Goal: Task Accomplishment & Management: Complete application form

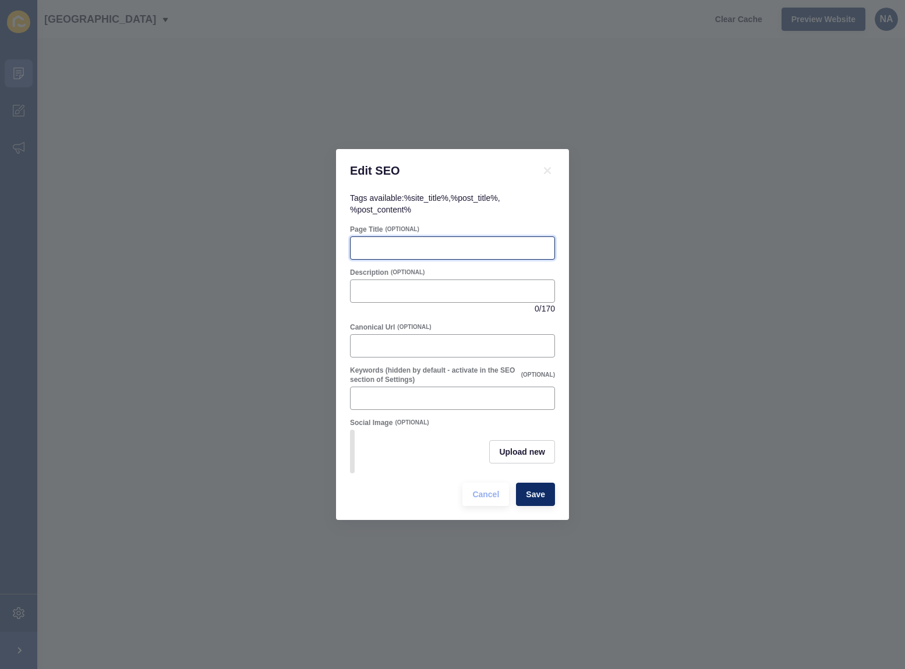
click at [394, 243] on input "Page Title" at bounding box center [453, 248] width 190 height 12
paste input "Noble Avenue Real Estate – Finalist in the 2025 REIWA Awards"
type input "Noble Avenue Real Estate – Finalist in the 2025 REIWA Awards of Excellence"
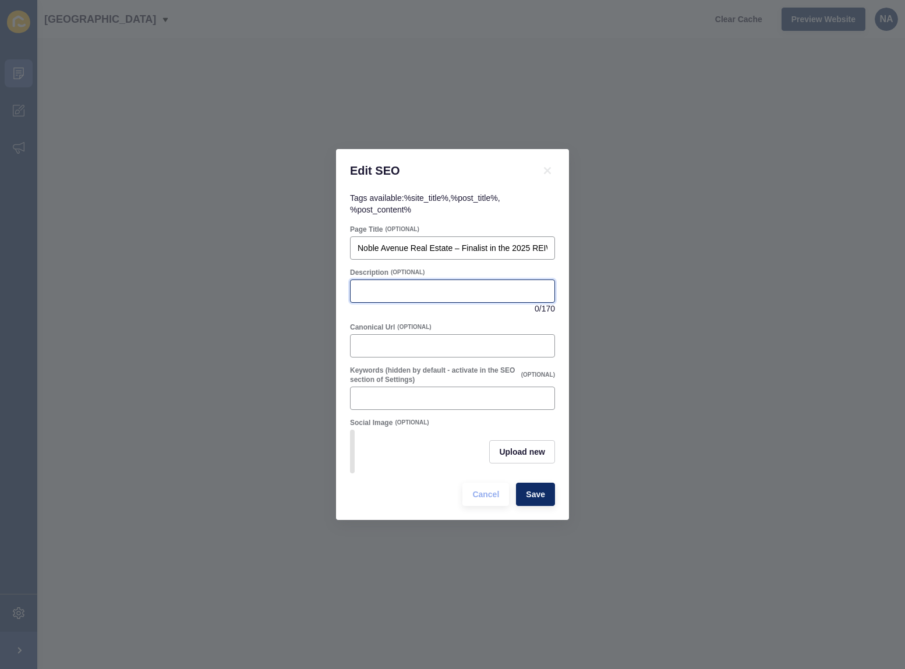
click at [394, 286] on input "Description" at bounding box center [453, 291] width 190 height 12
paste input "Noble Avenue Real Estate is a finalist in the 2025 REIWA Awards for Excellence,…"
type input "Noble Avenue Real Estate is a finalist in the 2025 REIWA Awards for Excellence,…"
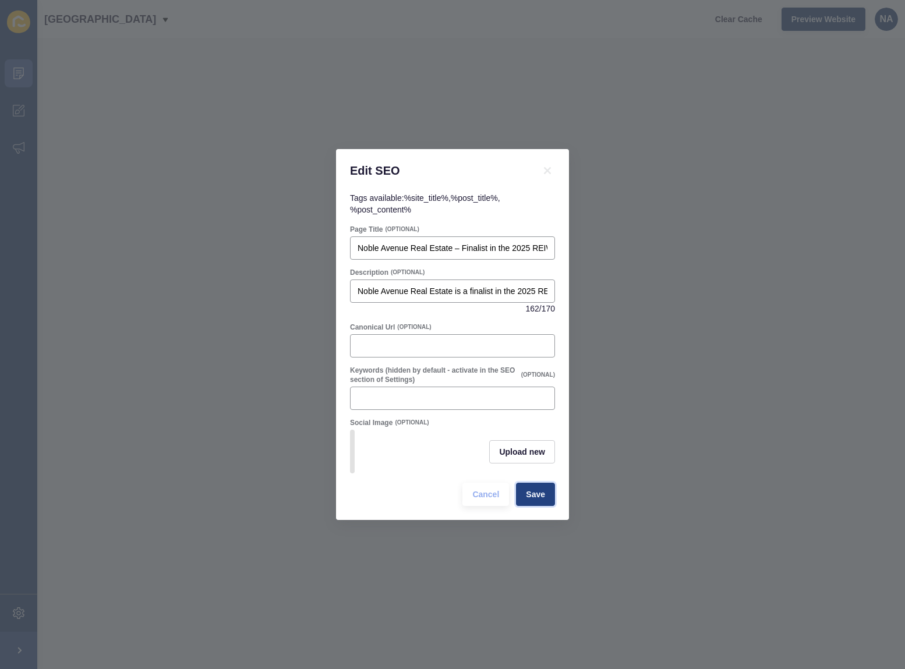
click at [528, 497] on span "Save" at bounding box center [535, 495] width 19 height 12
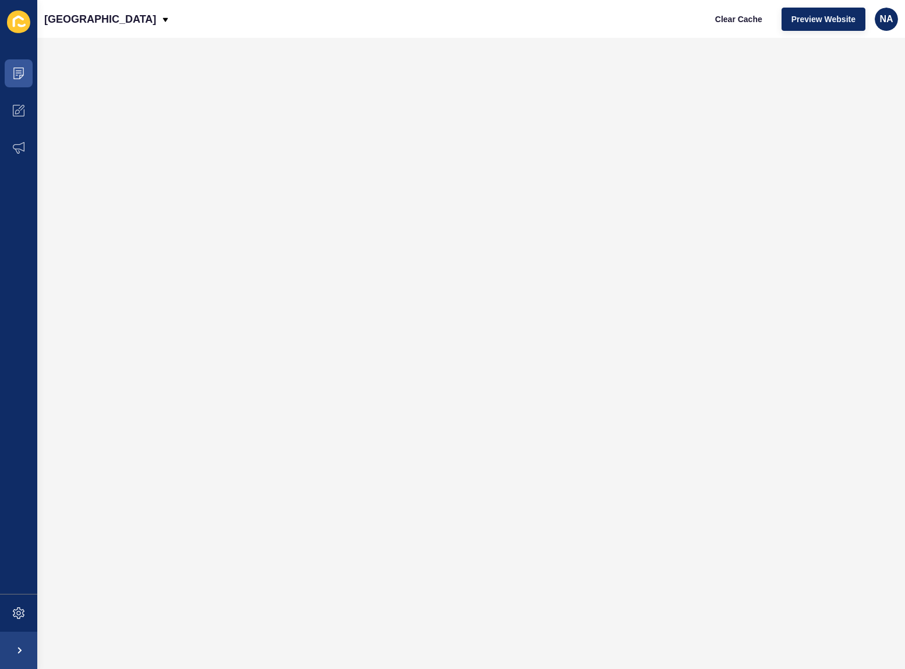
click at [22, 17] on icon at bounding box center [18, 21] width 23 height 23
click at [23, 79] on icon at bounding box center [19, 74] width 12 height 12
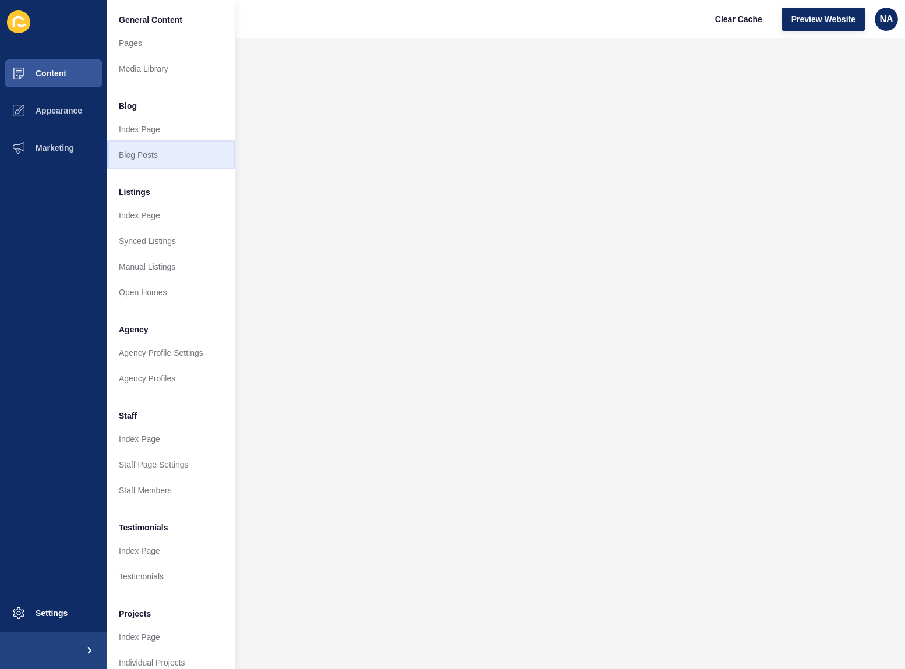
click at [143, 155] on link "Blog Posts" at bounding box center [171, 155] width 128 height 26
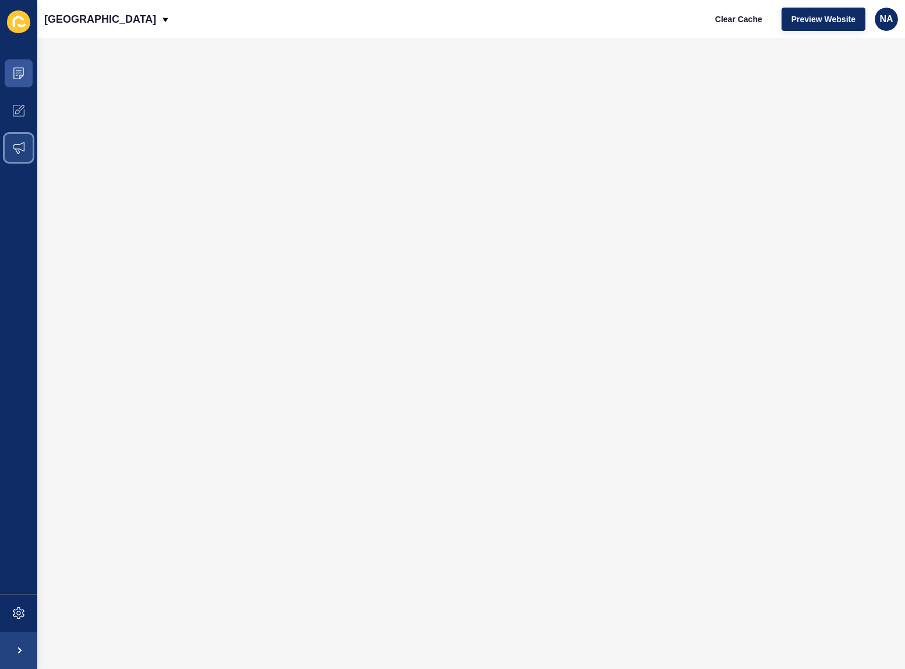
click at [20, 151] on icon at bounding box center [19, 148] width 12 height 12
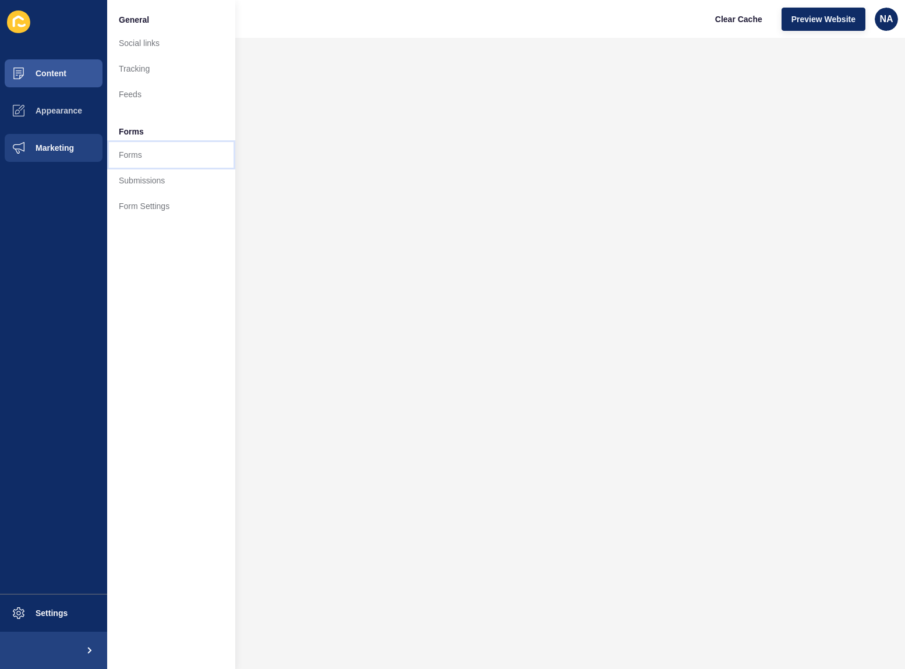
drag, startPoint x: 137, startPoint y: 162, endPoint x: 128, endPoint y: 161, distance: 8.8
click at [137, 161] on link "Forms" at bounding box center [171, 155] width 128 height 26
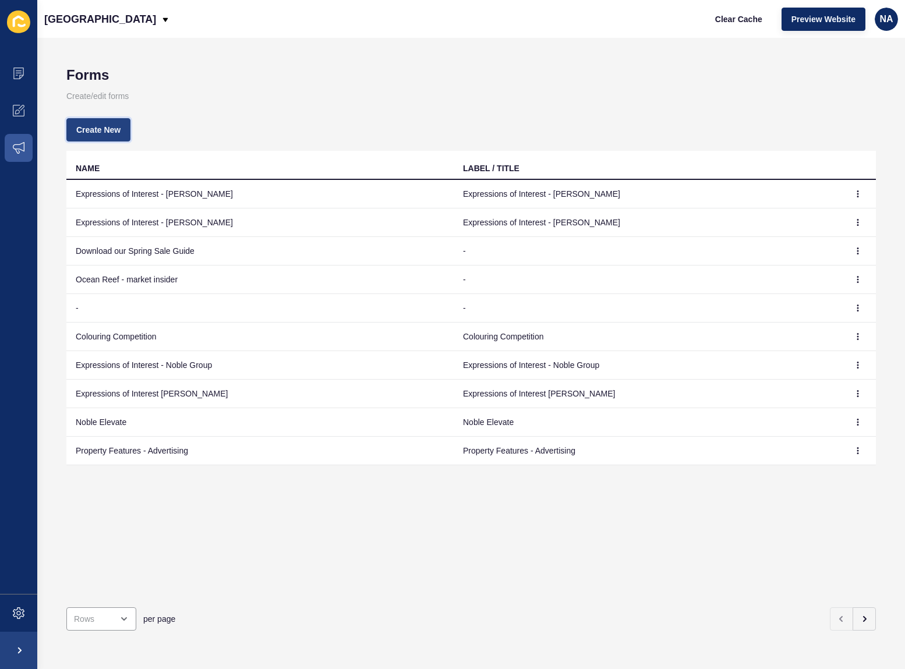
click at [94, 130] on span "Create New" at bounding box center [98, 130] width 44 height 12
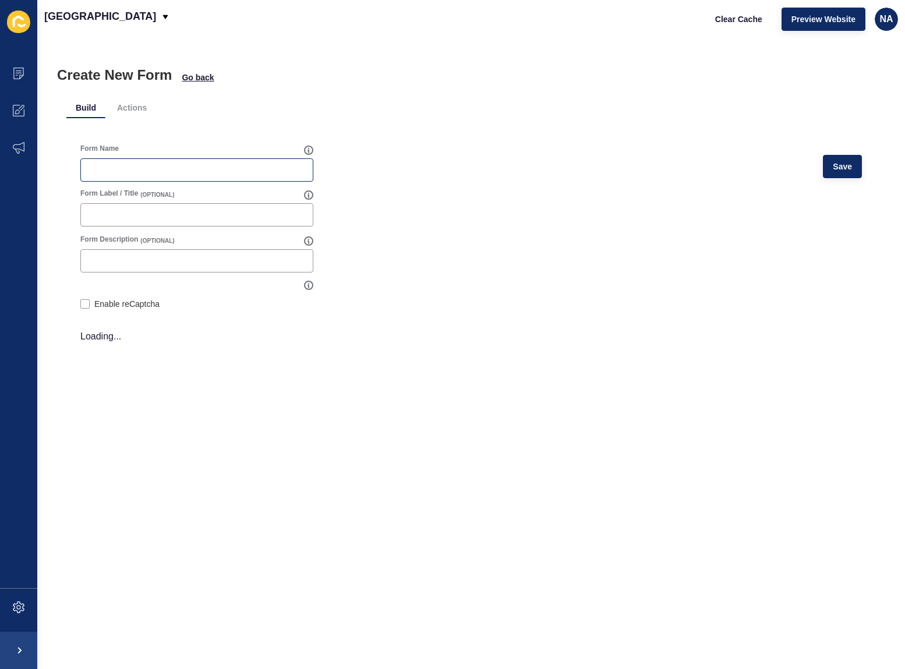
click at [119, 160] on div at bounding box center [196, 169] width 233 height 23
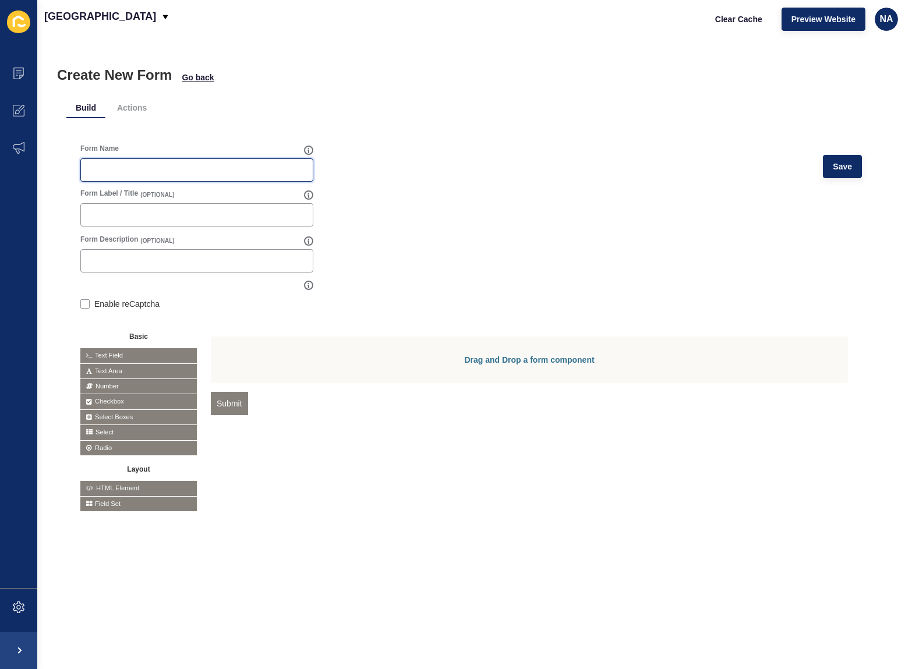
click at [105, 171] on input "Form Name" at bounding box center [197, 170] width 218 height 12
paste input "Register for Buyer Match"
type input "Register for Buyer Match"
click at [84, 305] on label at bounding box center [84, 303] width 9 height 9
click at [84, 305] on input "Enable reCaptcha" at bounding box center [84, 306] width 8 height 8
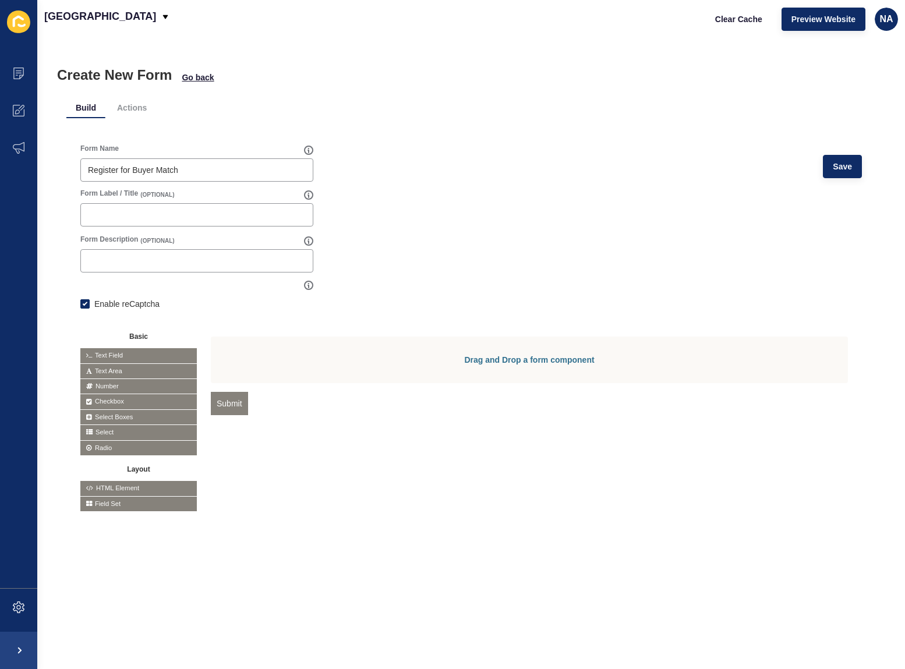
checkbox input "true"
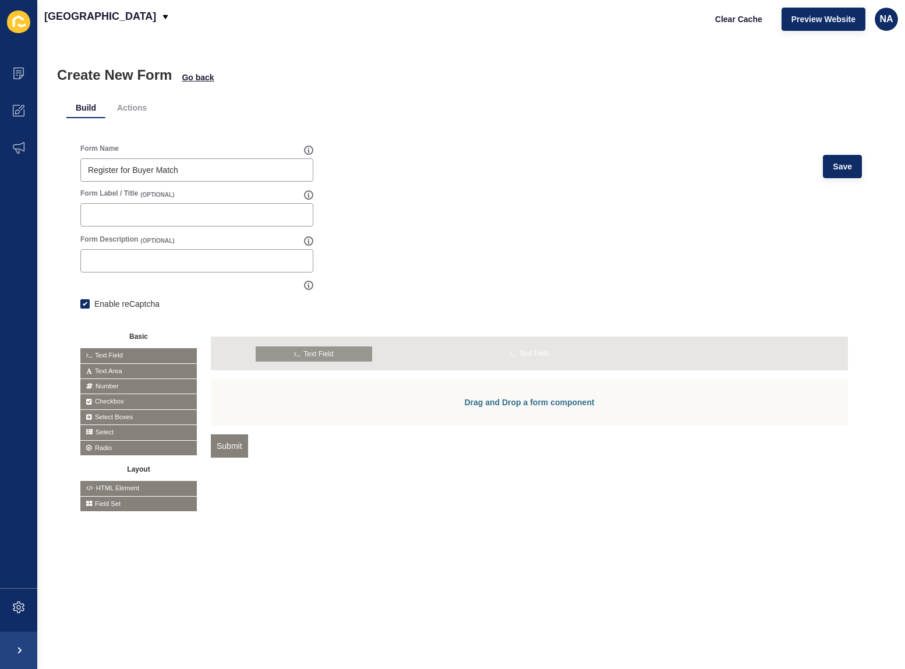
drag, startPoint x: 110, startPoint y: 351, endPoint x: 286, endPoint y: 349, distance: 175.9
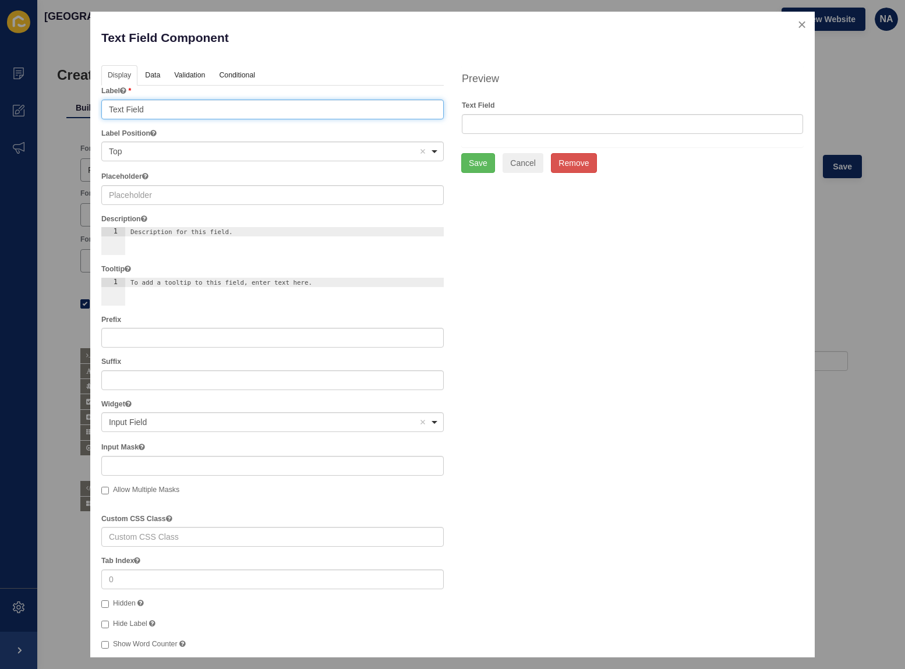
drag, startPoint x: 154, startPoint y: 108, endPoint x: 68, endPoint y: 106, distance: 85.6
click at [68, 106] on div "Text Field Component Help Display Data Validation API Conditional Logic Layout …" at bounding box center [452, 334] width 905 height 669
type input "Full Name"
click at [478, 169] on button "Save" at bounding box center [478, 163] width 34 height 20
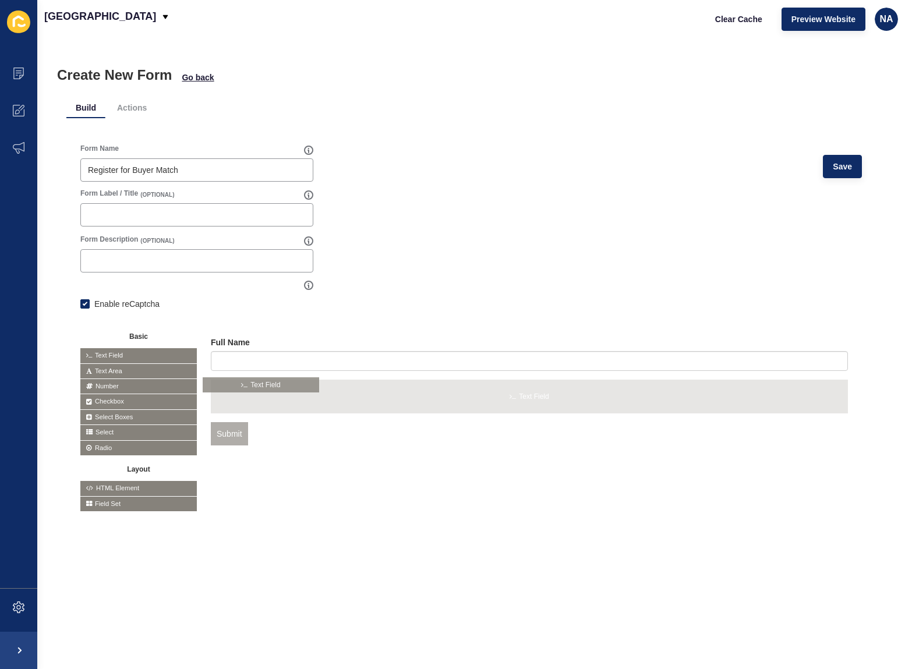
drag, startPoint x: 136, startPoint y: 355, endPoint x: 259, endPoint y: 384, distance: 125.7
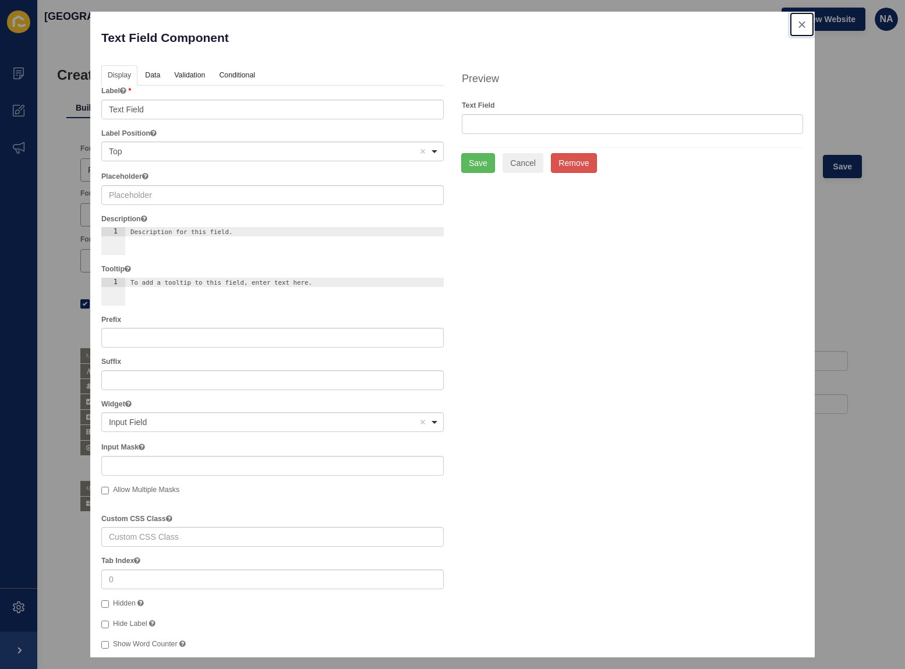
click at [791, 22] on button "close" at bounding box center [802, 24] width 24 height 24
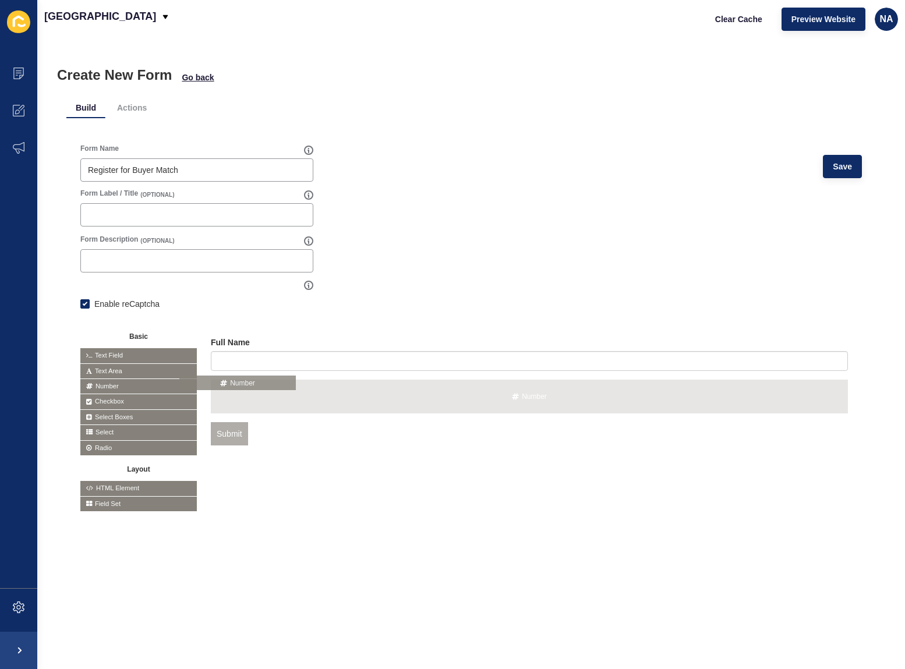
drag, startPoint x: 122, startPoint y: 384, endPoint x: 222, endPoint y: 380, distance: 100.8
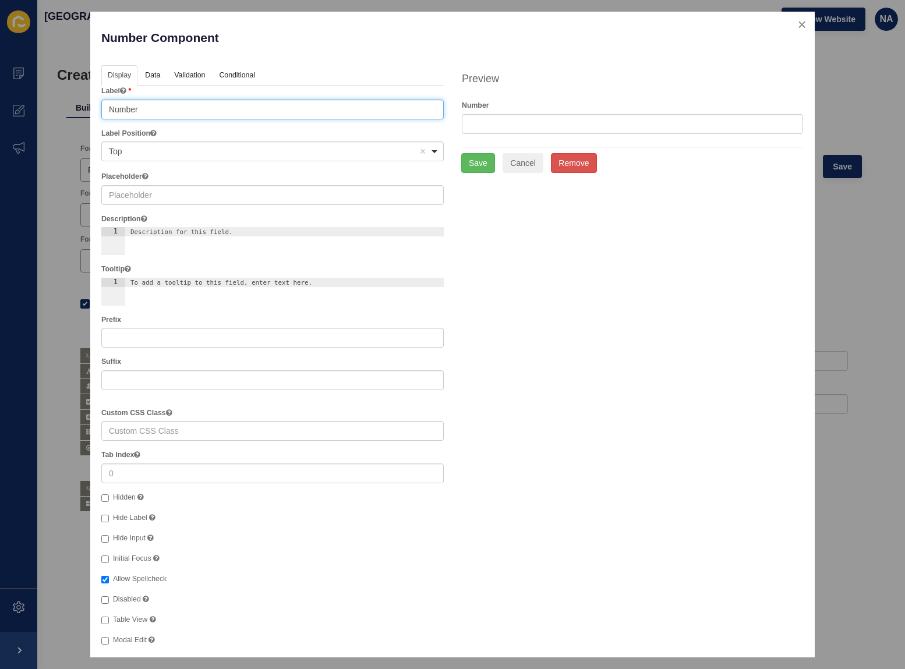
click at [151, 103] on input "Number" at bounding box center [272, 110] width 342 height 20
type input "Phone"
click at [193, 76] on link "Validation" at bounding box center [189, 76] width 43 height 22
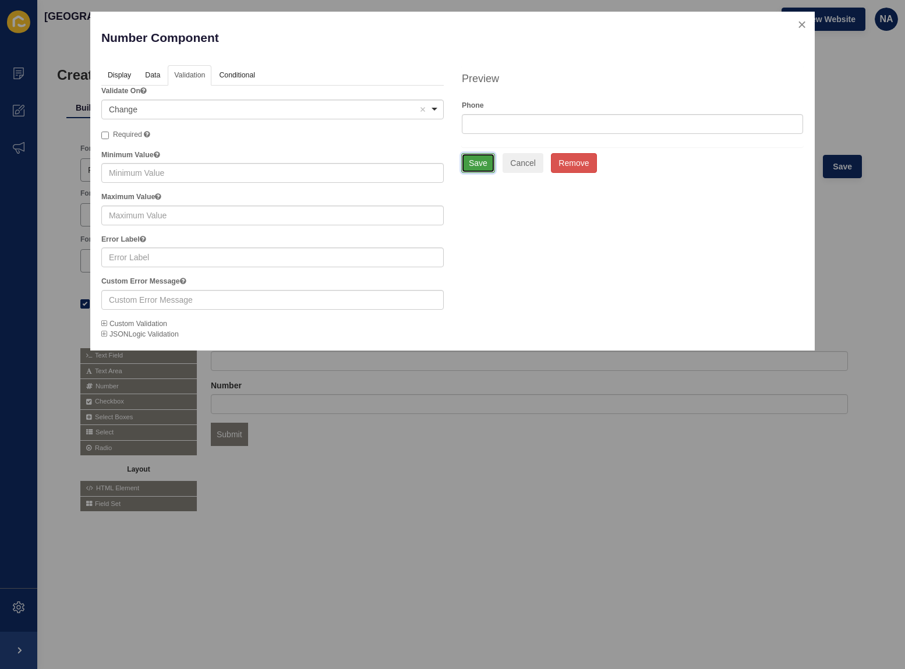
click at [481, 165] on button "Save" at bounding box center [478, 163] width 34 height 20
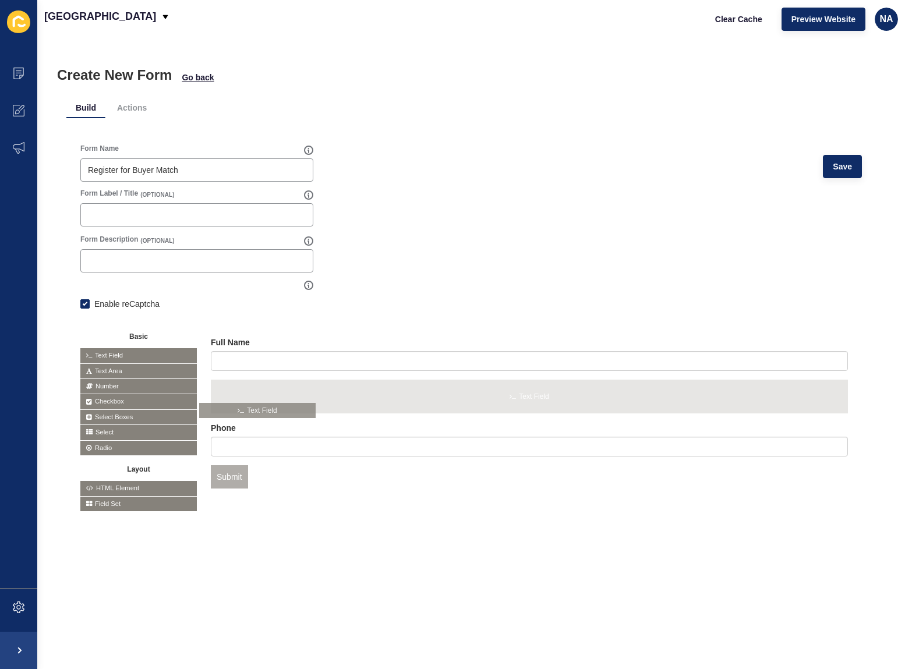
drag, startPoint x: 122, startPoint y: 352, endPoint x: 246, endPoint y: 410, distance: 137.8
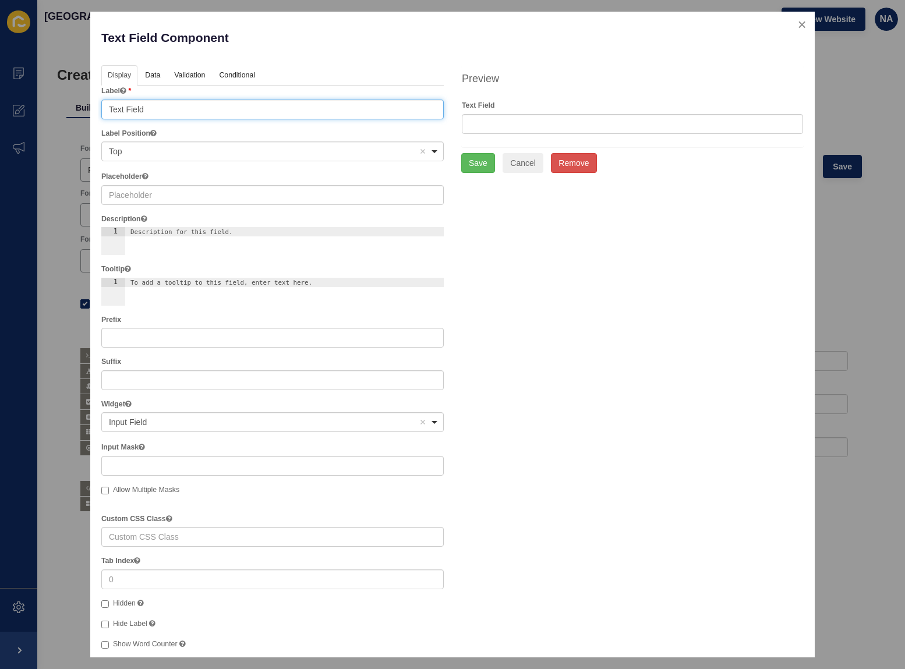
click at [129, 104] on input "Text Field" at bounding box center [272, 110] width 342 height 20
click at [156, 109] on input "Text Field" at bounding box center [272, 110] width 342 height 20
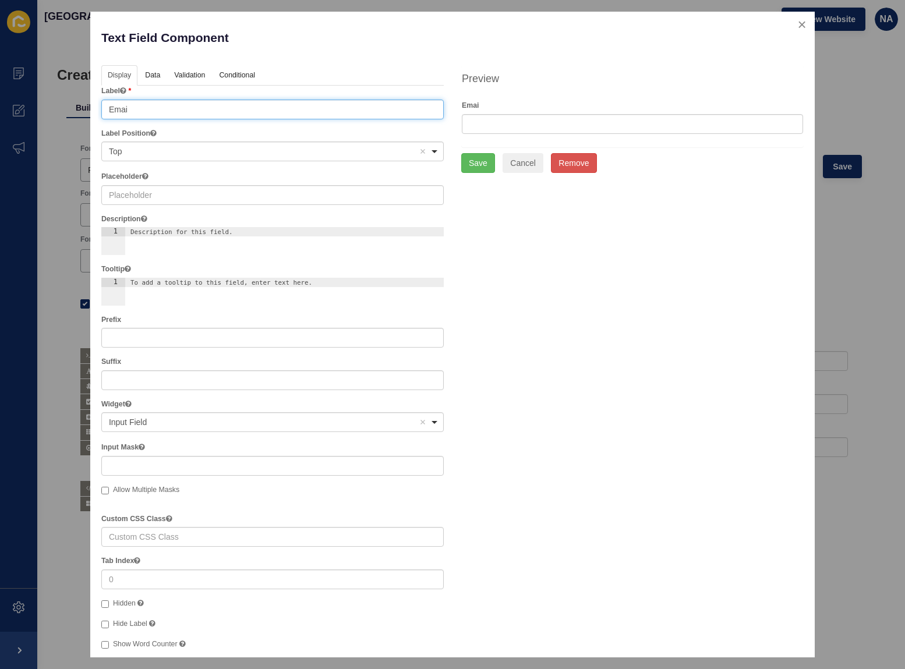
type input "Email"
click at [182, 76] on link "Validation" at bounding box center [189, 76] width 43 height 22
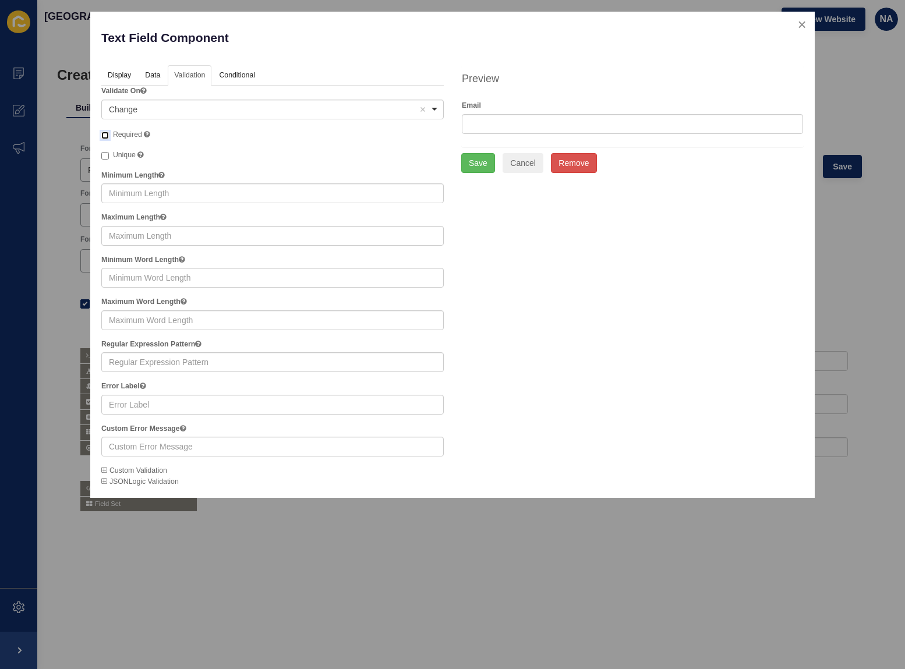
click at [107, 133] on input "Required A required field must be filled in before the form can be submitted." at bounding box center [105, 136] width 8 height 8
checkbox input "true"
click at [478, 161] on button "Save" at bounding box center [478, 163] width 34 height 20
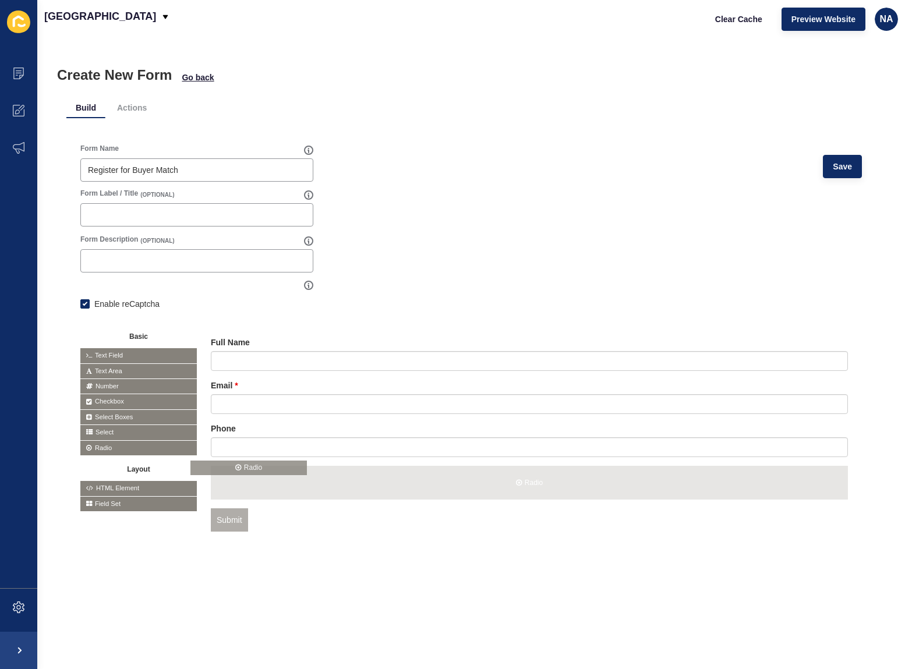
drag, startPoint x: 98, startPoint y: 446, endPoint x: 237, endPoint y: 465, distance: 139.8
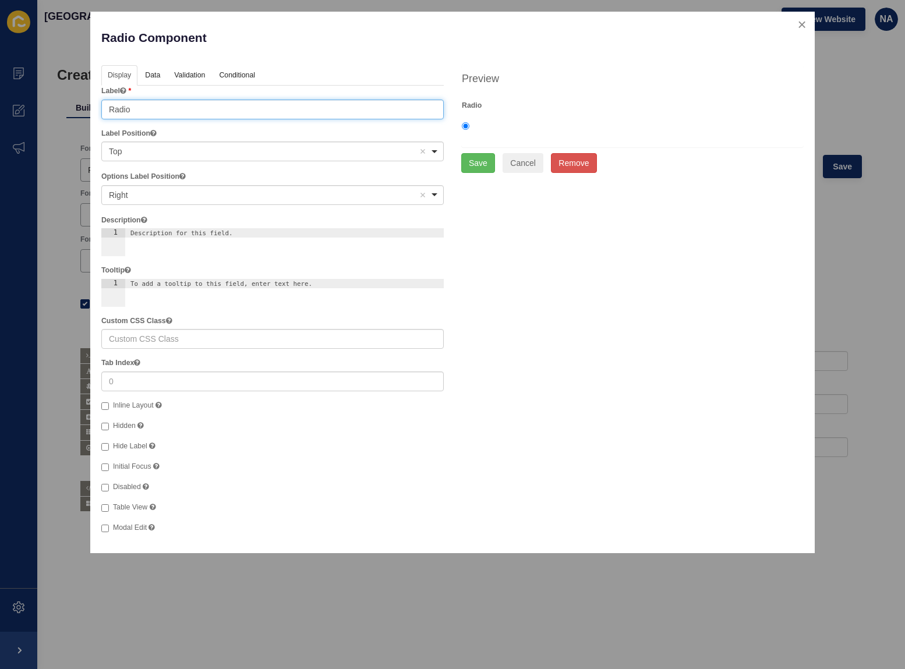
click at [129, 110] on input "Radio" at bounding box center [272, 110] width 342 height 20
click at [129, 109] on input "Radio" at bounding box center [272, 110] width 342 height 20
paste input "Current Situation"
type input "Current Situation"
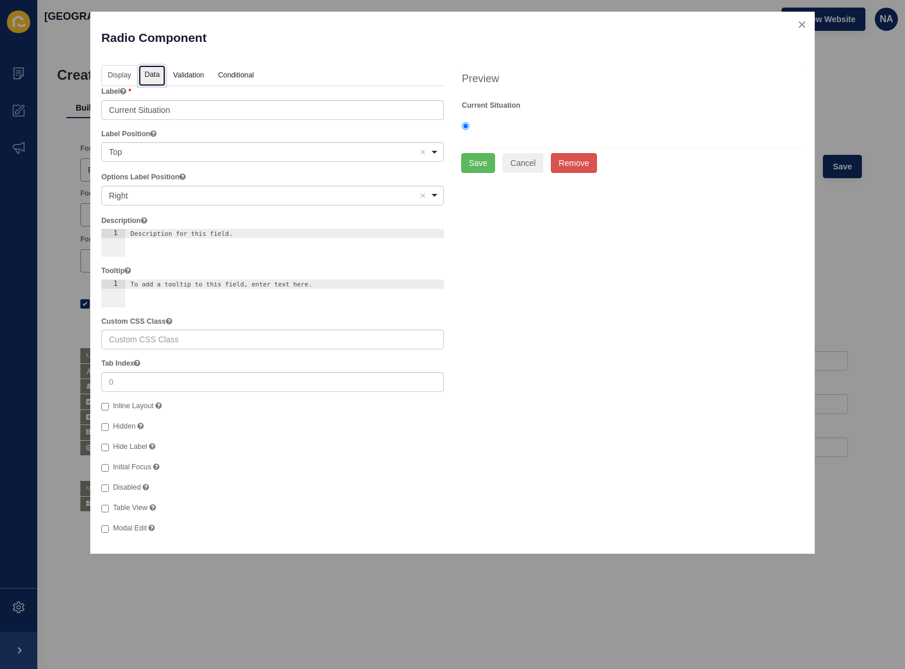
click at [158, 75] on link "Data" at bounding box center [152, 76] width 27 height 22
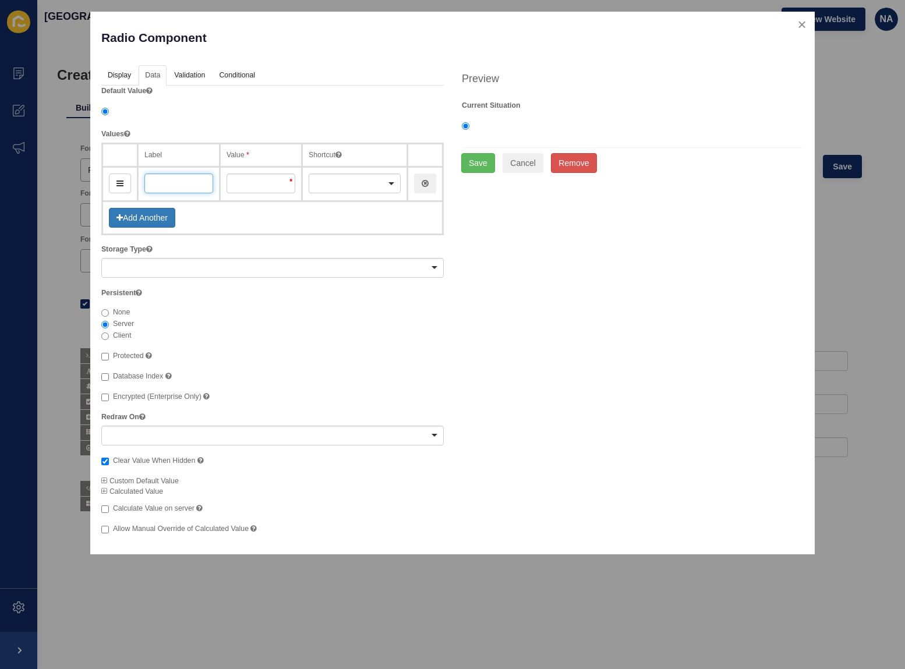
click at [180, 188] on input "text" at bounding box center [178, 184] width 69 height 20
paste input "I’m a homeowner thinking of selling"
type input "I’m a homeowner thinking of selling"
type input "imAHomeownerThinkingOfSelling"
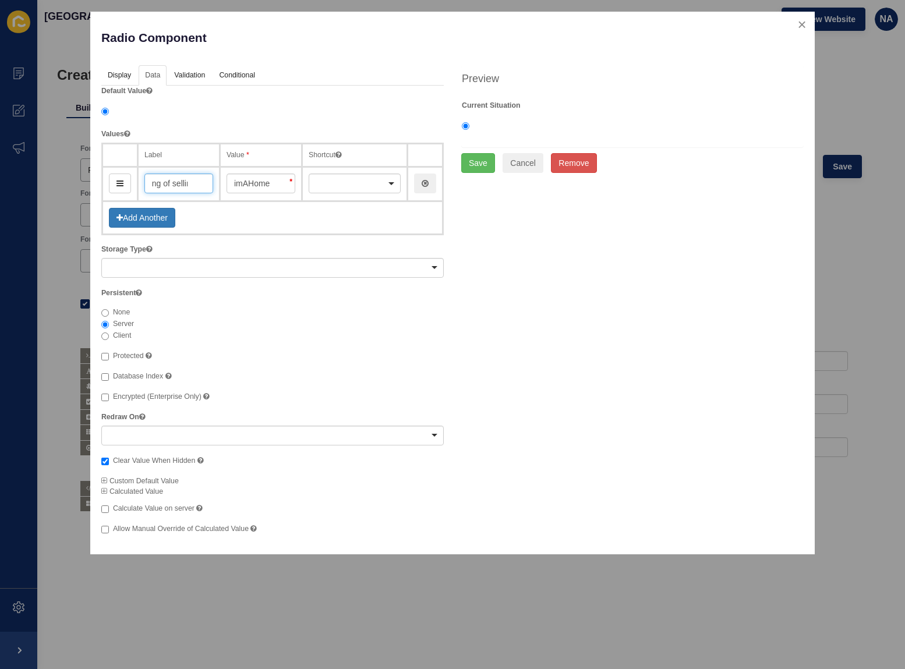
type input "I’m a homeowner thinking of selling"
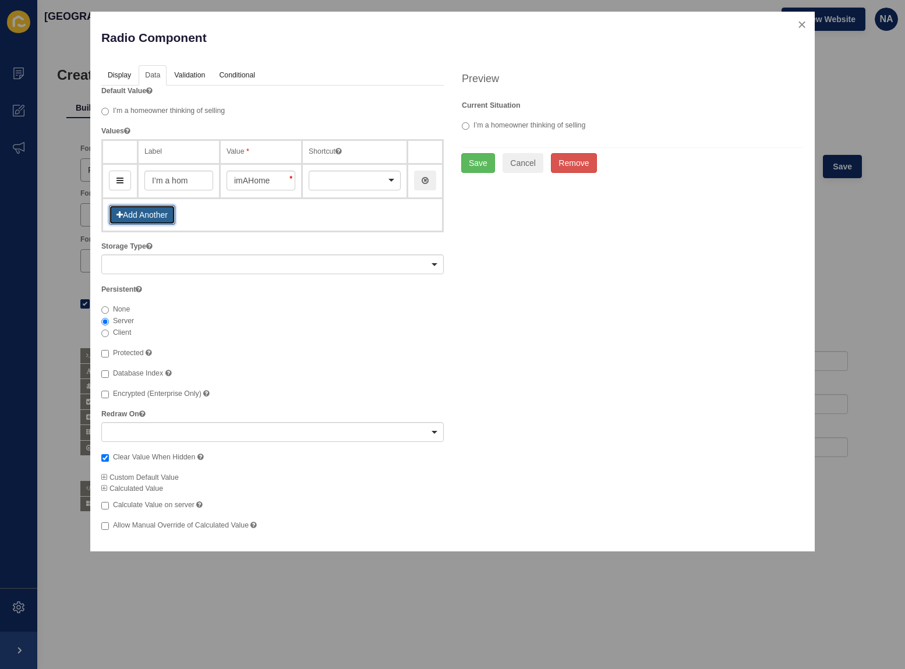
click at [153, 220] on button "Add Another" at bounding box center [142, 215] width 66 height 20
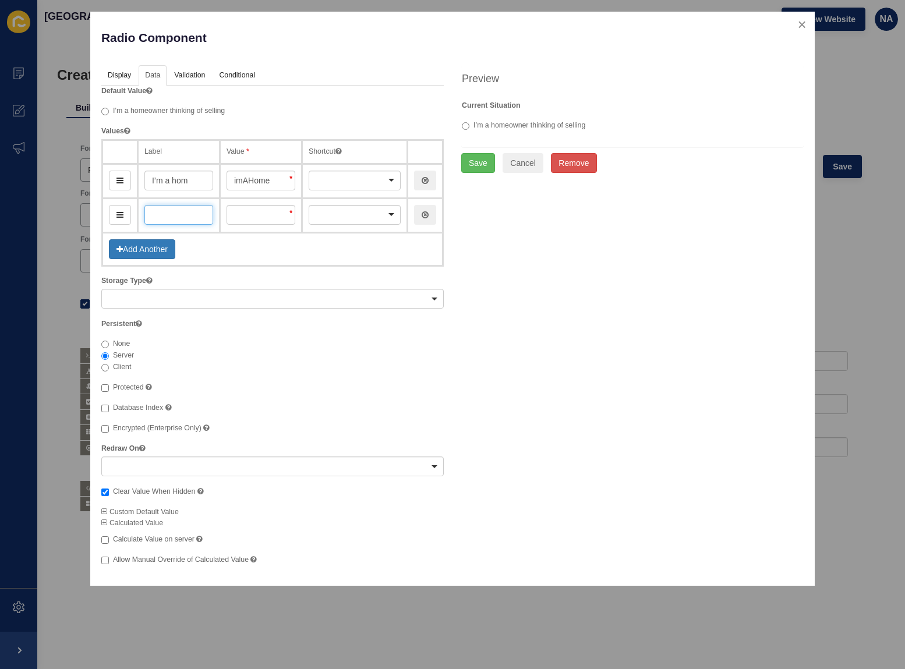
paste input "I’m actively looking to buy"
type input "I’m actively looking to buy"
type input "imActivelyLookingToBuy"
type input "I’m actively looking to buy"
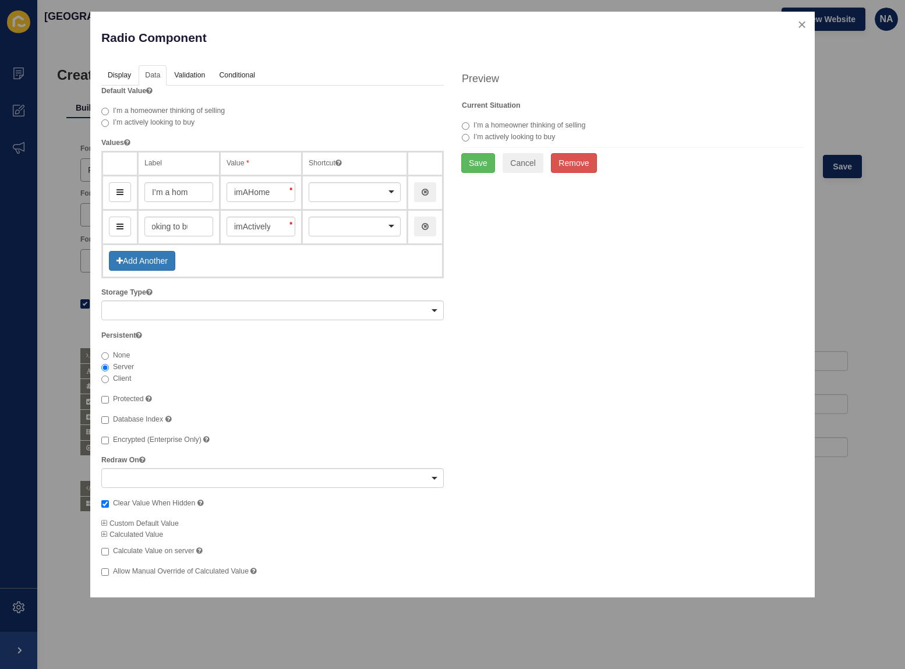
scroll to position [0, 0]
click at [147, 260] on button "Add Another" at bounding box center [142, 261] width 66 height 20
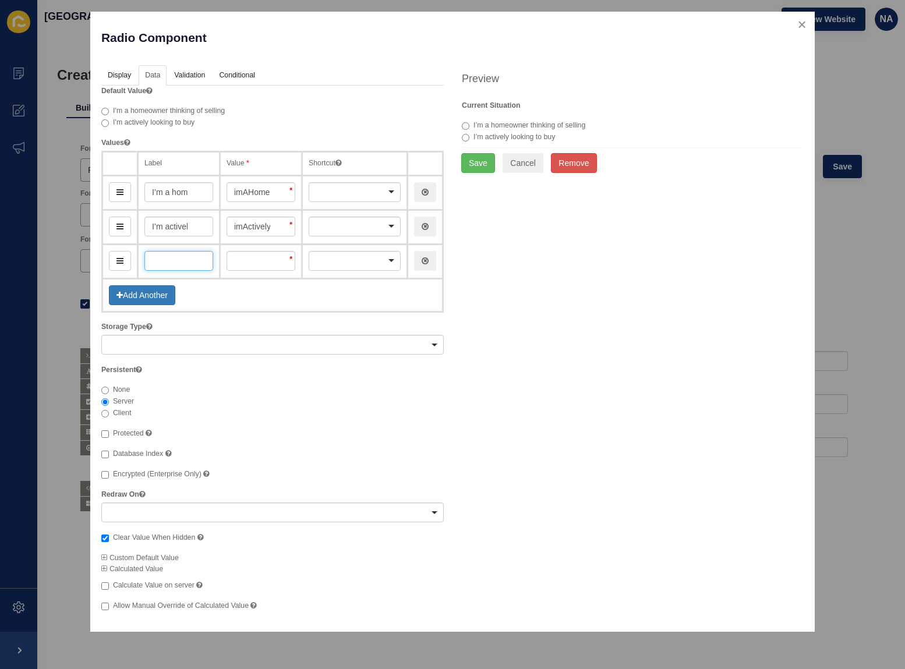
click at [174, 259] on input "text" at bounding box center [178, 261] width 69 height 20
paste input "I’m not sure yet — just exploring"
type input "I’m not sure yet — just exploring"
type input "imNotSureYetJustExploring"
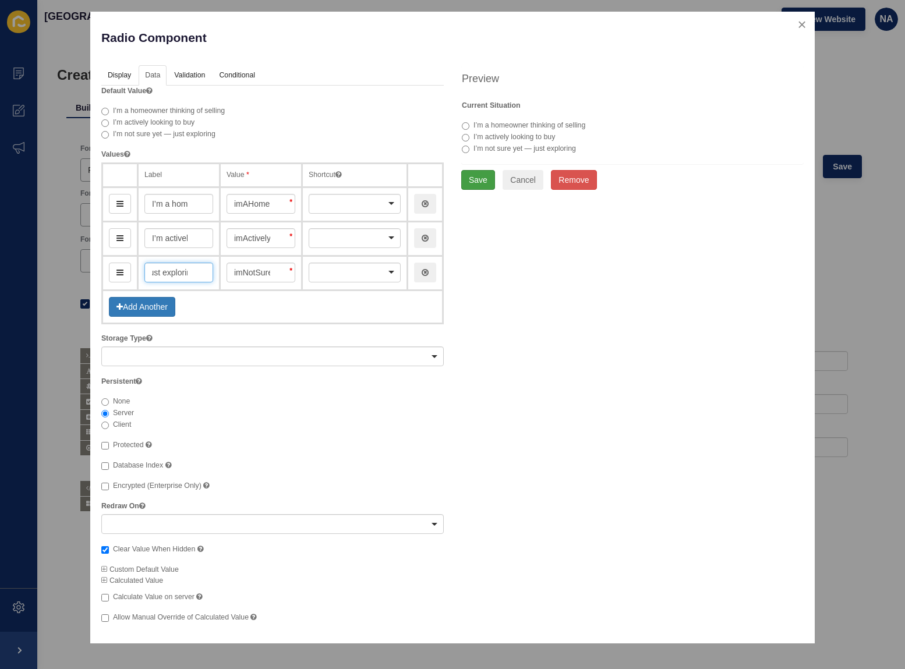
type input "I’m not sure yet — just exploring"
click at [480, 177] on button "Save" at bounding box center [478, 180] width 34 height 20
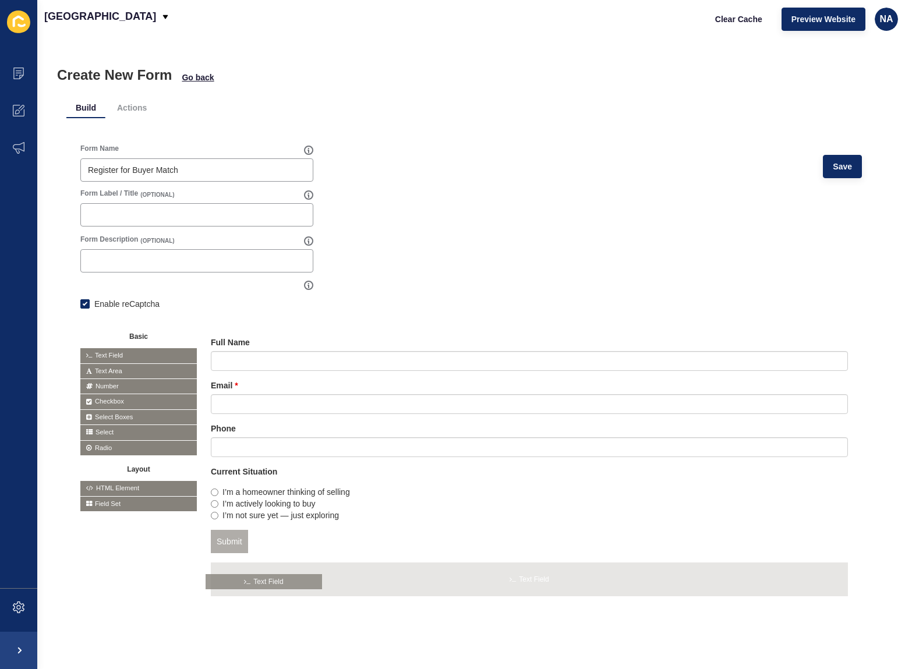
drag, startPoint x: 108, startPoint y: 353, endPoint x: 254, endPoint y: 588, distance: 276.4
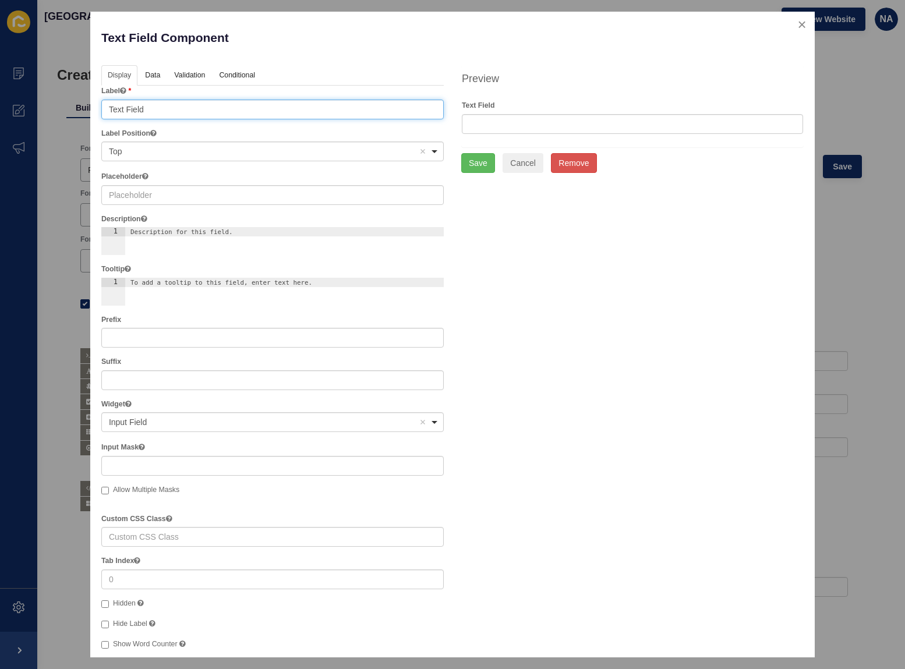
click at [140, 108] on input "Text Field" at bounding box center [272, 110] width 342 height 20
paste input "Which suburb(s) are you interested in?"
type input "Which suburb(s) are you interested in?"
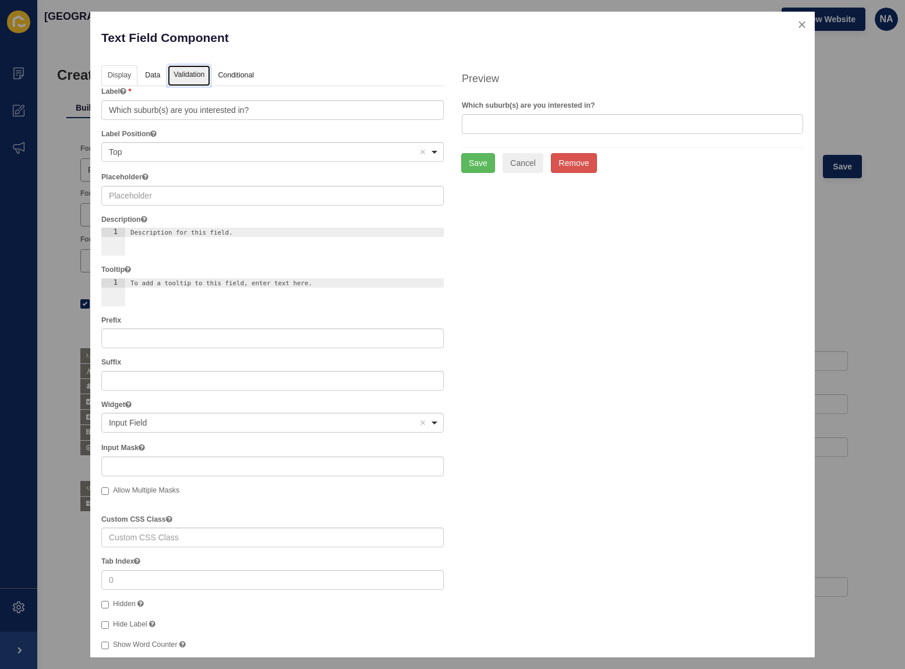
click at [186, 76] on link "Validation" at bounding box center [189, 76] width 43 height 22
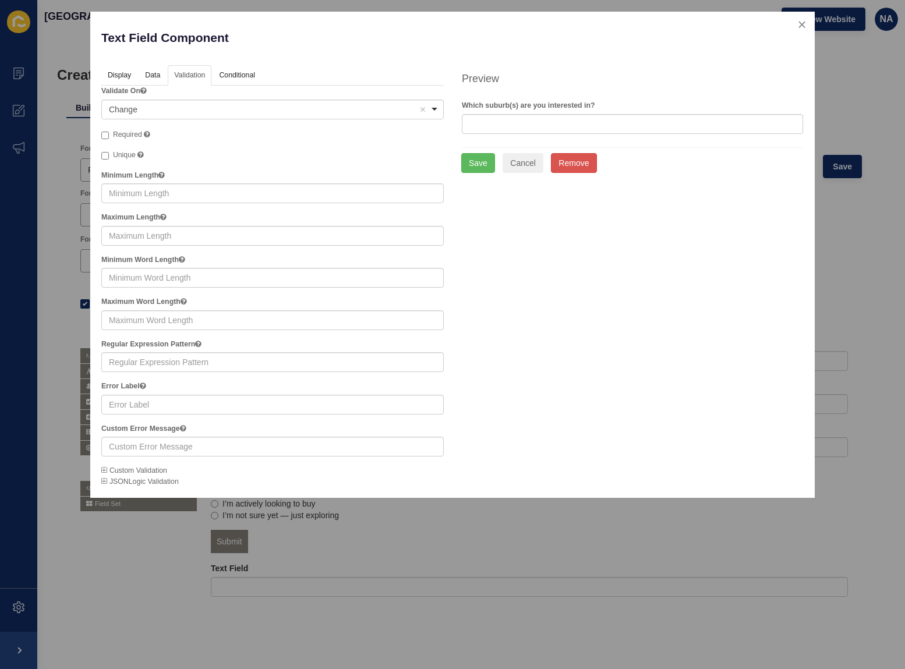
click at [116, 131] on span "Required" at bounding box center [127, 134] width 29 height 8
click at [109, 132] on input "Required" at bounding box center [105, 136] width 8 height 8
checkbox input "true"
click at [463, 162] on button "Save" at bounding box center [478, 163] width 34 height 20
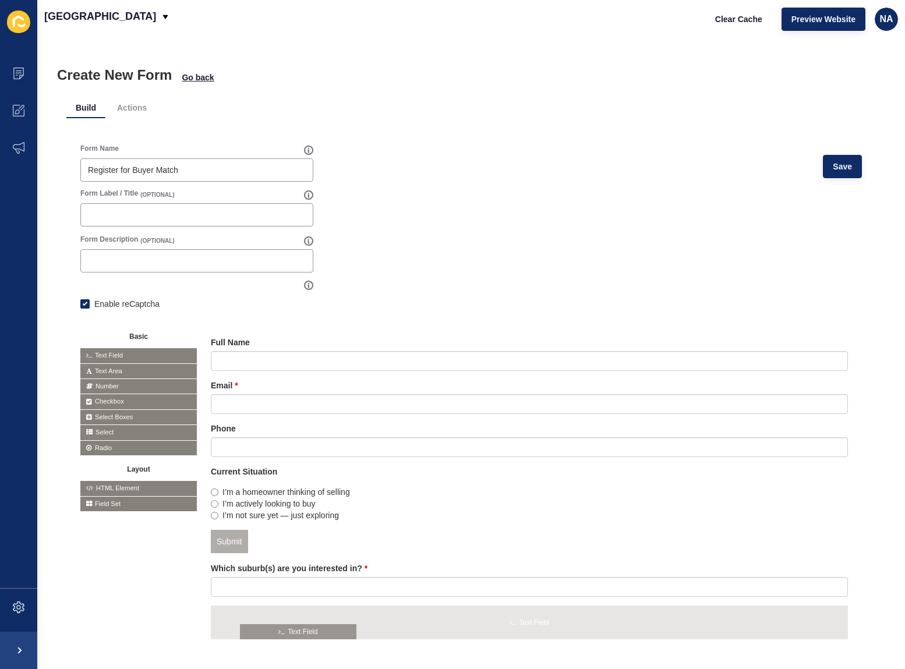
drag, startPoint x: 189, startPoint y: 426, endPoint x: 287, endPoint y: 629, distance: 225.5
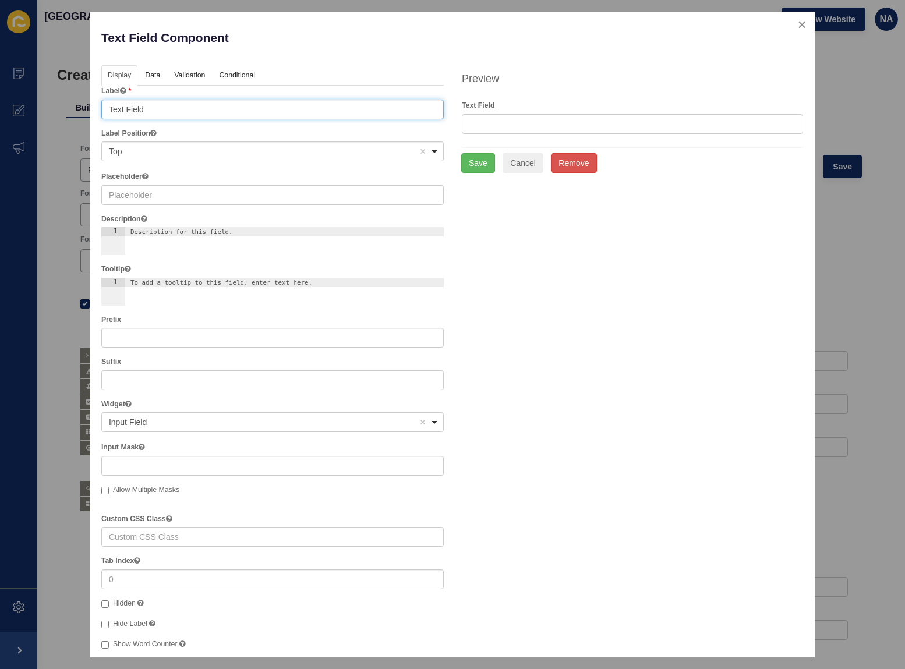
click at [162, 104] on input "Text Field" at bounding box center [272, 110] width 342 height 20
click at [162, 105] on input "Text Field" at bounding box center [272, 110] width 342 height 20
click at [162, 106] on input "Text Field" at bounding box center [272, 110] width 342 height 20
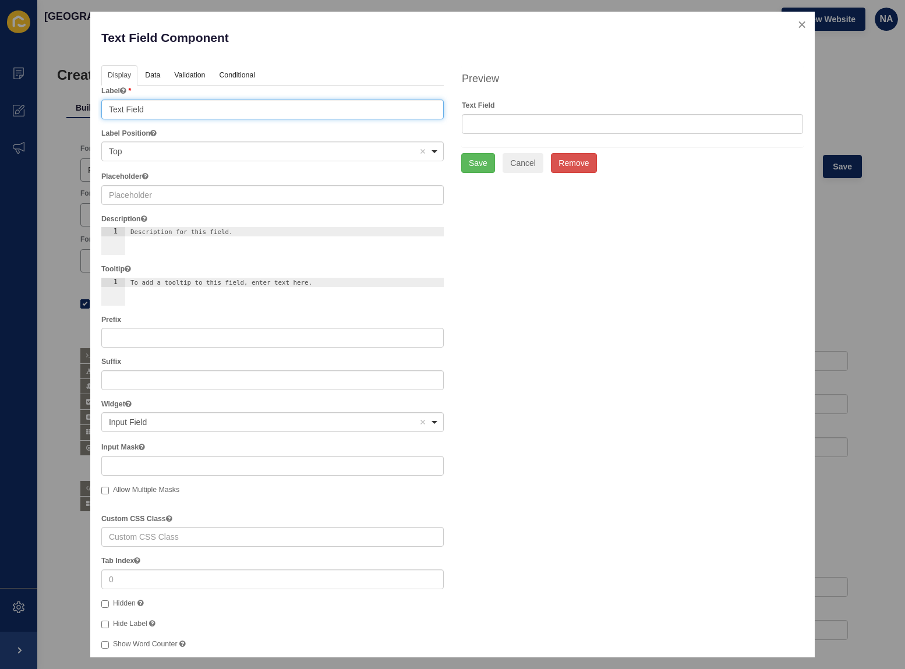
paste input "Property Goals"
drag, startPoint x: 109, startPoint y: 109, endPoint x: 97, endPoint y: 110, distance: 12.3
click at [97, 110] on div "Text Field Component Help Display Data Validation API Conditional Logic Layout …" at bounding box center [452, 335] width 724 height 646
type input "Property Goals"
click at [188, 79] on link "Validation" at bounding box center [189, 76] width 43 height 22
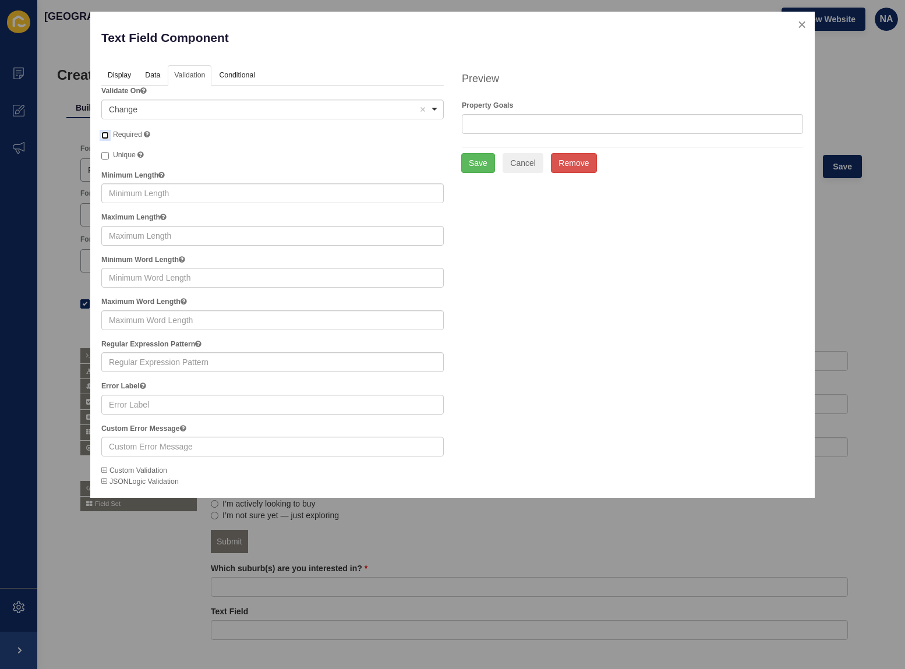
click at [106, 133] on input "Required" at bounding box center [105, 136] width 8 height 8
checkbox input "true"
click at [119, 71] on link "Display" at bounding box center [118, 76] width 35 height 22
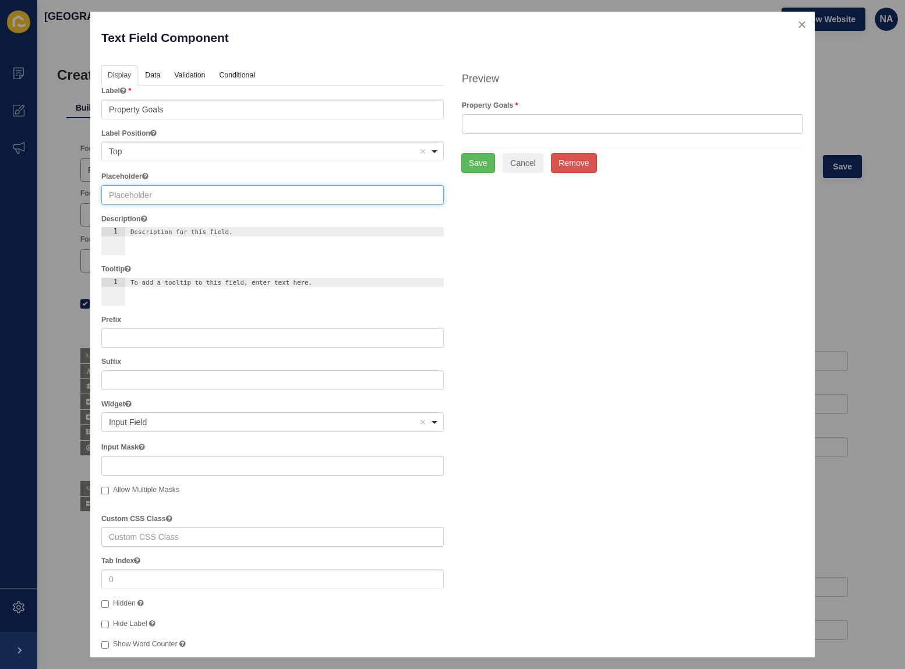
click at [129, 192] on input "text" at bounding box center [272, 195] width 342 height 20
paste input "Tell us about your goals — downsizing, moving closer to family, lifestyle chang…"
drag, startPoint x: 164, startPoint y: 196, endPoint x: 111, endPoint y: 194, distance: 53.6
click at [111, 194] on input "Tell us about your goals — downsizing, moving closer to family, lifestyle chang…" at bounding box center [272, 195] width 342 height 20
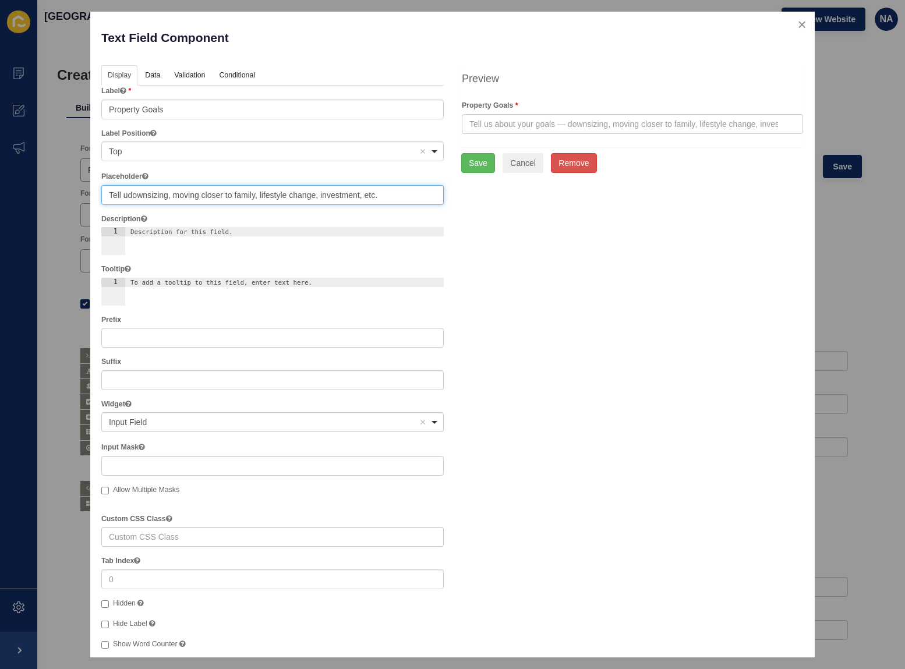
scroll to position [0, 0]
drag, startPoint x: 130, startPoint y: 195, endPoint x: 98, endPoint y: 196, distance: 31.4
click at [98, 196] on div "Display Data Validation API Conditional Logic Layout Label Property Goals Label…" at bounding box center [273, 433] width 360 height 737
type input "Downsizing, moving closer to family, lifestyle change, investment, etc."
click at [469, 167] on button "Save" at bounding box center [478, 163] width 34 height 20
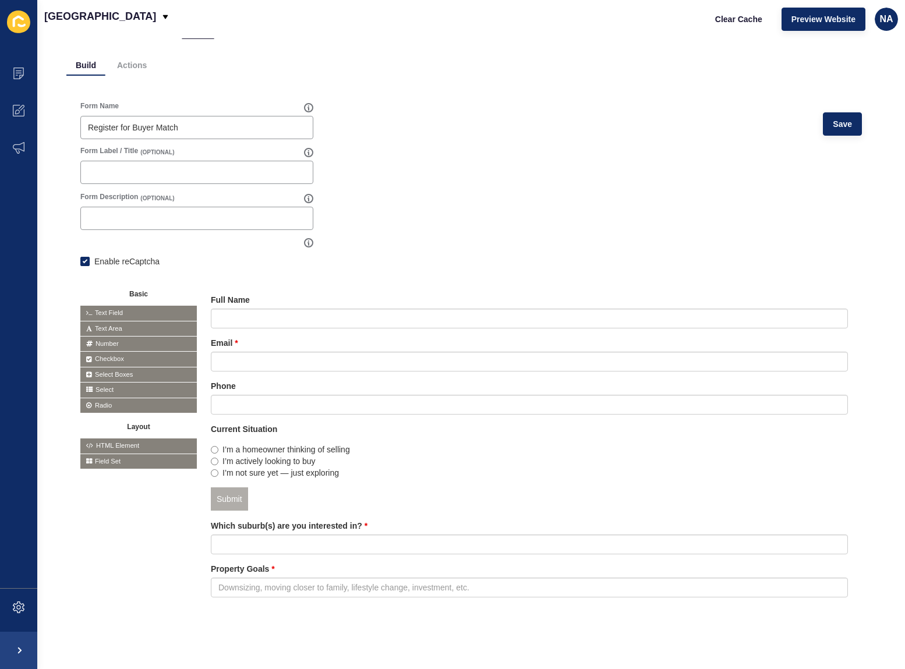
scroll to position [51, 0]
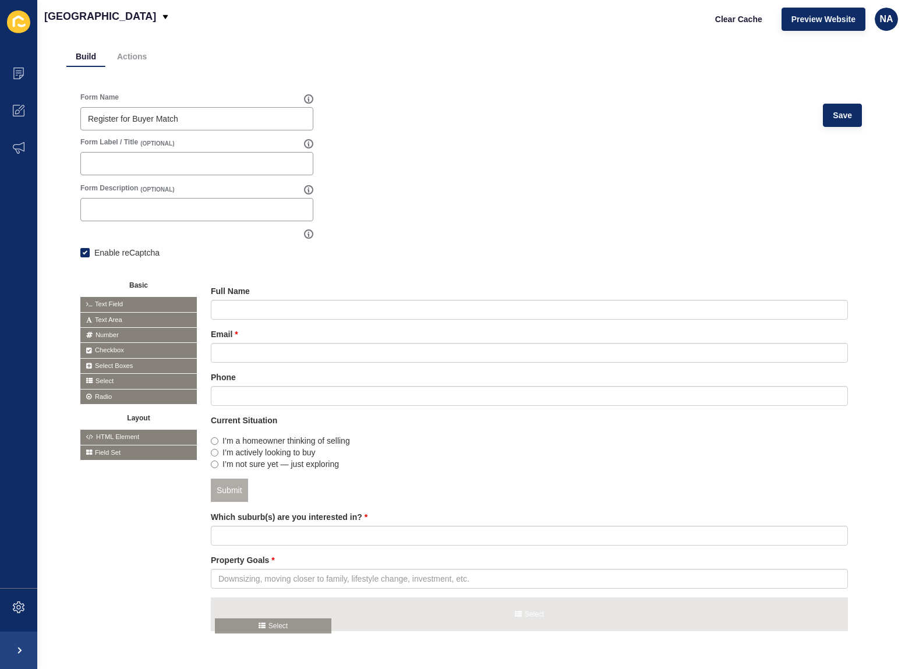
drag, startPoint x: 112, startPoint y: 378, endPoint x: 246, endPoint y: 623, distance: 279.6
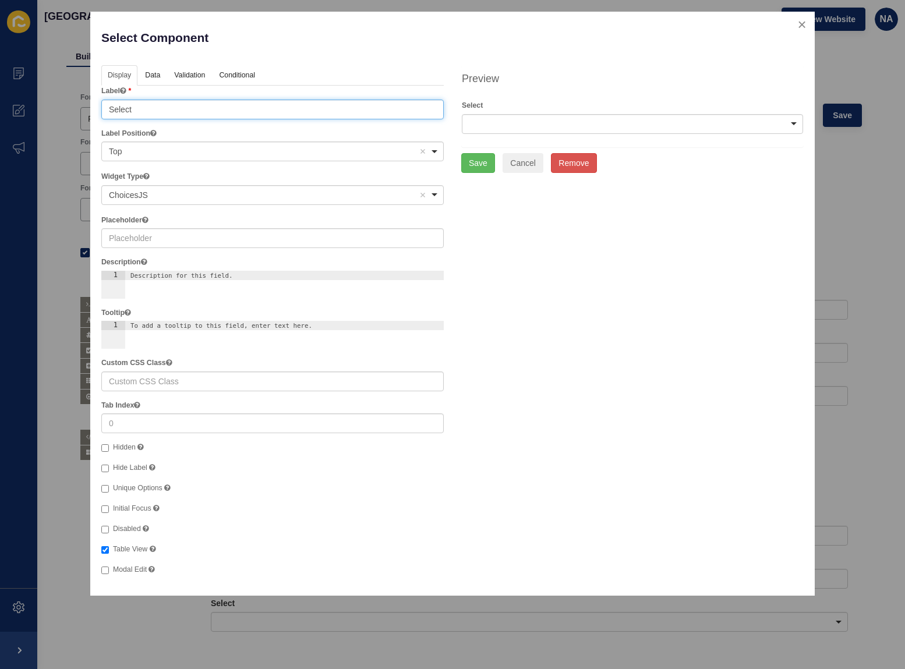
click at [128, 116] on input "Select" at bounding box center [272, 110] width 342 height 20
paste input "Timing"
type input "Timing"
click at [182, 75] on link "Validation" at bounding box center [189, 76] width 43 height 22
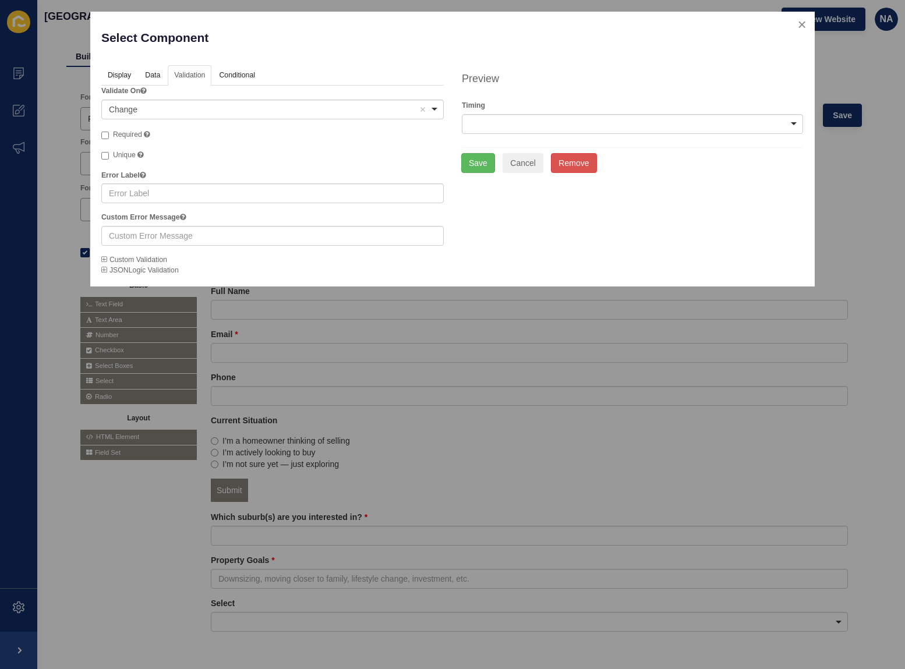
click at [123, 132] on span "Required" at bounding box center [127, 134] width 29 height 8
click at [109, 132] on input "Required" at bounding box center [105, 136] width 8 height 8
checkbox input "true"
click at [146, 77] on link "Data" at bounding box center [152, 76] width 27 height 22
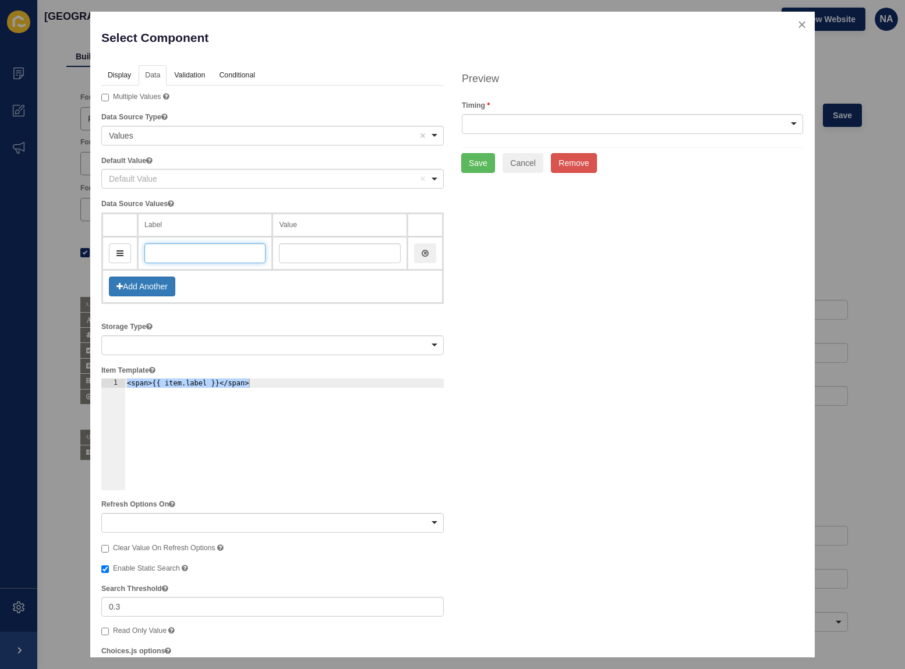
click at [180, 249] on input "text" at bounding box center [205, 253] width 122 height 20
paste input "Ready now"
type input "Ready now"
click at [140, 286] on button "Add Another" at bounding box center [142, 287] width 66 height 20
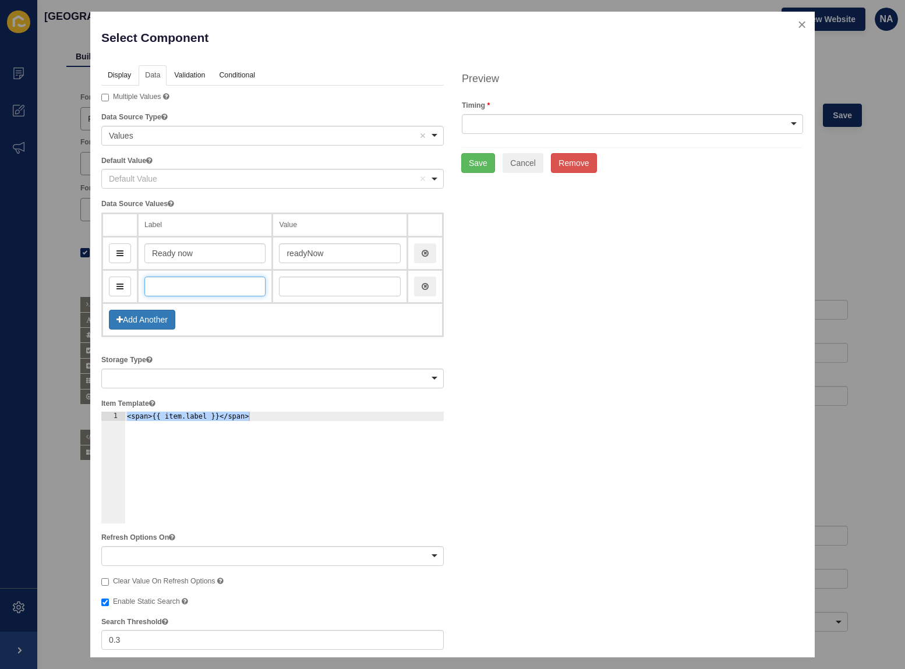
click at [157, 284] on input "text" at bounding box center [205, 287] width 122 height 20
paste input "Within 3 months"
type input "Within 3 months"
type input "within3Months"
click at [140, 317] on button "Add Another" at bounding box center [142, 320] width 66 height 20
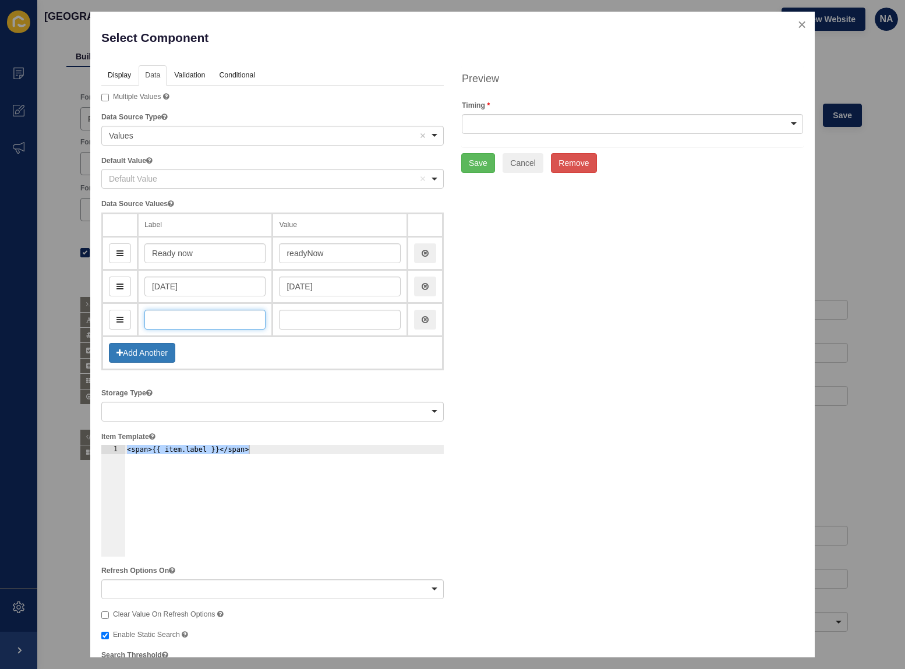
click at [193, 323] on input "text" at bounding box center [205, 320] width 122 height 20
paste input "6 months+"
type input "6 months+"
type input "6Months"
click at [130, 353] on button "Add Another" at bounding box center [142, 353] width 66 height 20
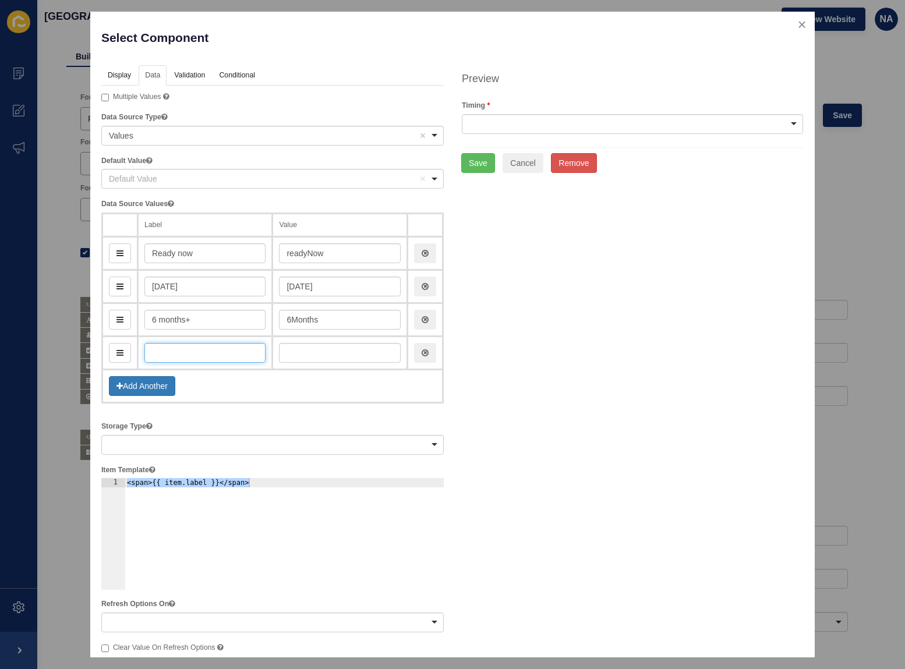
paste input "Just exploring"
type input "Just exploring"
type input "justExploring"
type input "Just exploring"
click at [192, 72] on link "Validation" at bounding box center [189, 76] width 43 height 22
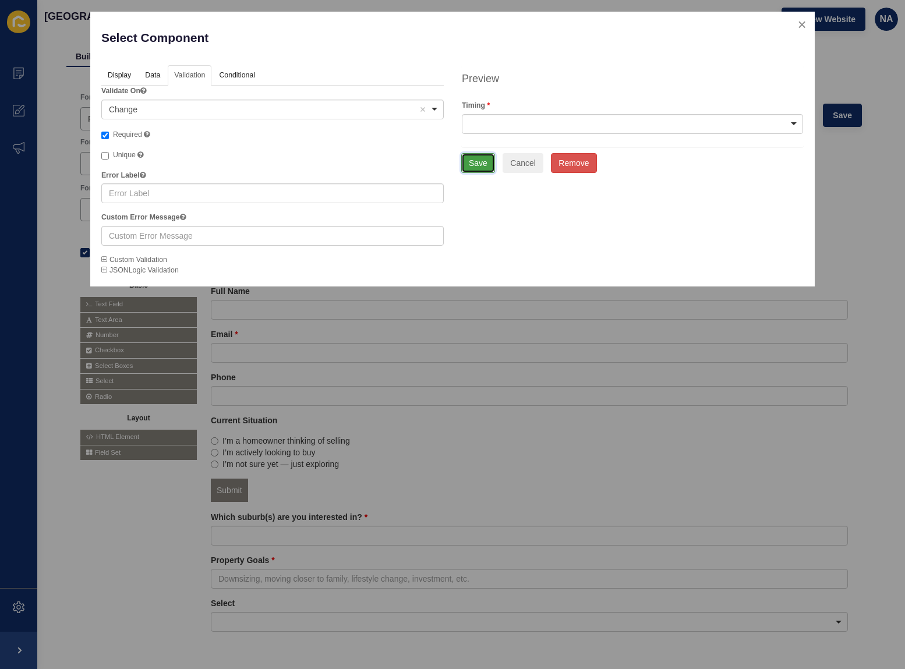
click at [479, 161] on button "Save" at bounding box center [478, 163] width 34 height 20
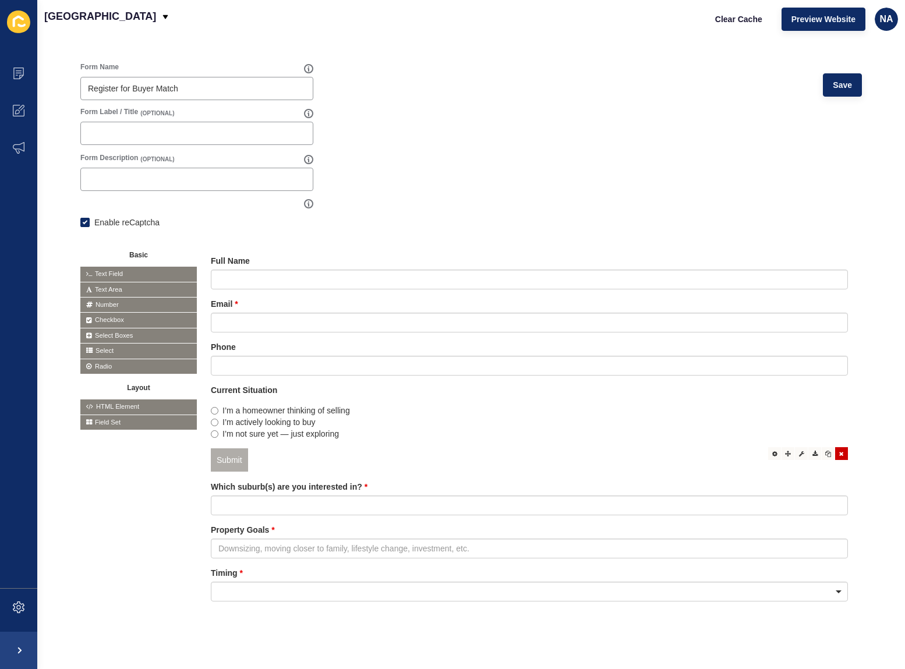
scroll to position [95, 0]
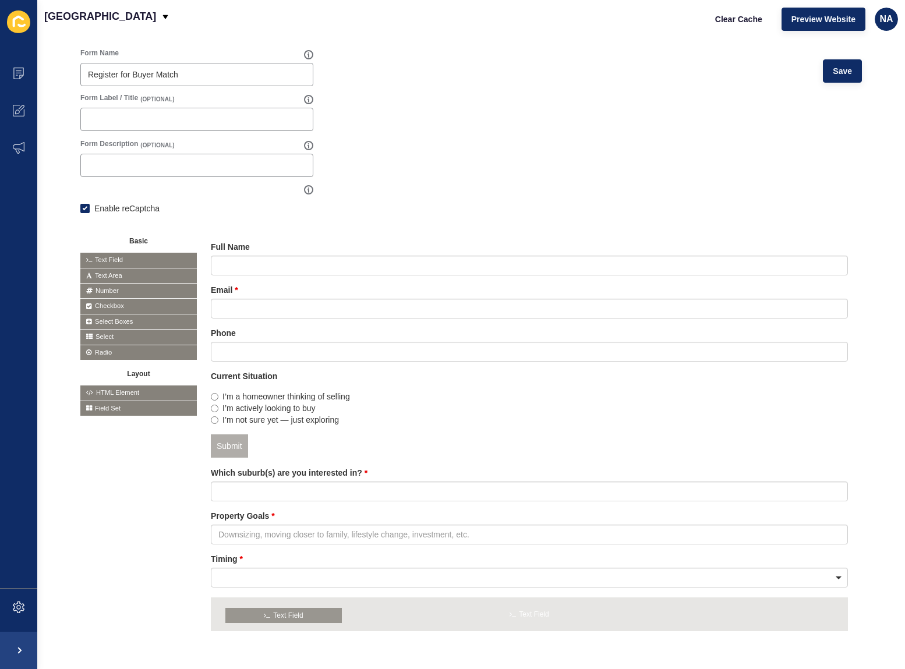
drag, startPoint x: 112, startPoint y: 259, endPoint x: 263, endPoint y: 620, distance: 391.5
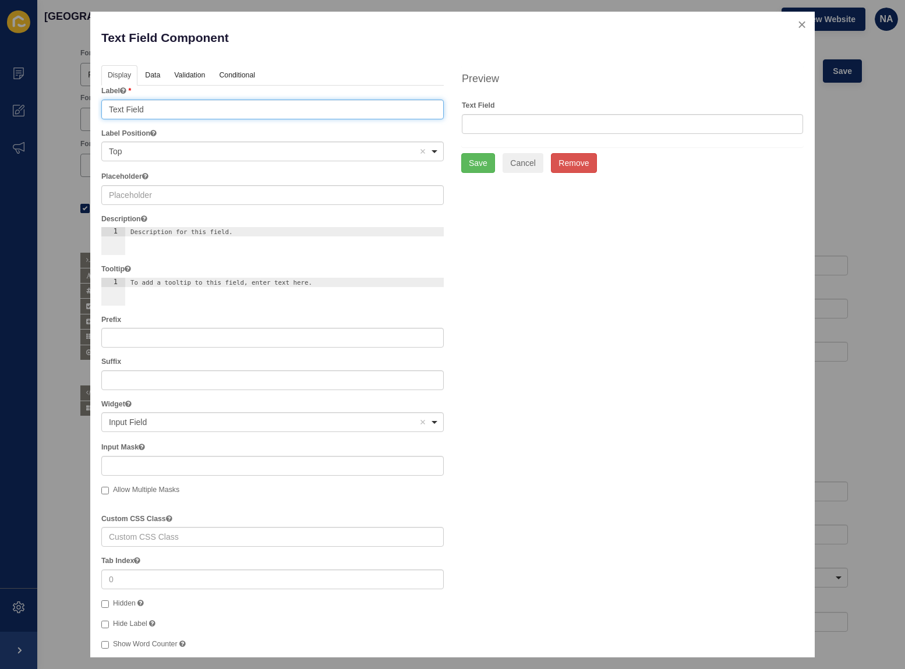
click at [122, 110] on input "Text Field" at bounding box center [272, 110] width 342 height 20
paste input "Preferences / Requirements"
type input "Preferences / Requirements"
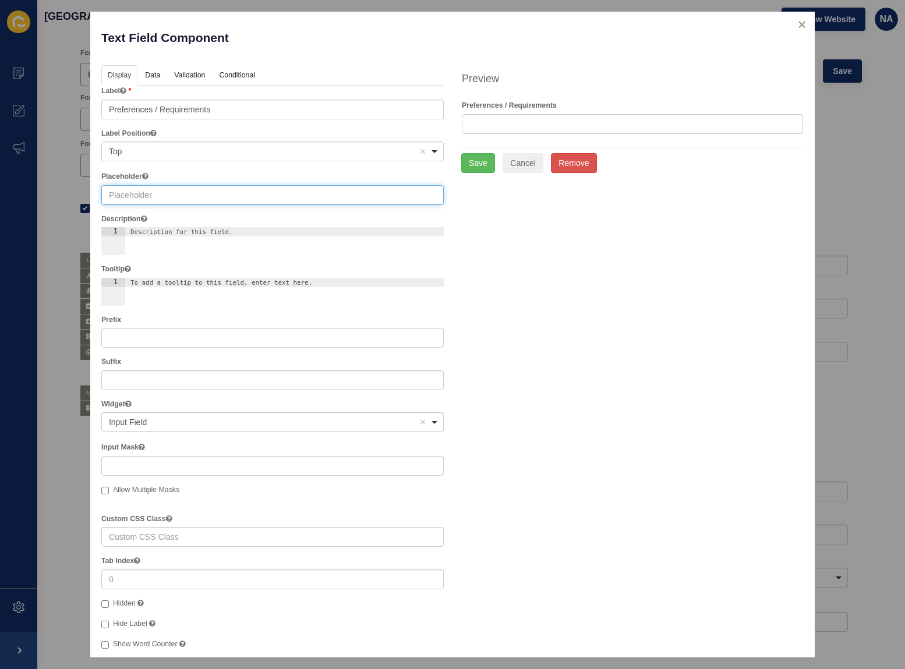
click at [128, 197] on input "text" at bounding box center [272, 195] width 342 height 20
paste input "Bedrooms, bathrooms, features, budget range"
type input "Bedrooms, bathrooms, features, budget range"
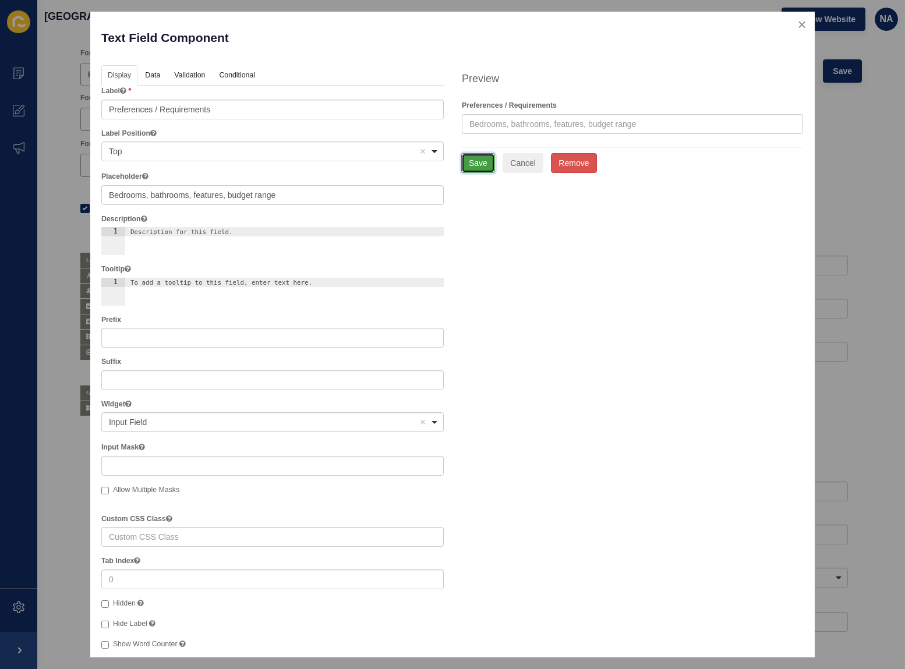
click at [479, 164] on button "Save" at bounding box center [478, 163] width 34 height 20
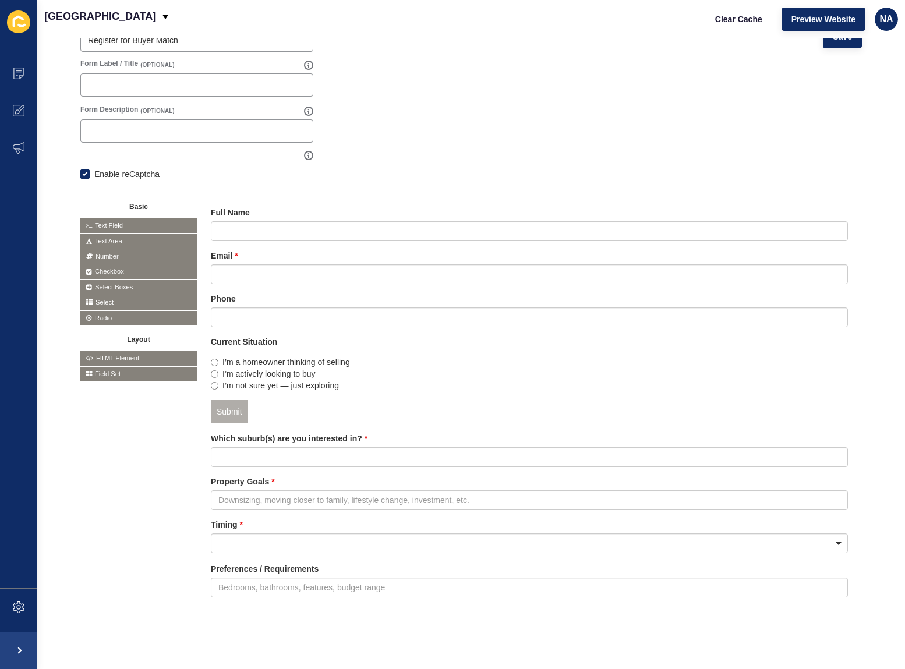
scroll to position [139, 0]
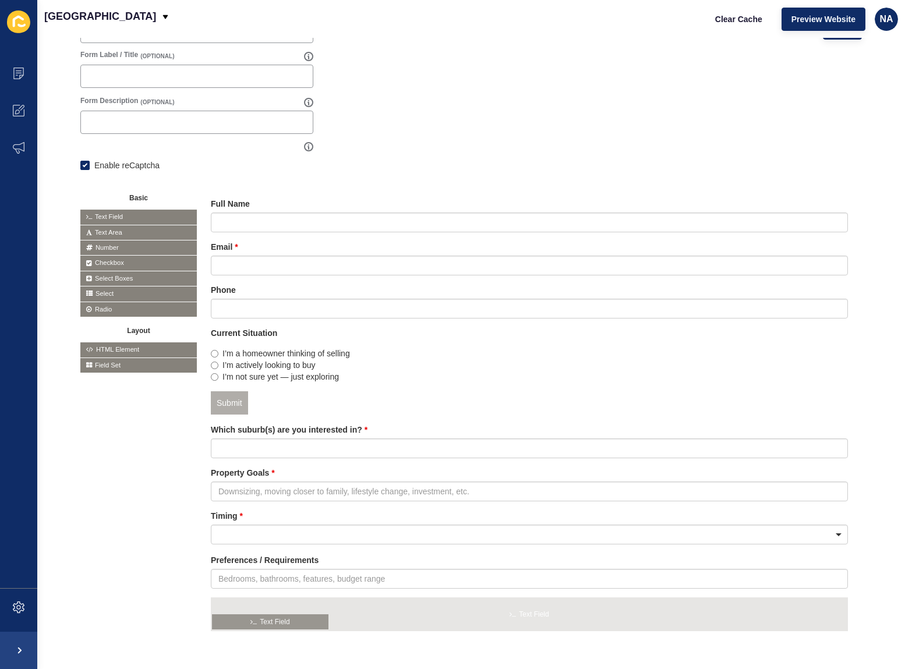
drag, startPoint x: 146, startPoint y: 215, endPoint x: 284, endPoint y: 629, distance: 435.6
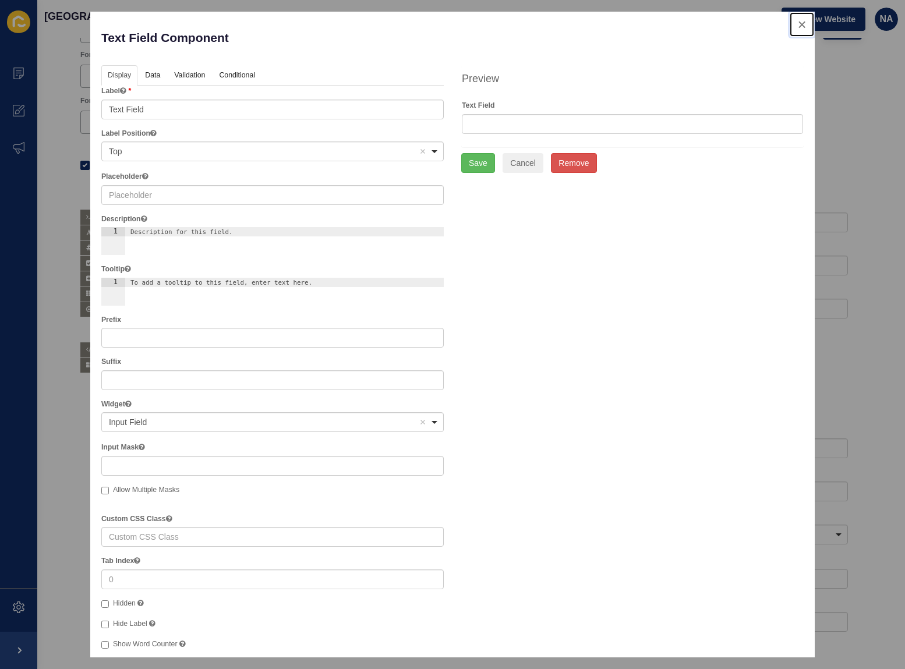
click at [796, 24] on button "close" at bounding box center [802, 24] width 24 height 24
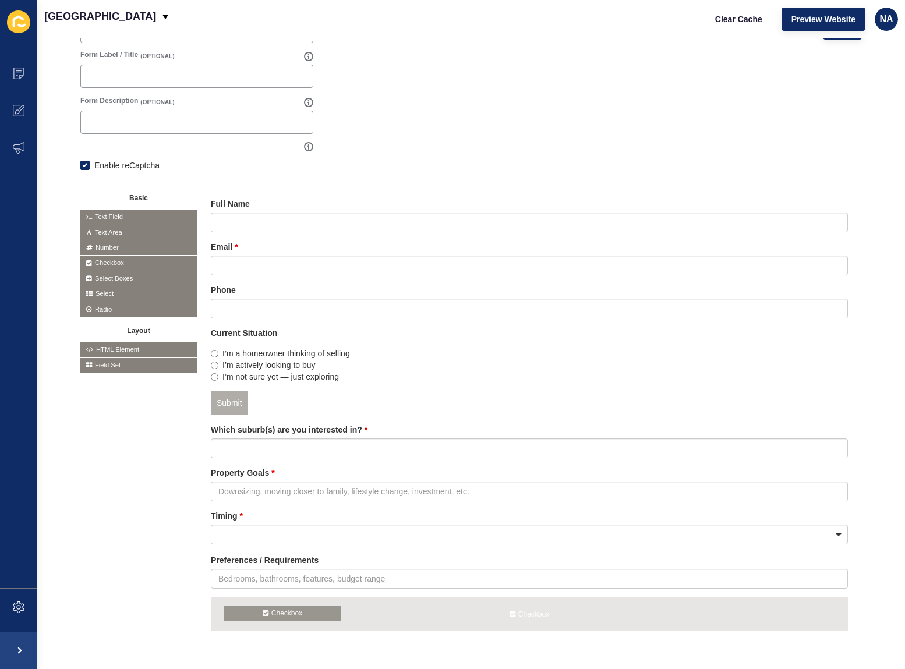
drag, startPoint x: 105, startPoint y: 259, endPoint x: 252, endPoint y: 611, distance: 381.4
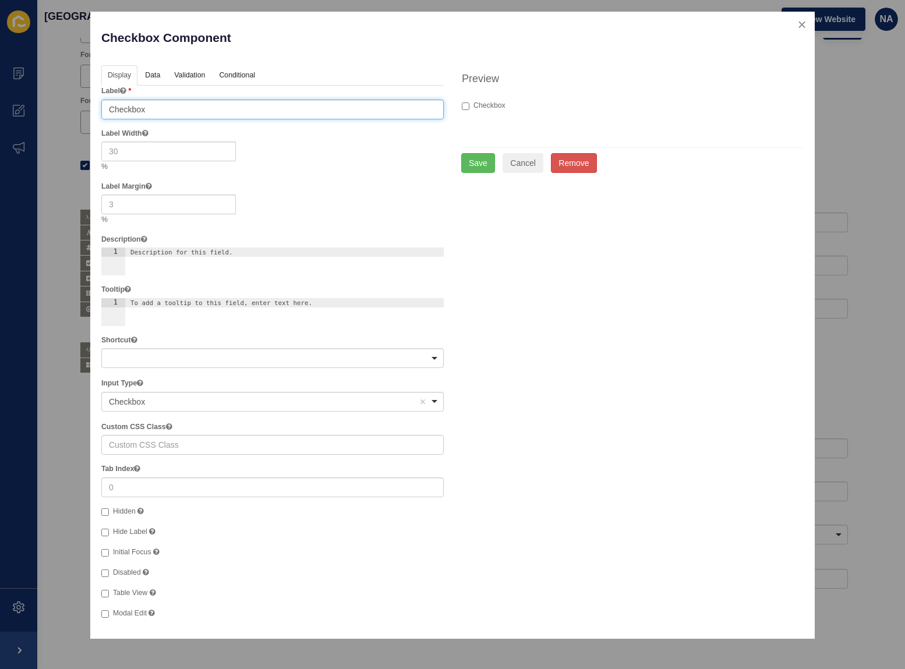
click at [129, 111] on input "Checkbox" at bounding box center [272, 110] width 342 height 20
paste input "onsent / Privacy Tick B"
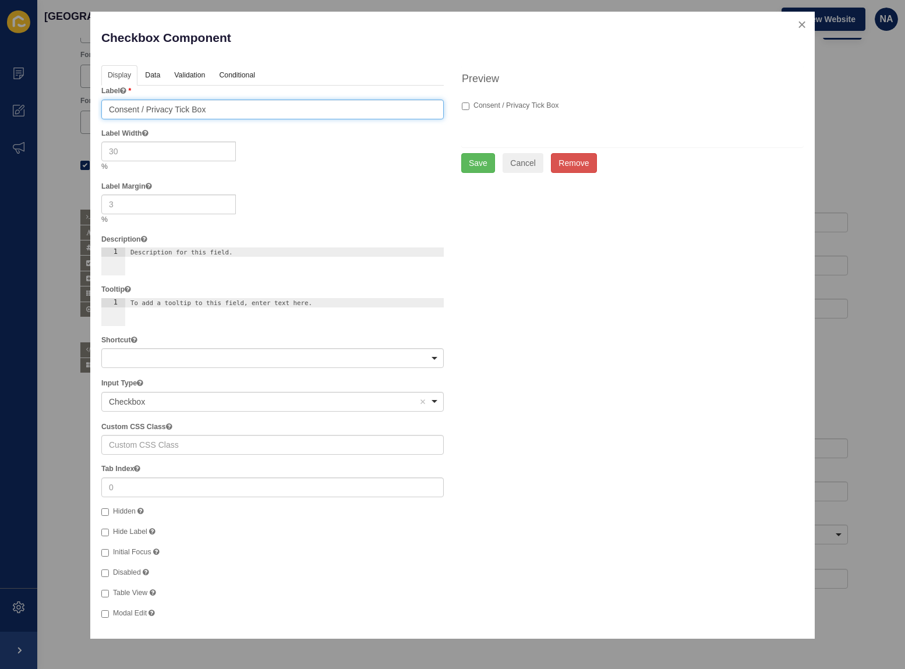
click at [175, 107] on input "Consent / Privacy Tick Box" at bounding box center [272, 110] width 342 height 20
paste input "I agree to be contacted by Noble Avenue Real Estate regarding Buyer Match oppor…"
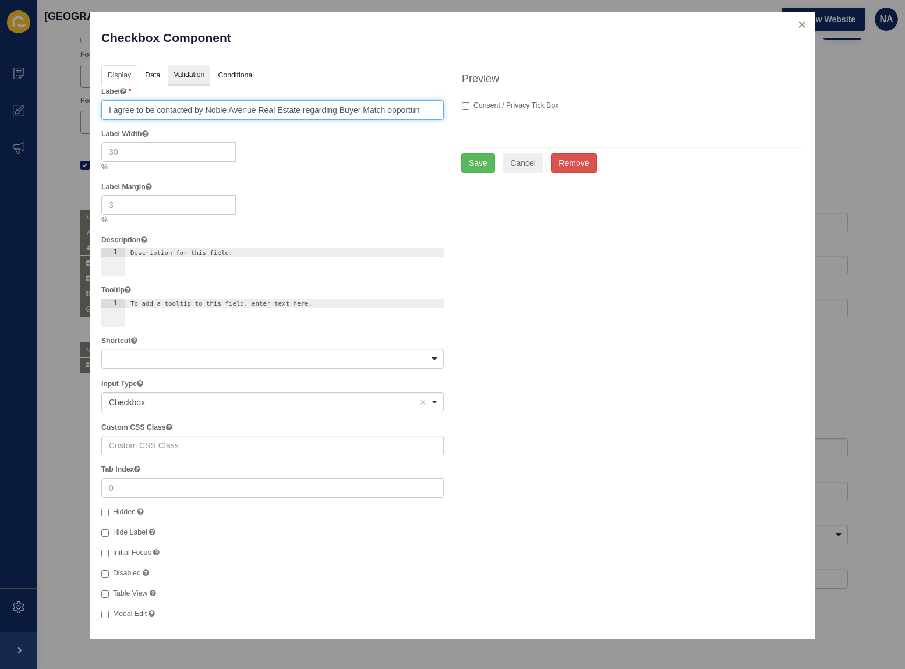
type input "I agree to be contacted by Noble Avenue Real Estate regarding Buyer Match oppor…"
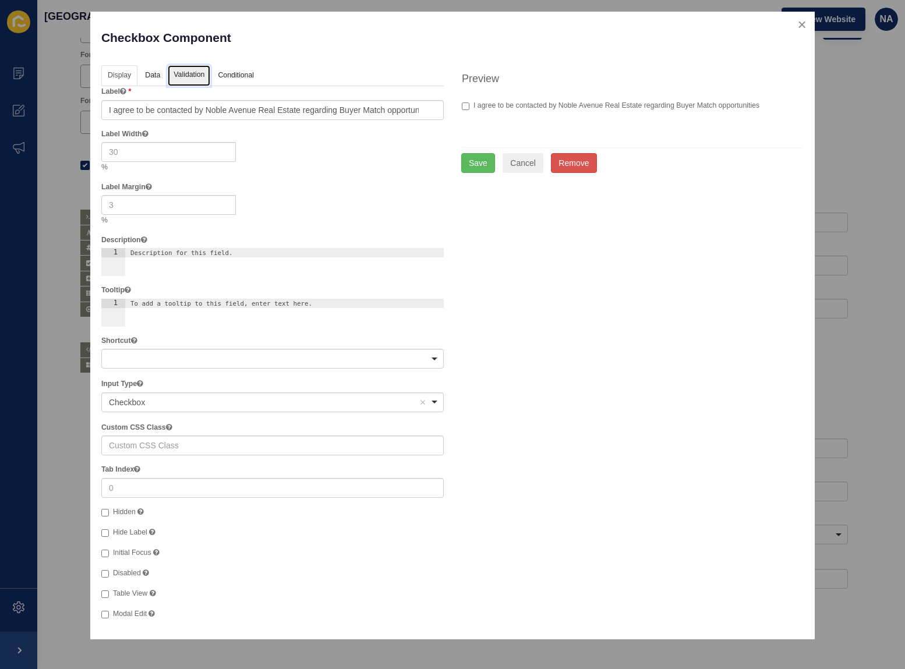
click at [194, 77] on link "Validation" at bounding box center [189, 76] width 43 height 22
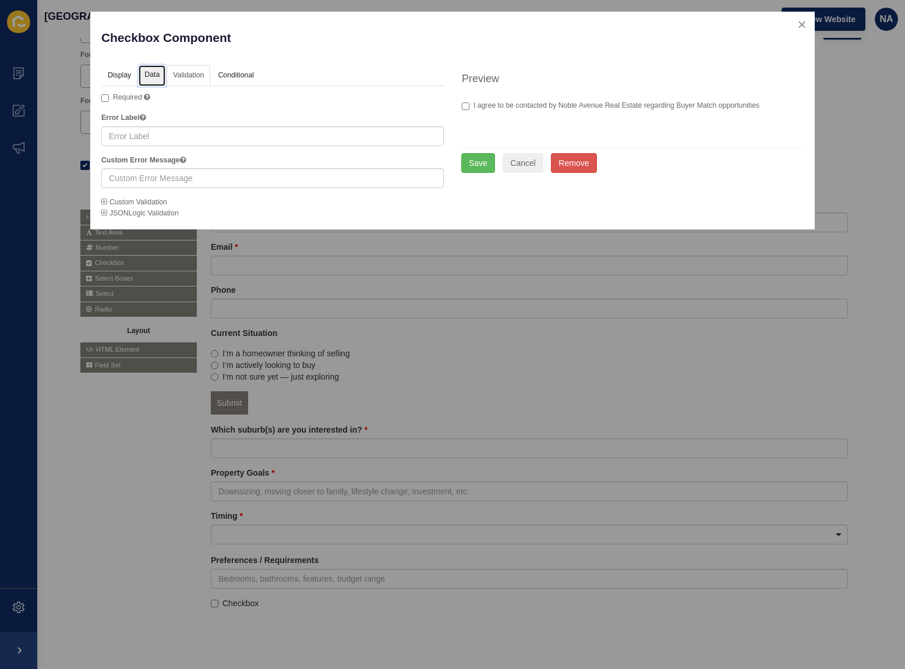
click at [149, 75] on link "Data" at bounding box center [152, 76] width 27 height 22
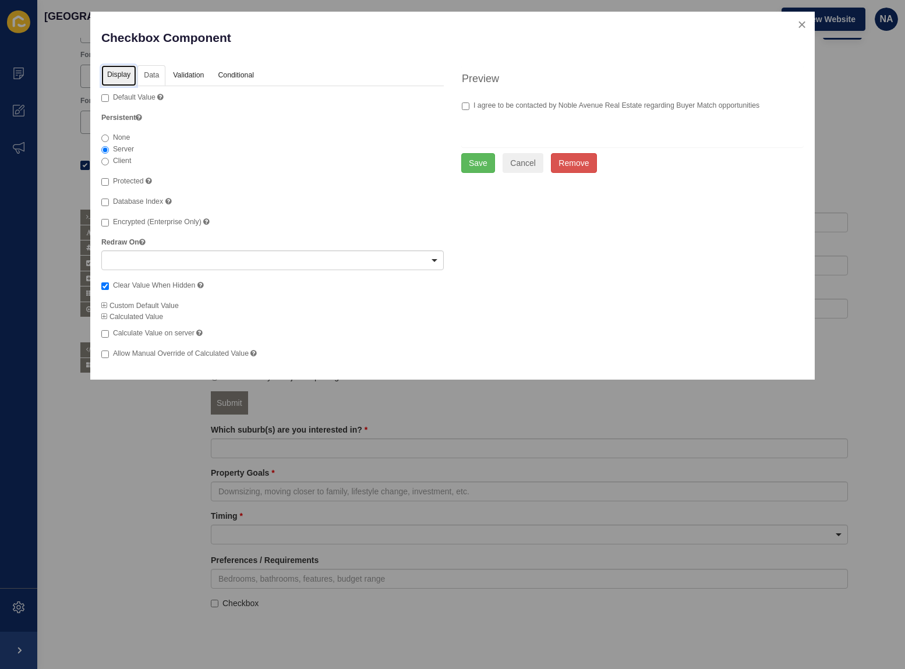
click at [114, 73] on link "Display" at bounding box center [118, 76] width 35 height 22
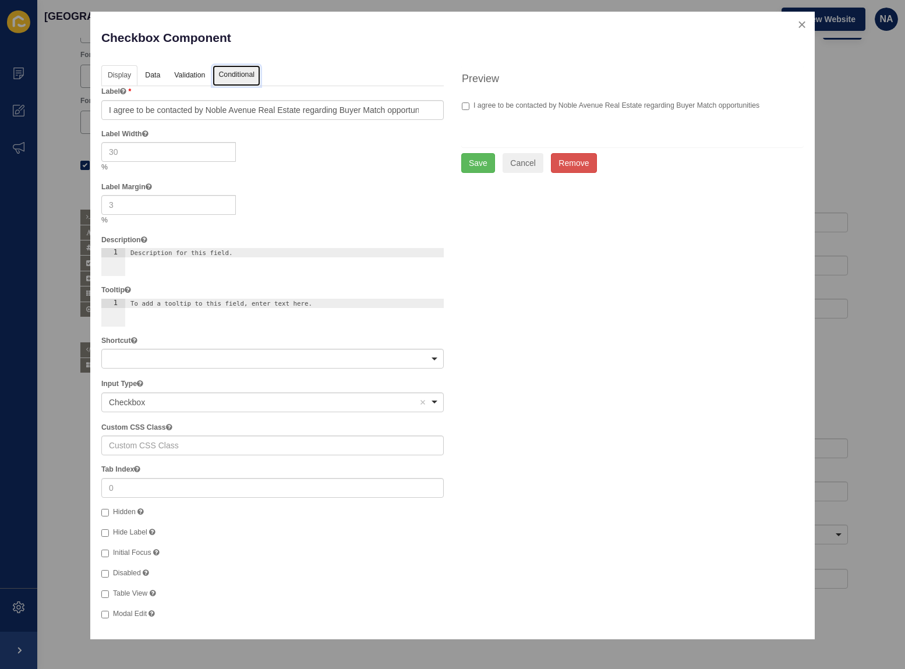
click at [229, 75] on link "Conditional" at bounding box center [237, 76] width 48 height 22
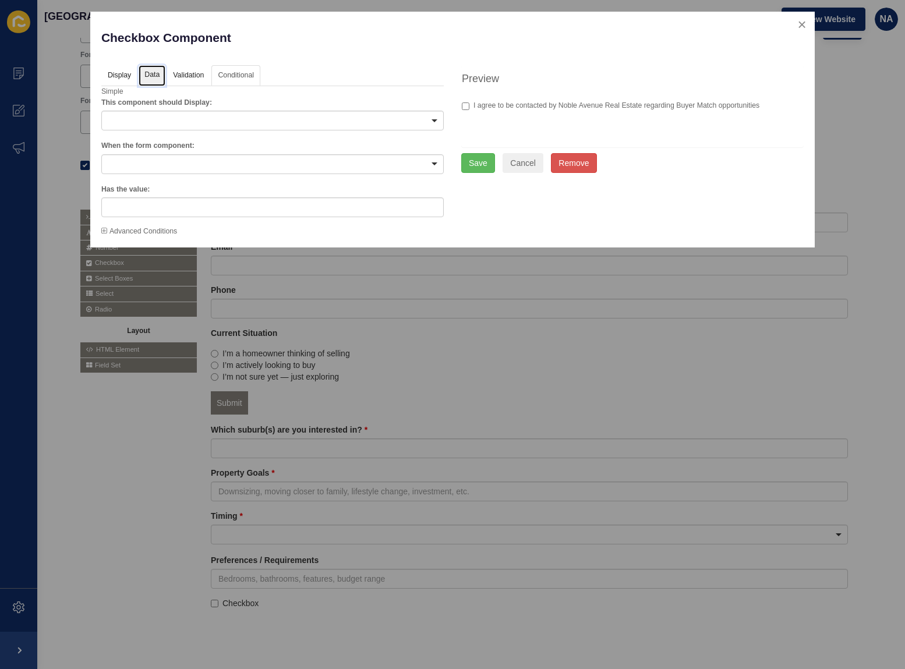
click at [150, 75] on link "Data" at bounding box center [152, 76] width 27 height 22
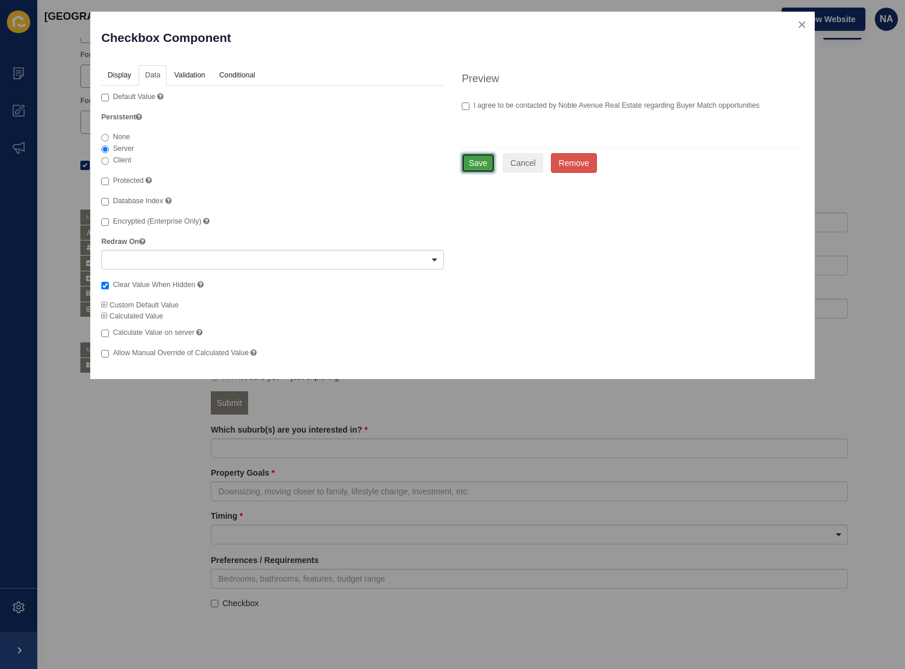
click at [472, 165] on button "Save" at bounding box center [478, 163] width 34 height 20
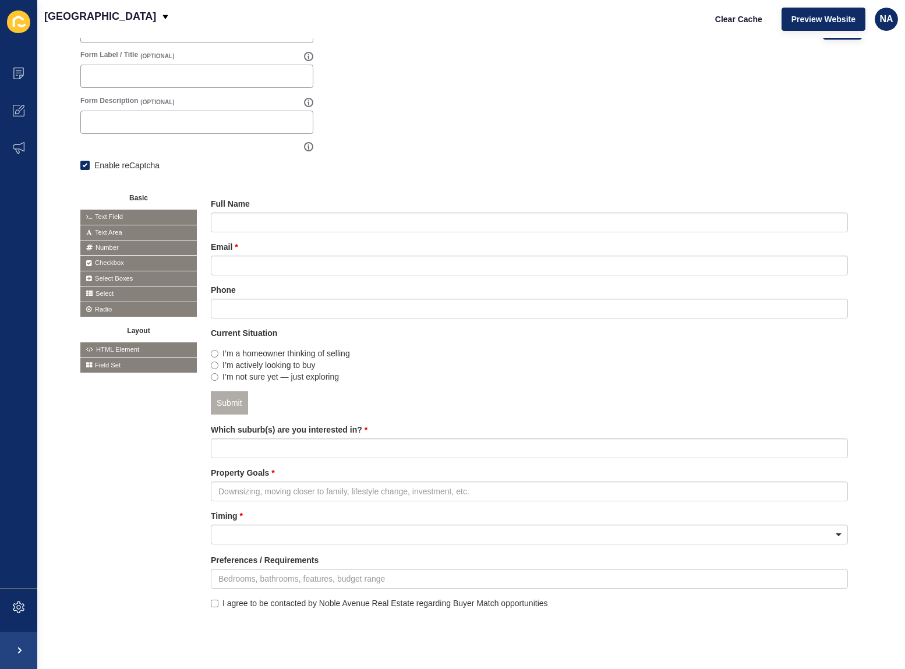
scroll to position [159, 0]
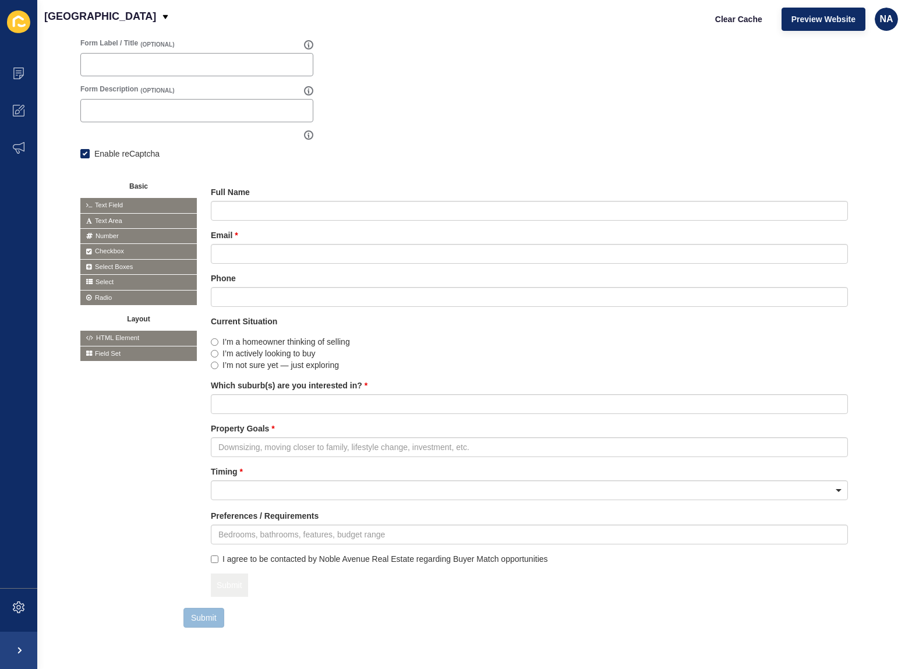
drag, startPoint x: 776, startPoint y: 373, endPoint x: 754, endPoint y: 603, distance: 231.1
click at [772, 576] on icon at bounding box center [774, 579] width 5 height 6
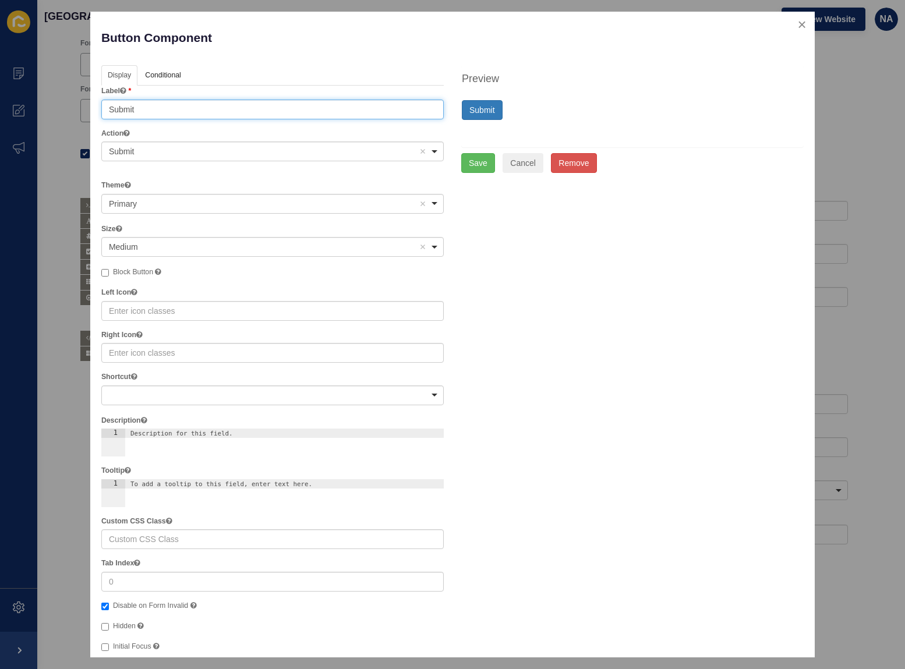
click at [170, 104] on input "Submit" at bounding box center [272, 110] width 342 height 20
paste input "how Me My Options"
type input "Show Me My Options"
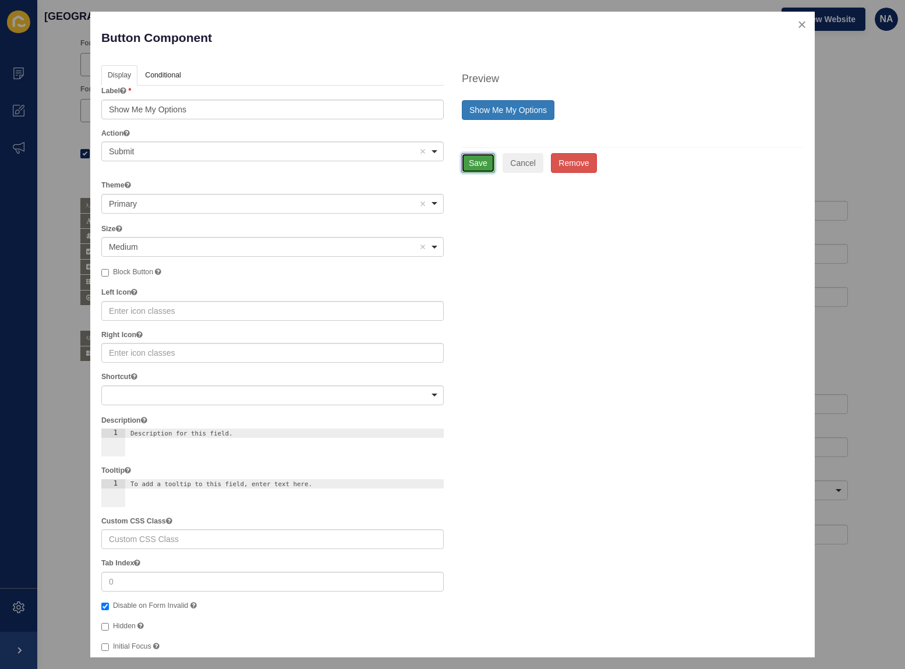
click at [475, 165] on button "Save" at bounding box center [478, 163] width 34 height 20
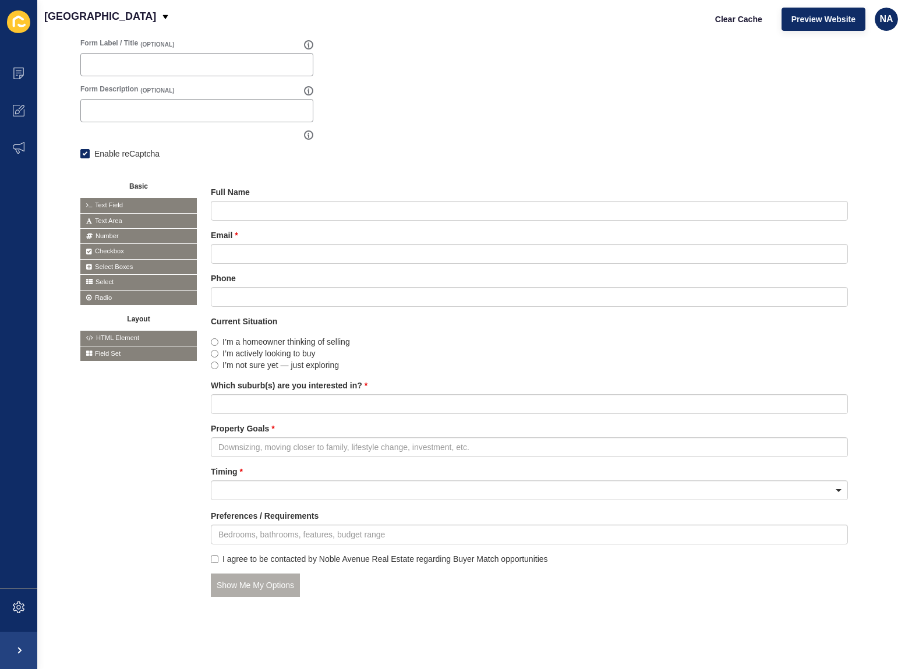
scroll to position [0, 0]
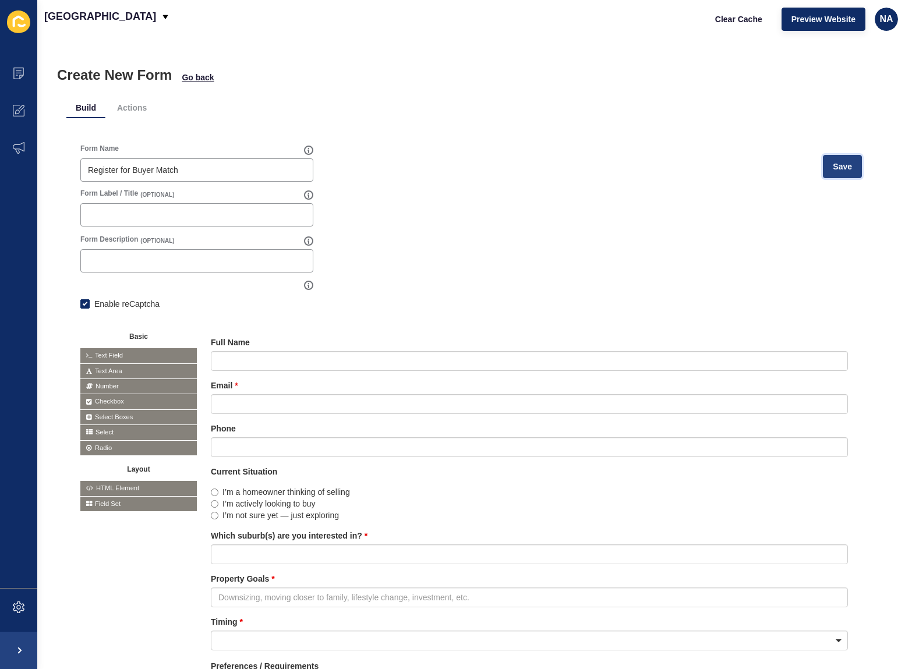
click at [836, 167] on span "Save" at bounding box center [842, 167] width 19 height 12
click at [198, 79] on span "Go back" at bounding box center [198, 78] width 32 height 12
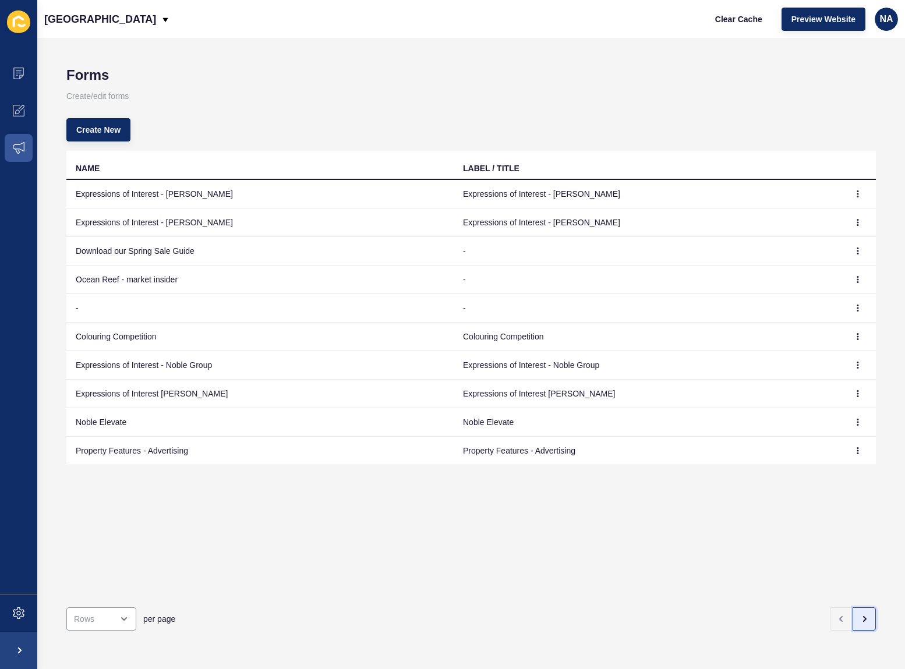
click at [859, 614] on icon "button" at bounding box center [863, 618] width 9 height 9
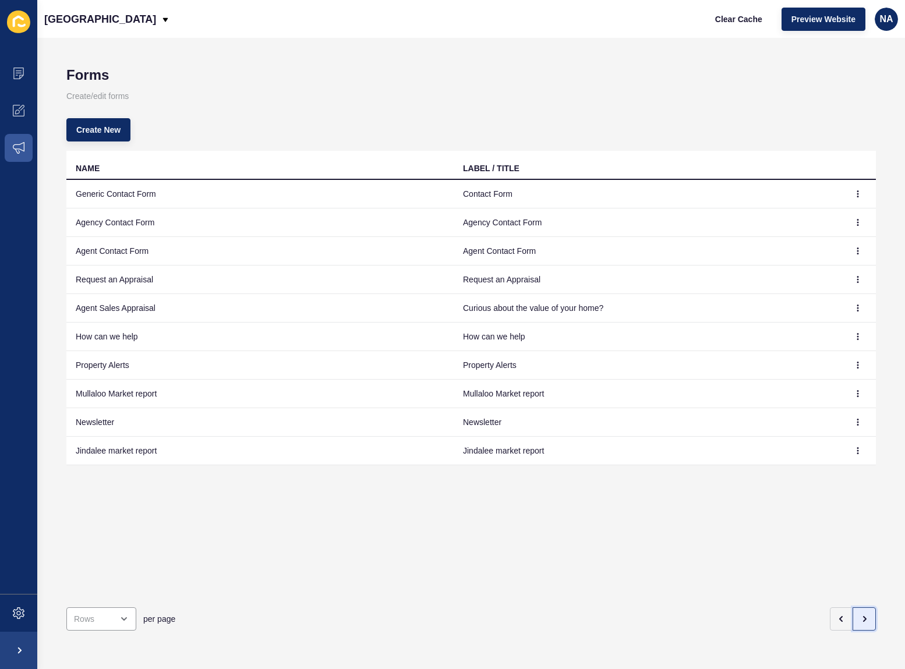
click at [859, 614] on icon "button" at bounding box center [863, 618] width 9 height 9
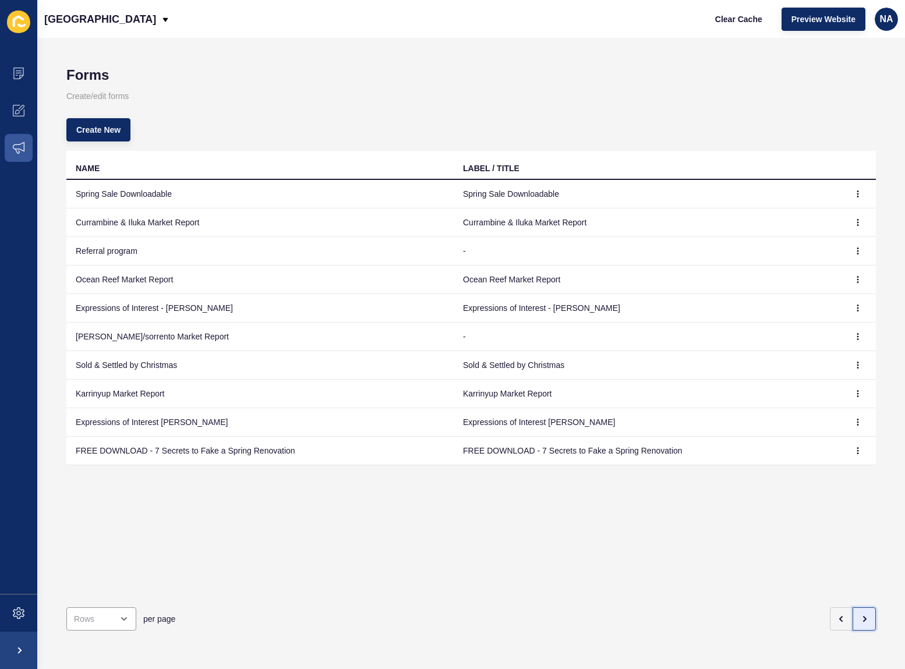
click at [859, 614] on icon "button" at bounding box center [863, 618] width 9 height 9
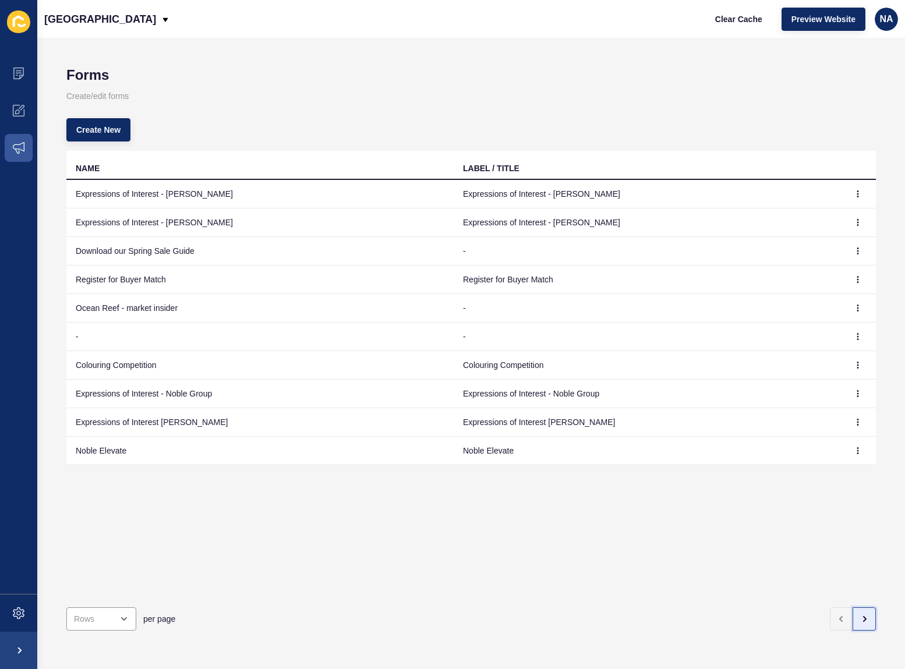
click at [859, 614] on icon "button" at bounding box center [863, 618] width 9 height 9
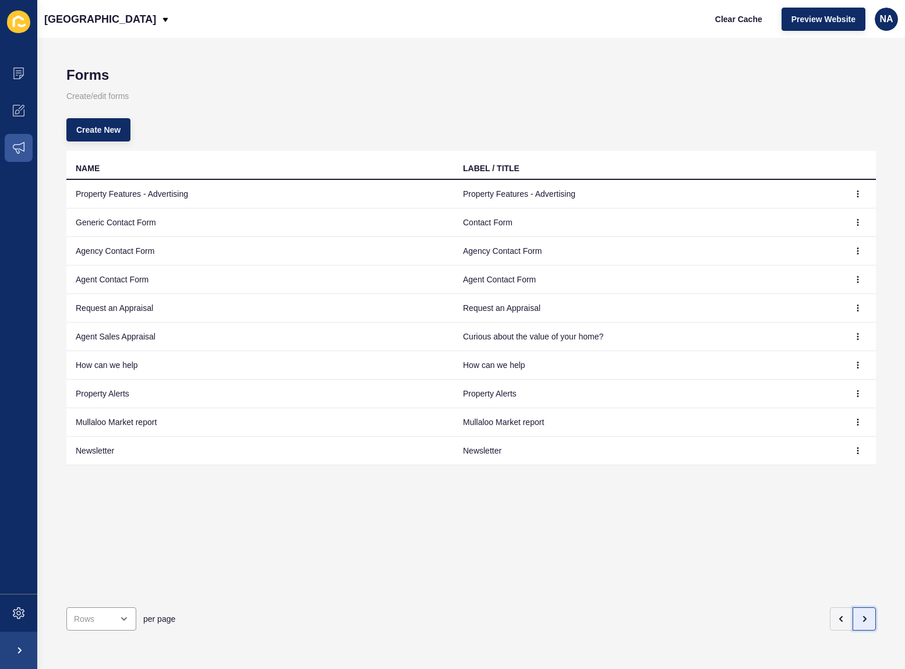
click at [859, 614] on icon "button" at bounding box center [863, 618] width 9 height 9
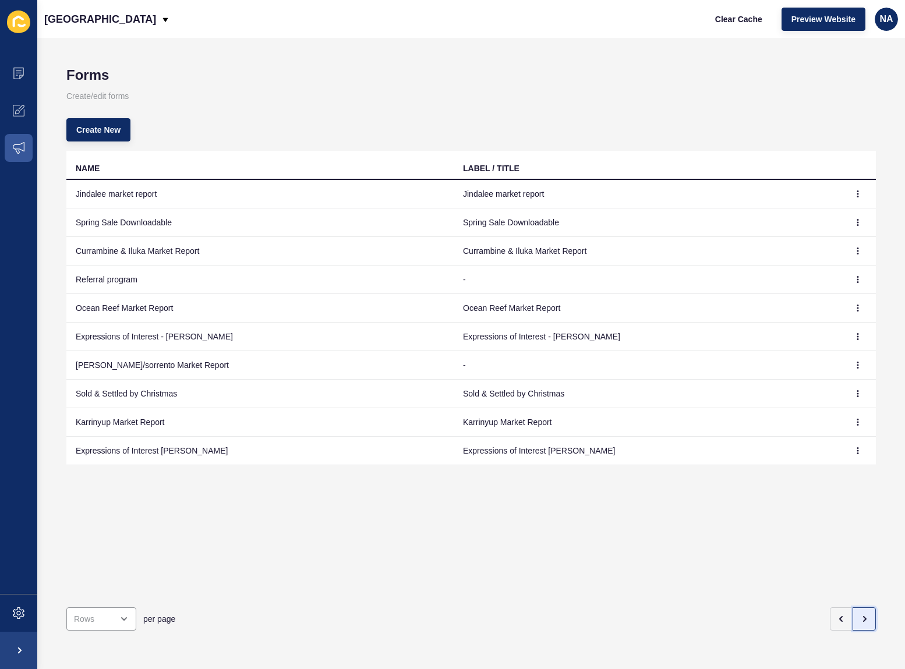
click at [863, 617] on icon "button" at bounding box center [864, 619] width 2 height 5
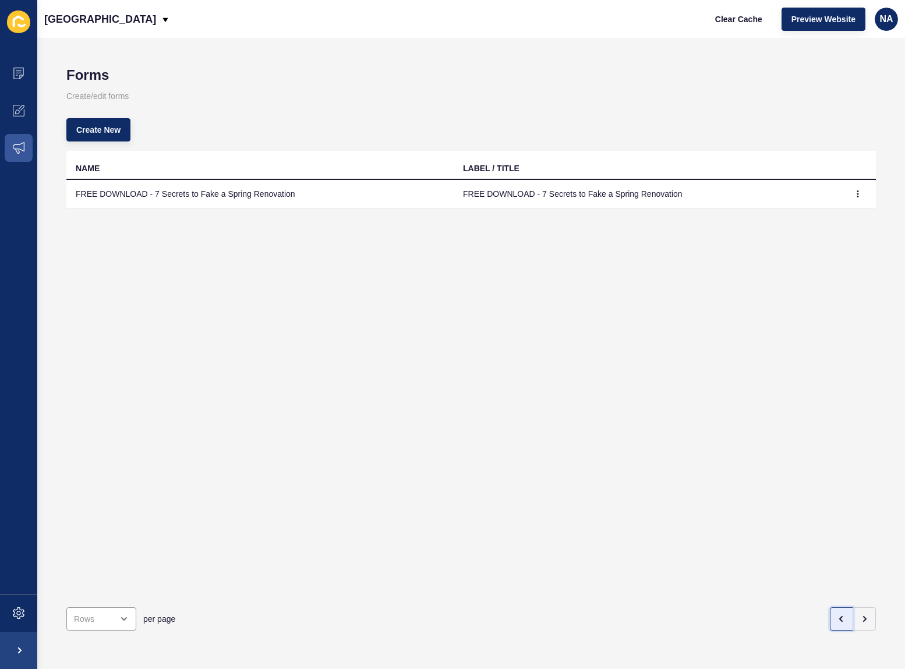
click at [837, 614] on icon "button" at bounding box center [841, 618] width 9 height 9
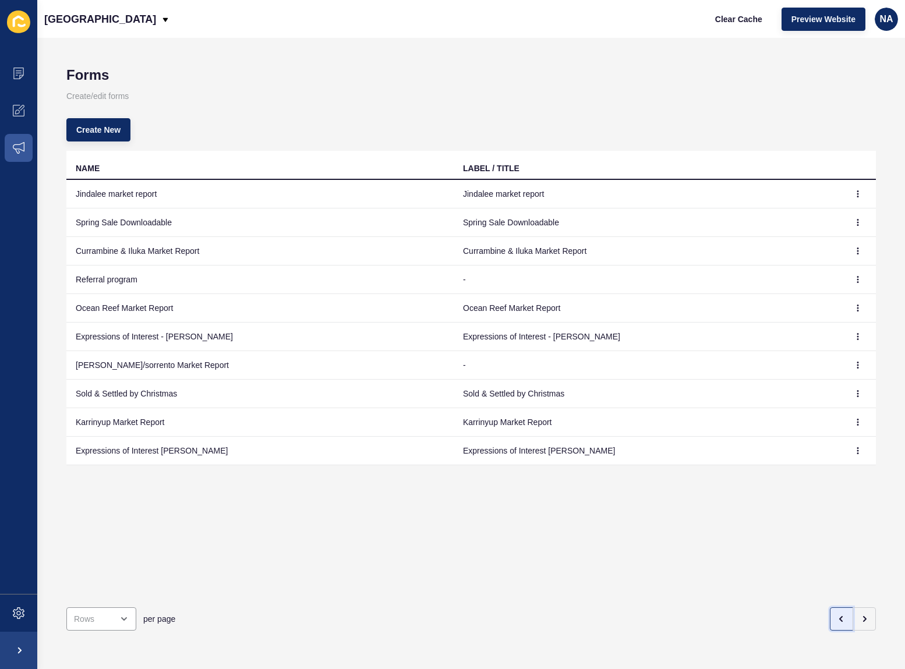
click at [837, 614] on icon "button" at bounding box center [841, 618] width 9 height 9
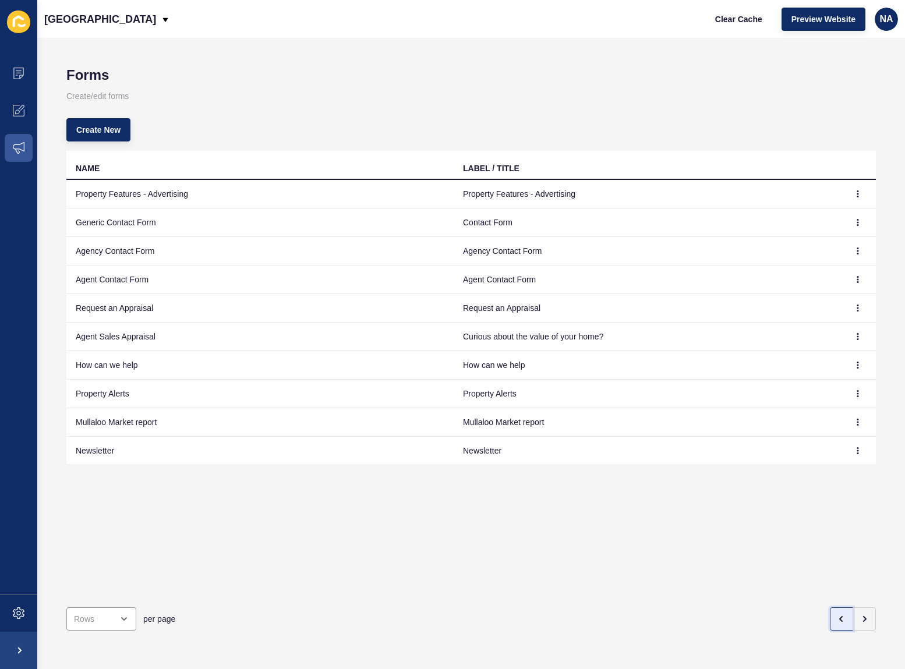
click at [837, 614] on icon "button" at bounding box center [841, 618] width 9 height 9
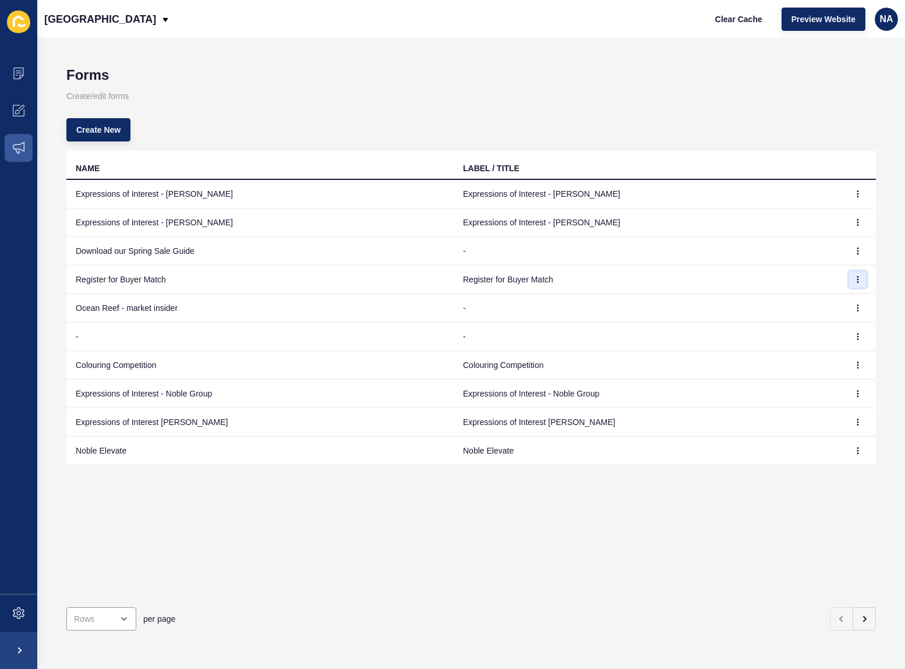
click at [849, 279] on button "button" at bounding box center [857, 279] width 17 height 16
click at [829, 296] on link "Edit" at bounding box center [817, 303] width 82 height 26
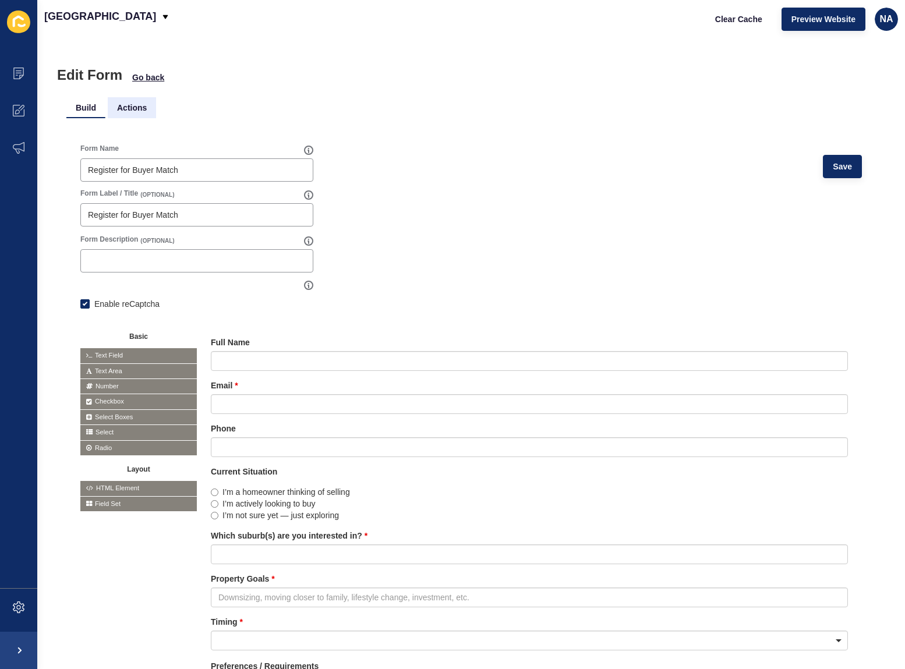
click at [127, 108] on li "Actions" at bounding box center [132, 107] width 48 height 21
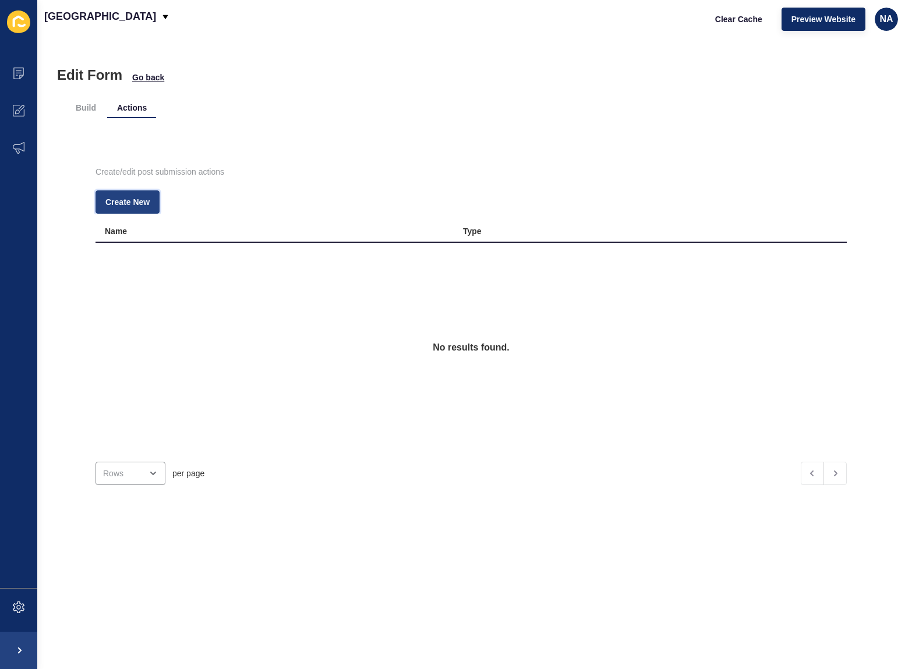
click at [132, 202] on span "Create New" at bounding box center [127, 202] width 44 height 12
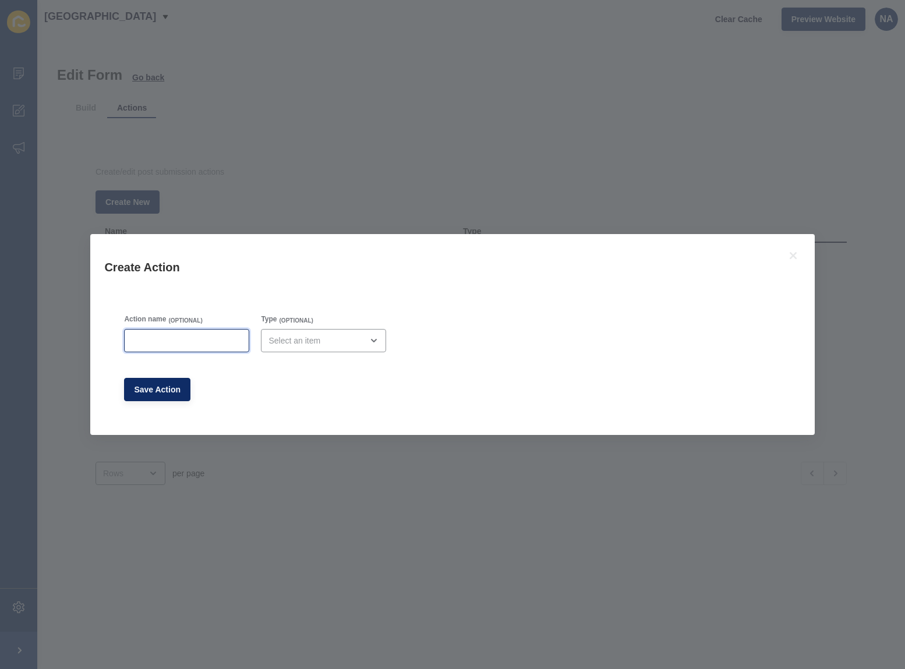
click at [185, 335] on input "Action name" at bounding box center [187, 341] width 110 height 12
click at [295, 345] on div "open menu" at bounding box center [315, 341] width 94 height 12
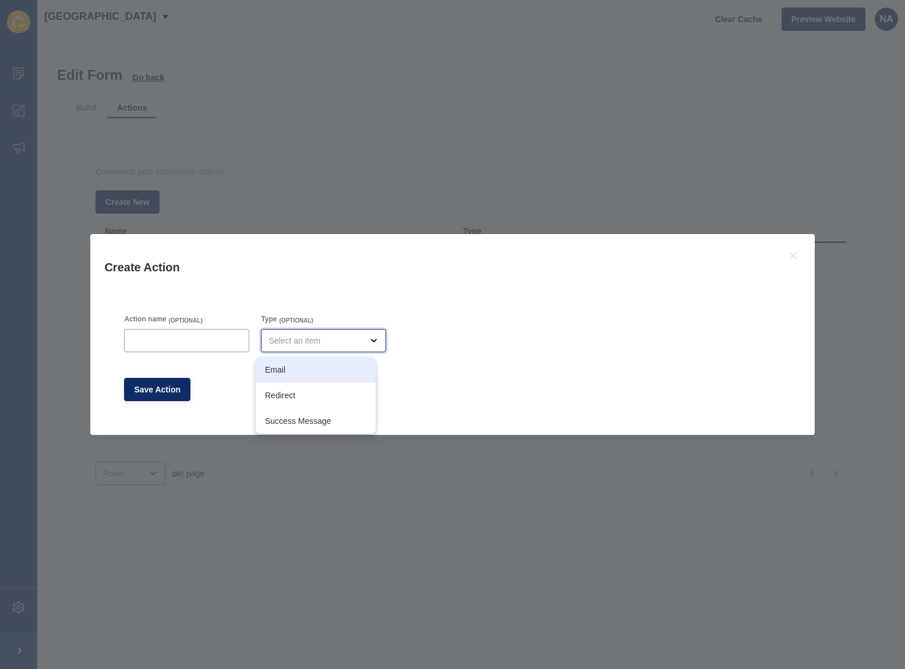
click at [299, 377] on div "Email" at bounding box center [316, 370] width 120 height 26
type input "Email"
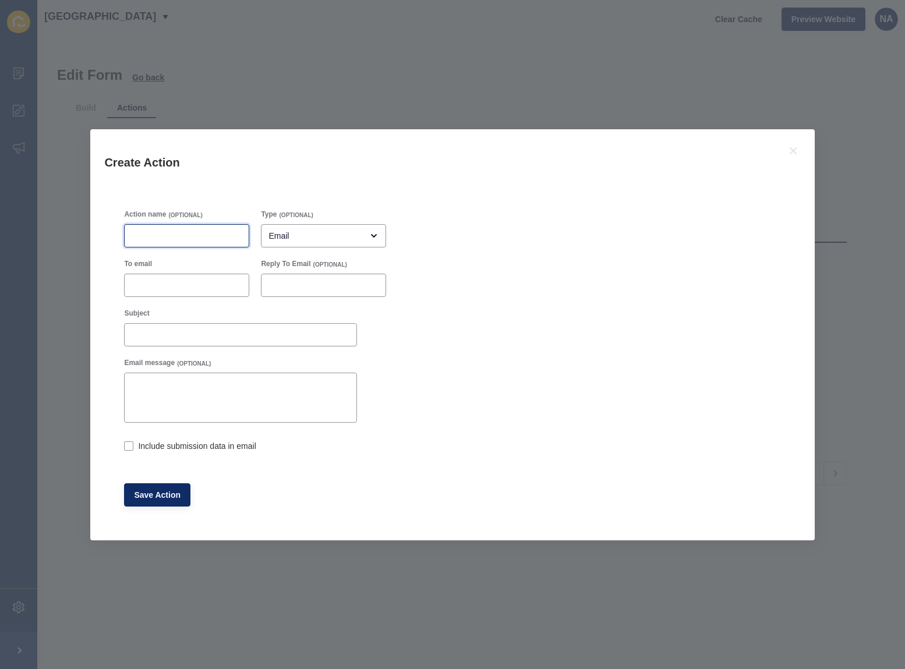
click at [158, 232] on input "Action name" at bounding box center [187, 236] width 110 height 12
type input "email admin"
type input "admin@nobleavenue.com.au"
click at [207, 285] on input "admin@nobleavenue.com.au" at bounding box center [187, 285] width 110 height 12
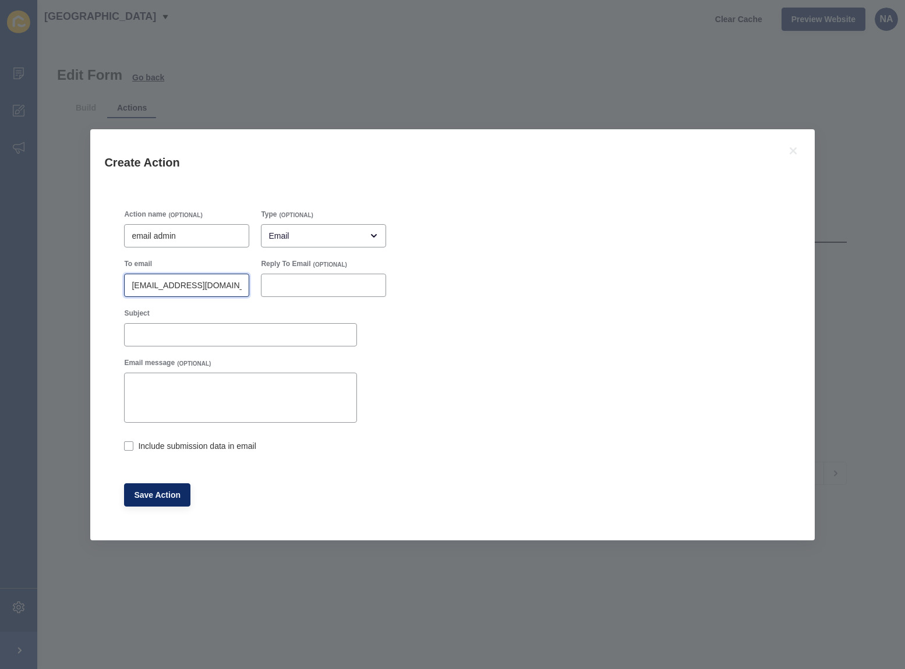
click at [207, 285] on input "admin@nobleavenue.com.au" at bounding box center [187, 285] width 110 height 12
click at [274, 286] on input "Reply To Email" at bounding box center [323, 285] width 110 height 12
paste input "admin@nobleavenue.com.au"
type input "admin@nobleavenue.com.au"
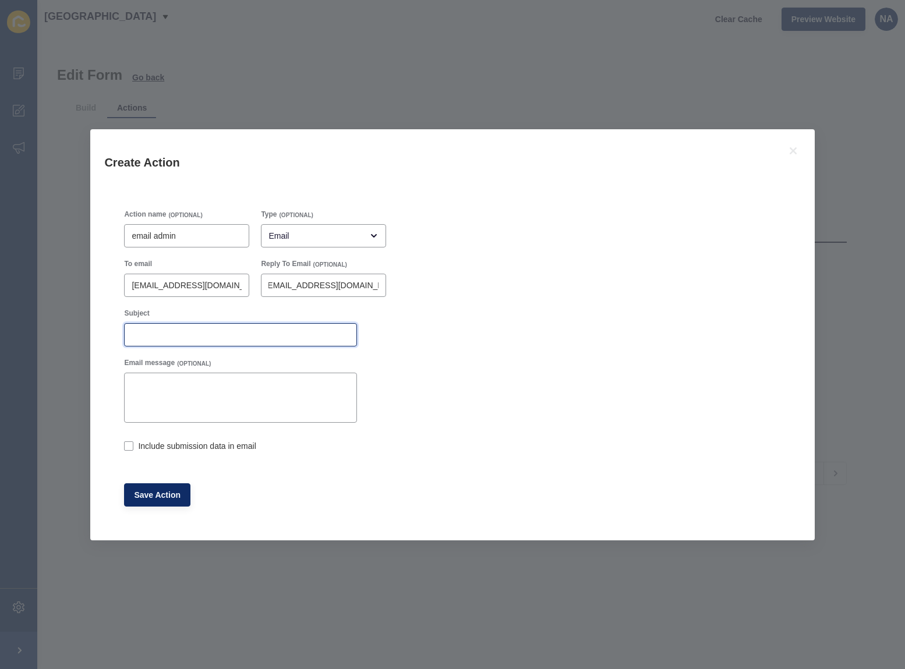
click at [233, 332] on input "Subject" at bounding box center [241, 335] width 218 height 12
click at [233, 337] on input "form submitted:" at bounding box center [241, 335] width 218 height 12
paste input "Register for Buyer Match"
type input "form submitted: Register for Buyer Match"
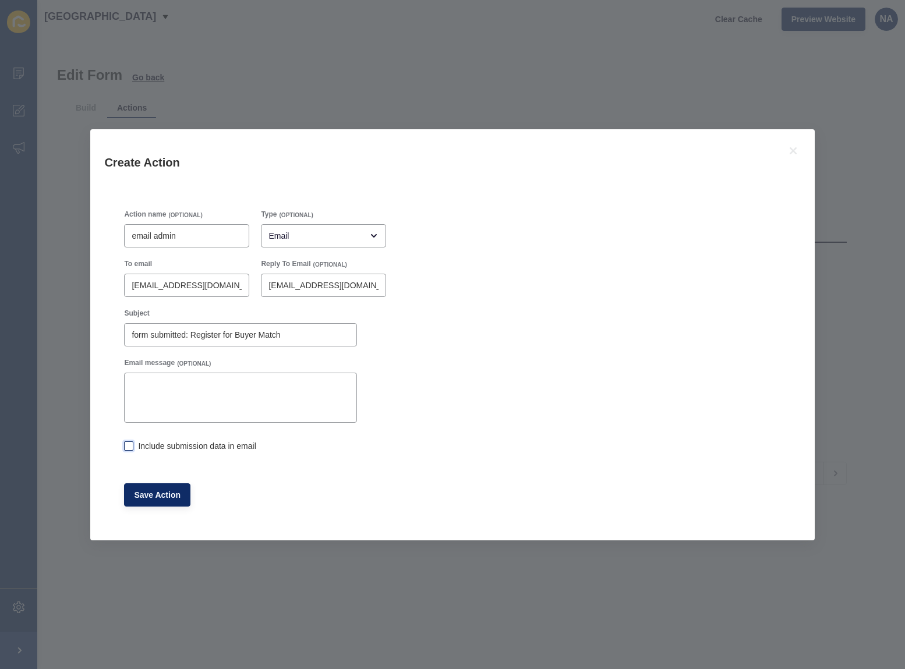
click at [128, 445] on label at bounding box center [128, 445] width 9 height 9
click at [128, 445] on input "Include submission data in email" at bounding box center [128, 447] width 8 height 8
checkbox input "true"
click at [123, 334] on div "Subject form submitted: Register for Buyer Match" at bounding box center [240, 327] width 235 height 40
type input "Form submitted: Register for Buyer Match"
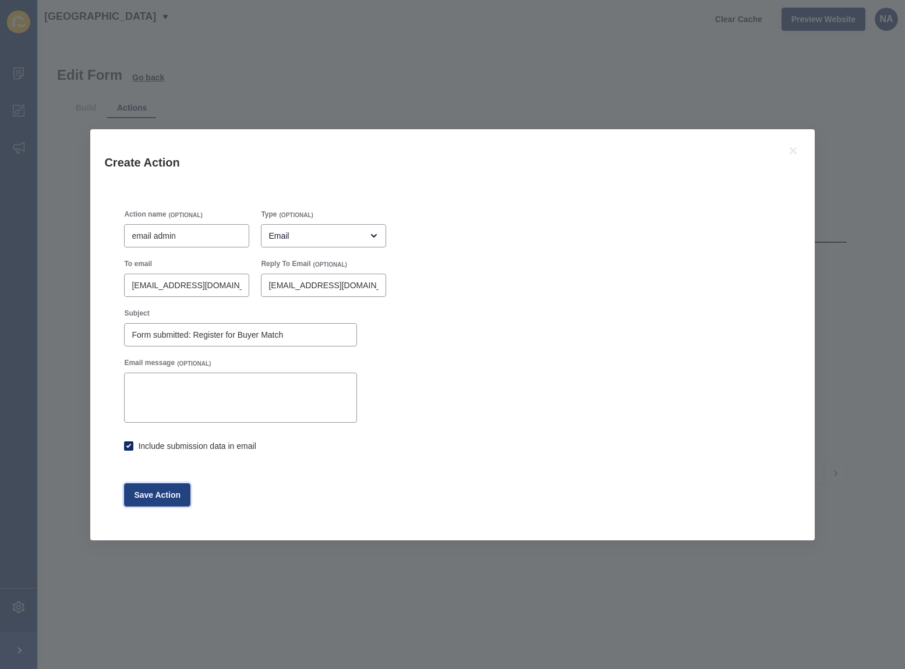
click at [167, 496] on span "Save Action" at bounding box center [157, 495] width 47 height 12
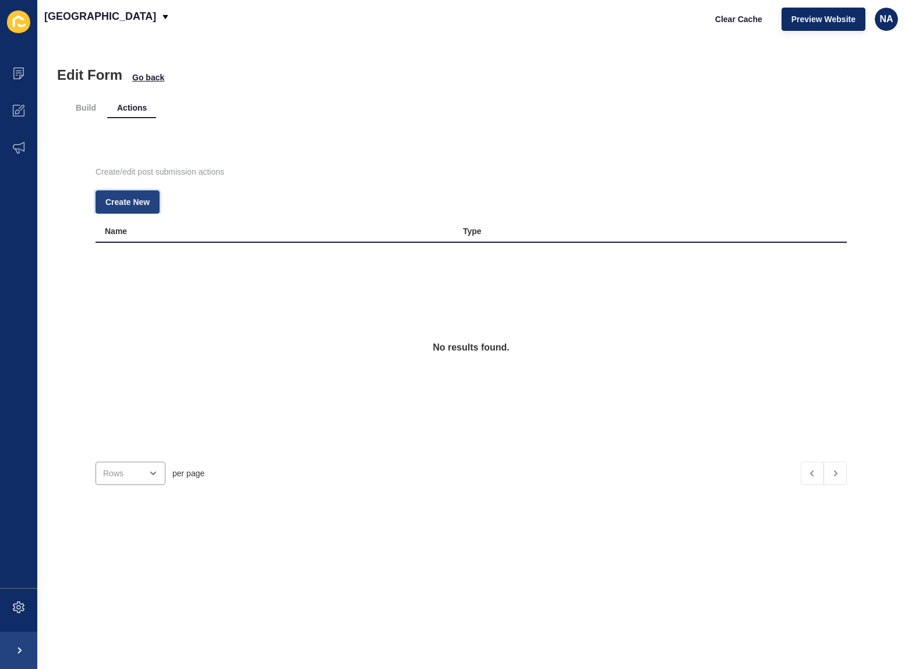
click at [126, 201] on span "Create New" at bounding box center [127, 202] width 44 height 12
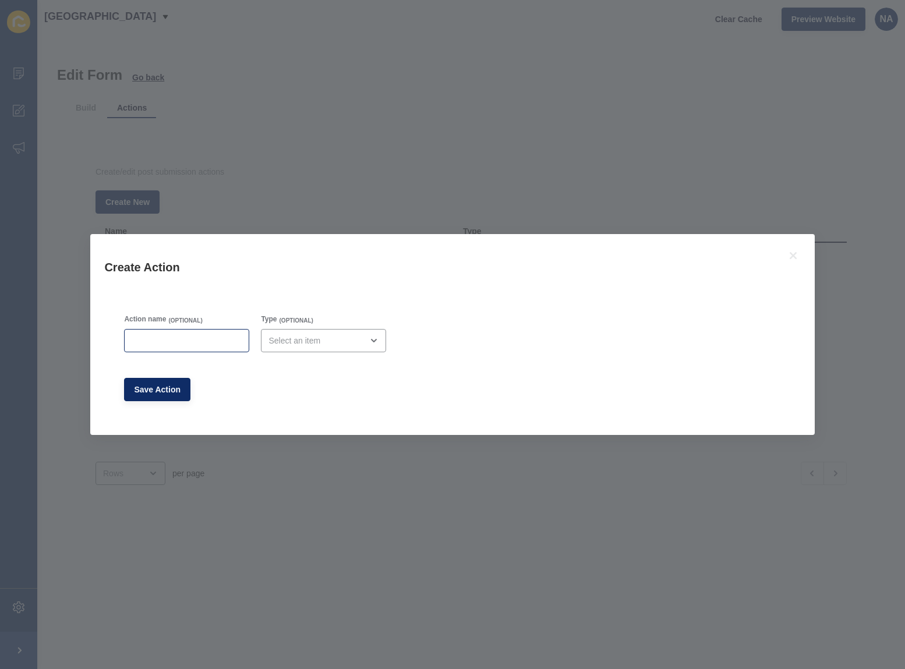
click at [184, 331] on div at bounding box center [186, 340] width 125 height 23
click at [283, 338] on div "open menu" at bounding box center [315, 341] width 94 height 12
click at [329, 420] on span "Success Message" at bounding box center [315, 421] width 101 height 12
type input "Success Message"
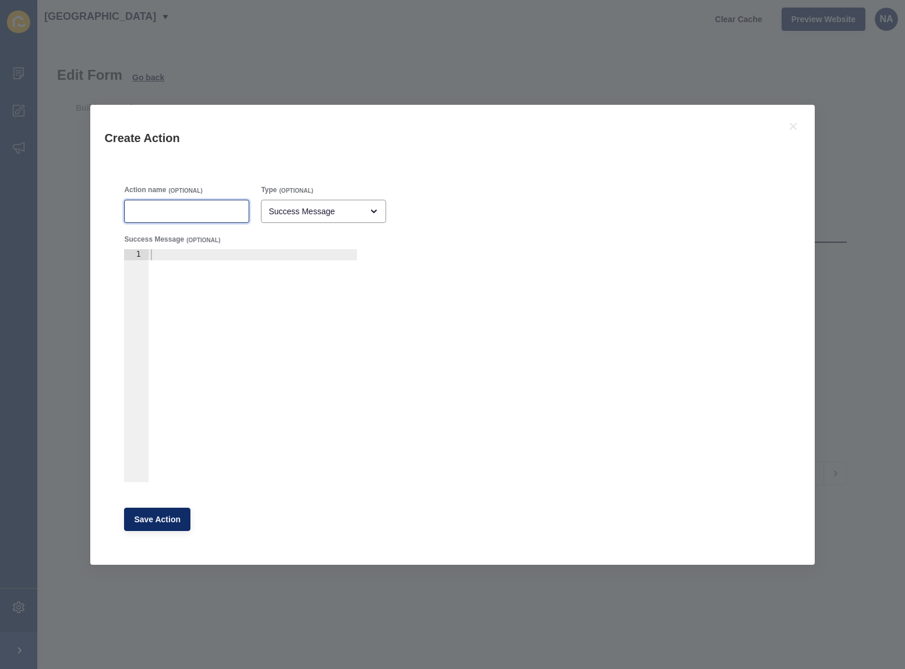
click at [146, 210] on input "Action name" at bounding box center [187, 212] width 110 height 12
type input "success"
click at [185, 263] on div at bounding box center [252, 376] width 209 height 255
paste textarea "Your details are kept confidential and will only be used to connect you with ge…"
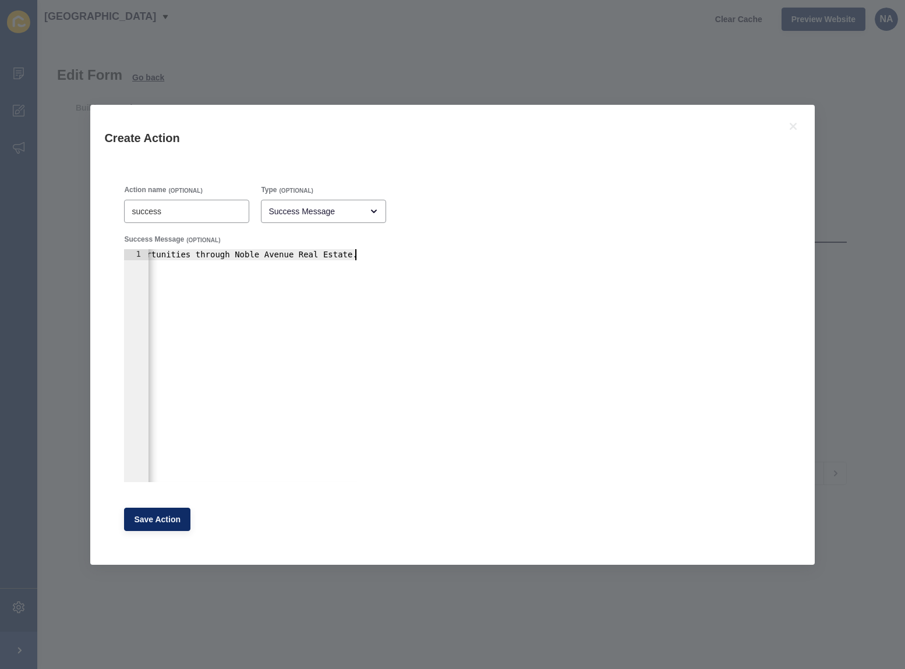
scroll to position [0, 490]
type textarea "Thankyou, Your details are kept confidential and will only be used to connect y…"
click at [160, 515] on span "Save Action" at bounding box center [157, 520] width 47 height 12
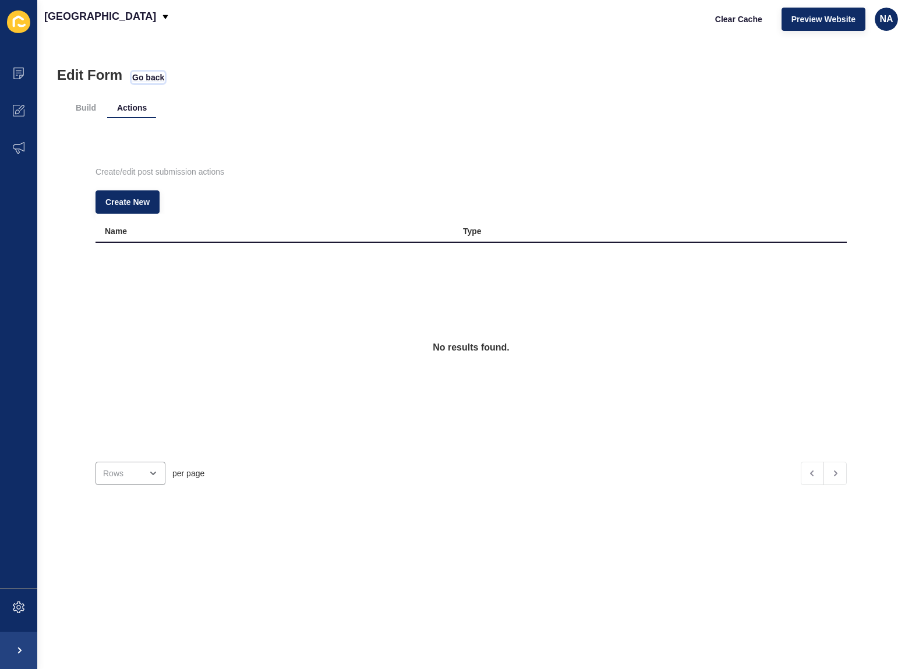
click at [141, 76] on span "Go back" at bounding box center [148, 78] width 32 height 12
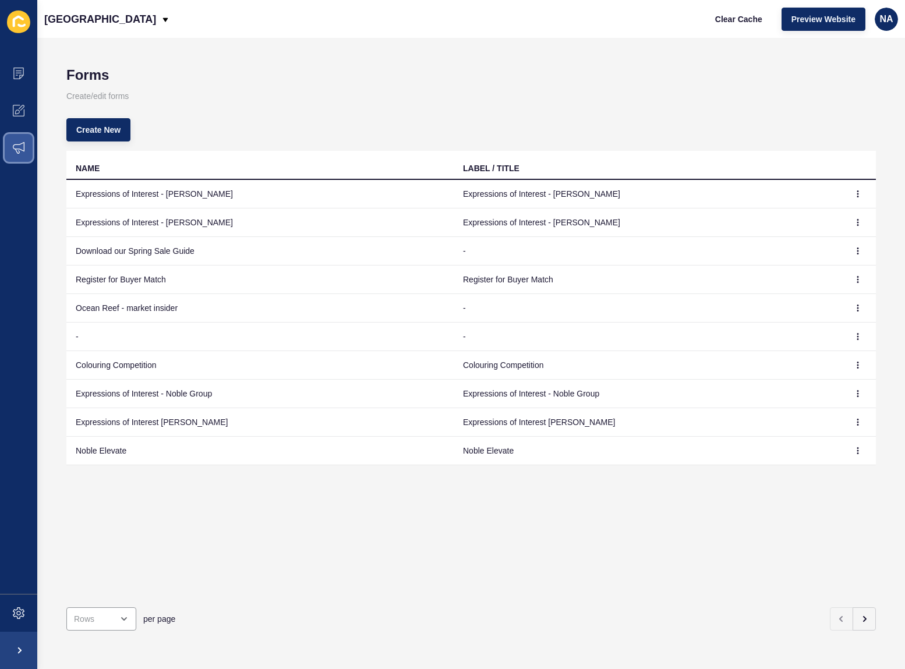
click at [18, 151] on icon at bounding box center [19, 148] width 12 height 12
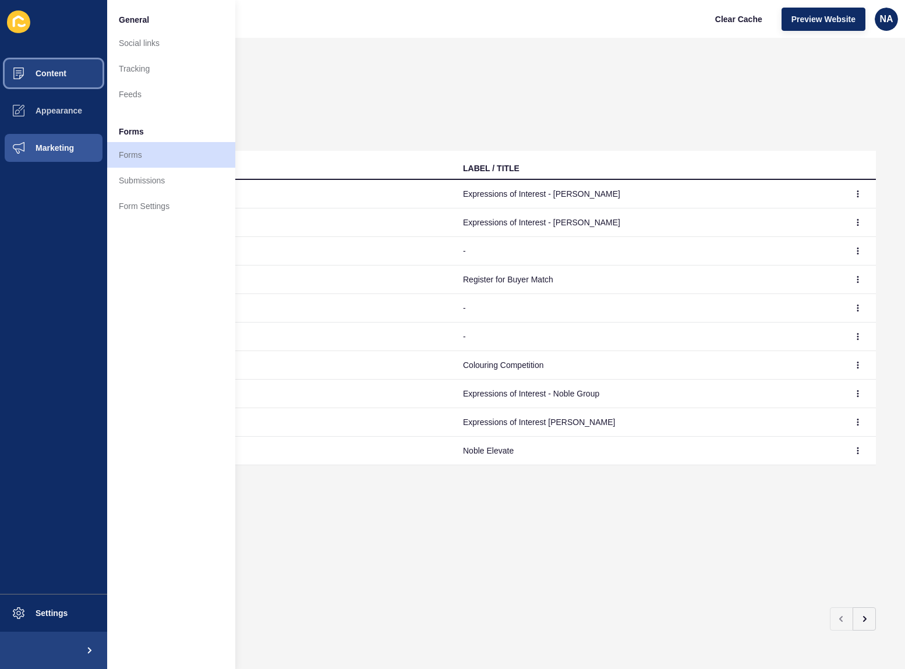
click at [45, 69] on span "Content" at bounding box center [32, 73] width 68 height 9
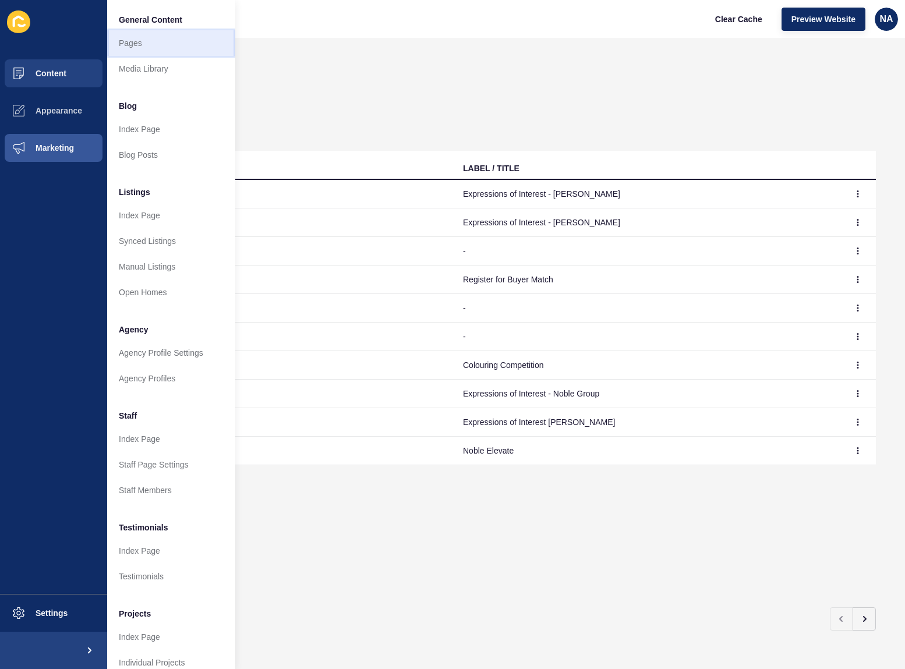
click at [155, 47] on link "Pages" at bounding box center [171, 43] width 128 height 26
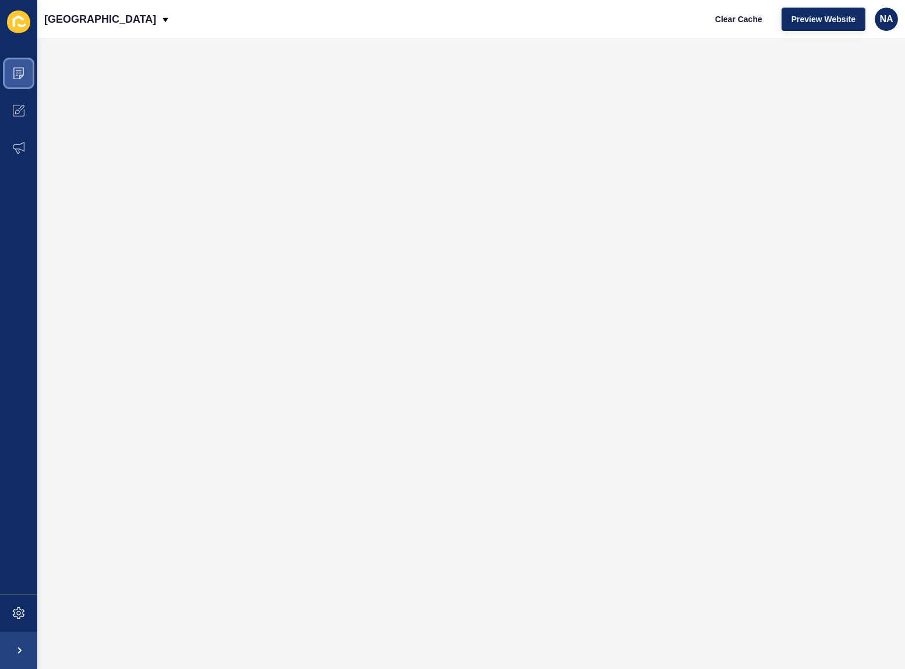
click at [22, 69] on icon at bounding box center [19, 74] width 12 height 12
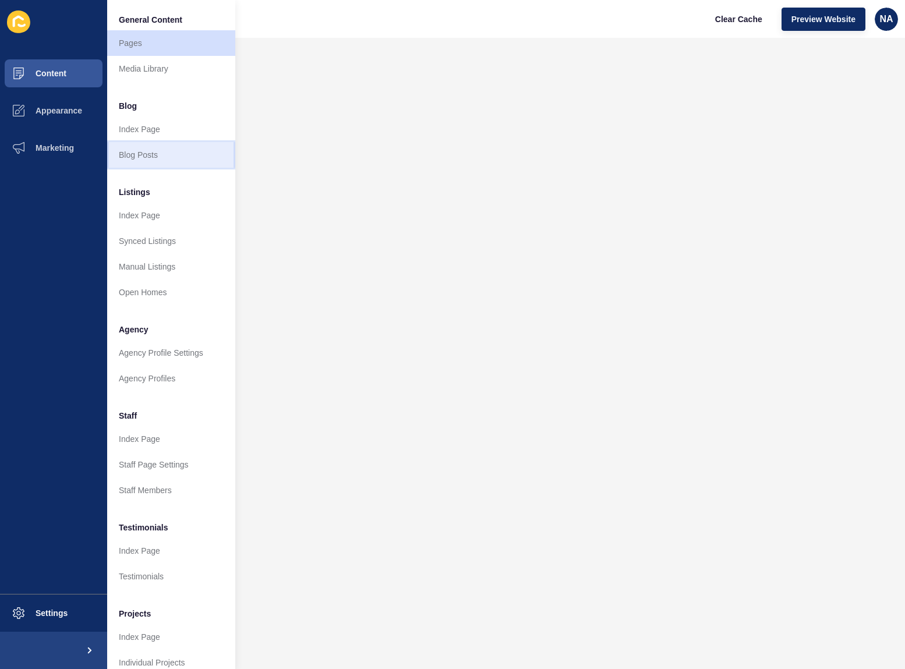
click at [147, 154] on link "Blog Posts" at bounding box center [171, 155] width 128 height 26
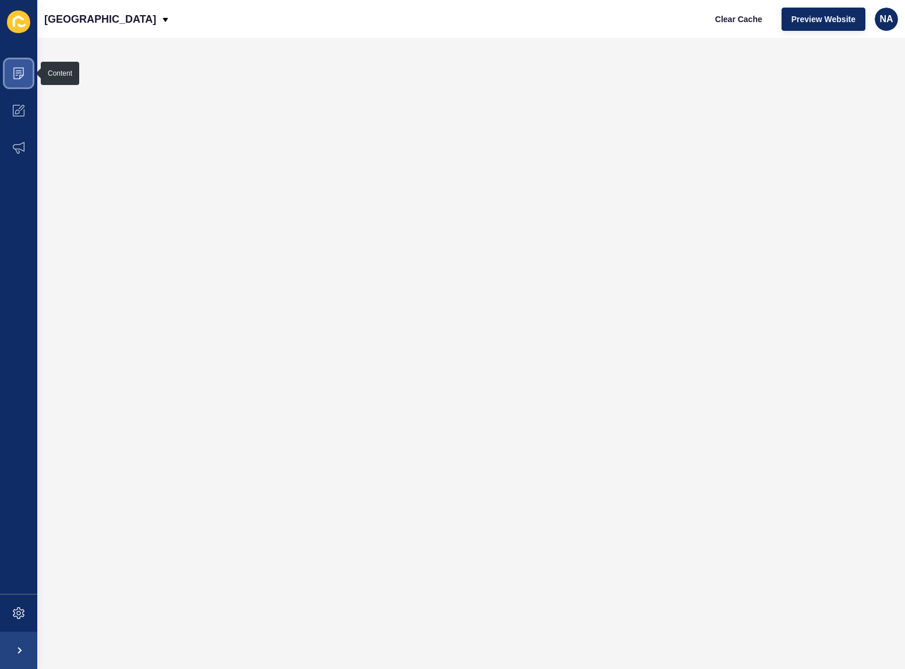
click at [23, 71] on icon at bounding box center [18, 74] width 10 height 12
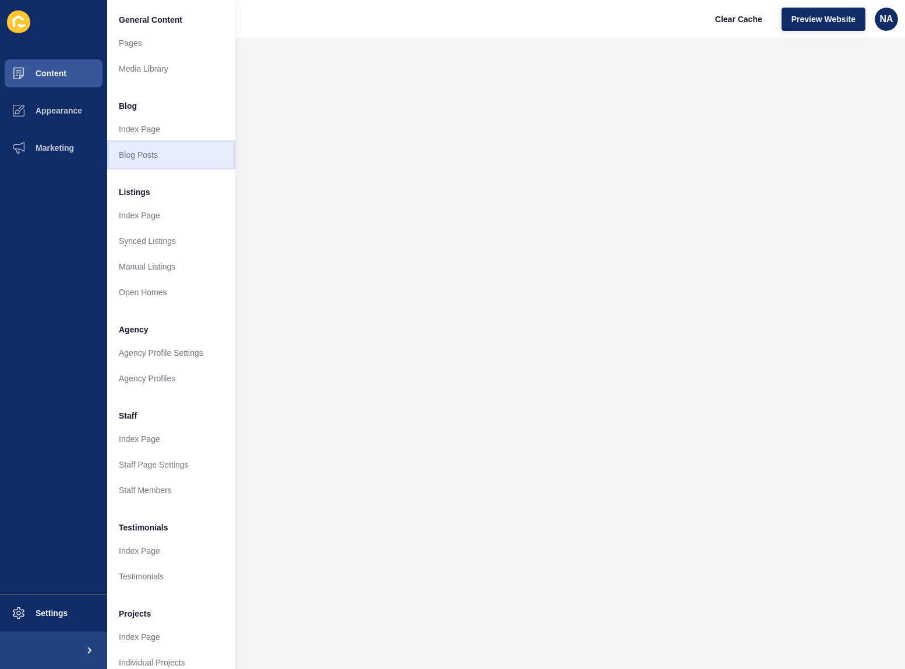
click at [170, 151] on link "Blog Posts" at bounding box center [171, 155] width 128 height 26
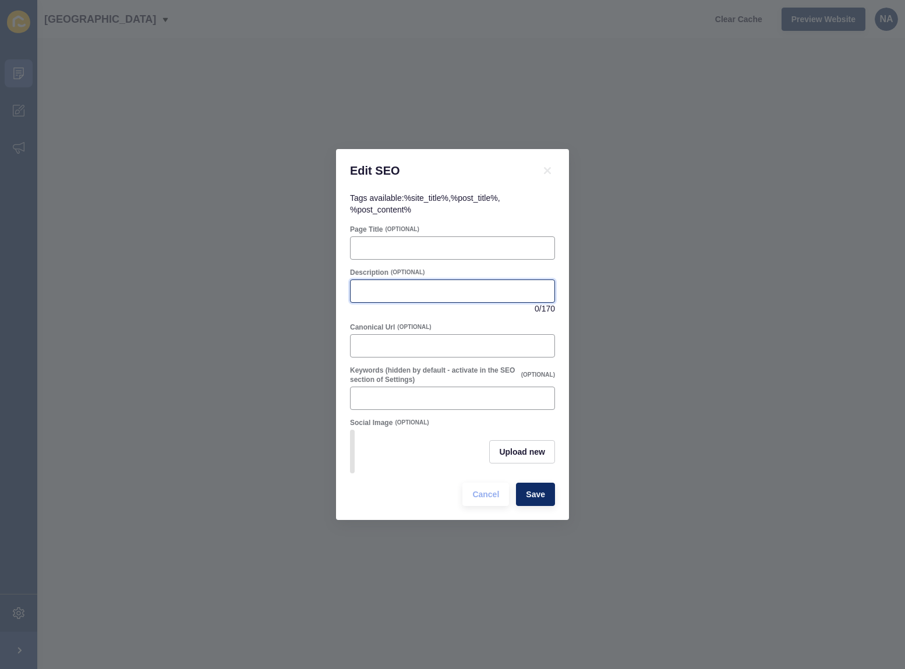
click at [393, 285] on input "Description" at bounding box center [453, 291] width 190 height 12
paste input "Discover Buyer Match by Noble Avenue Real Estate – connecting Perth buyers and …"
click at [410, 286] on input "Discover Buyer Match by Noble Avenue Real Estate – connecting Perth buyers and …" at bounding box center [453, 291] width 190 height 12
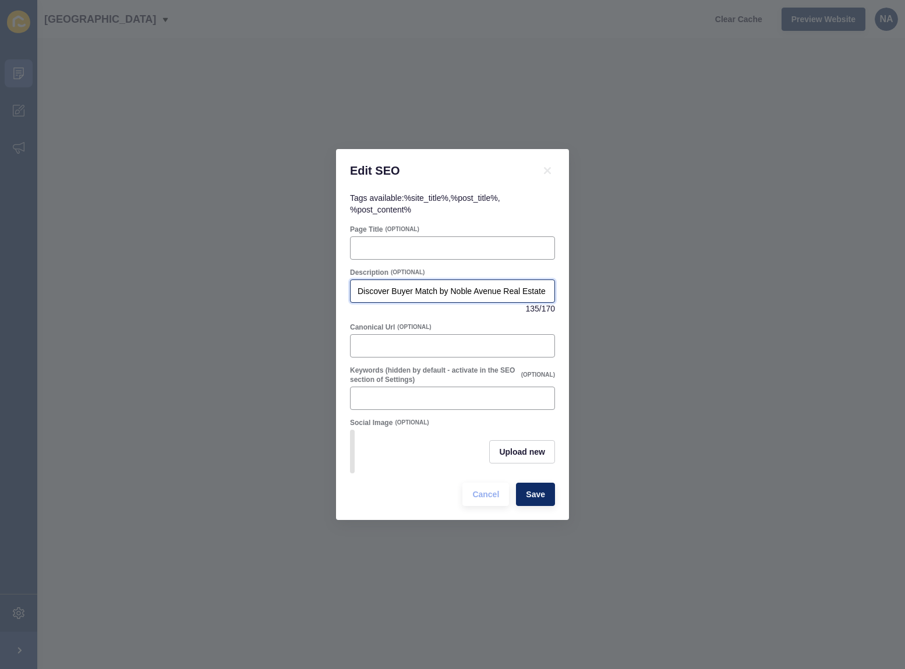
paste input "Looking to downsize, sell, or buy in Perth? Noble Avenue’s Buyer Match connects…"
type input "Looking to downsize, sell, or buy in Perth? Noble Avenue’s Buyer Match connects…"
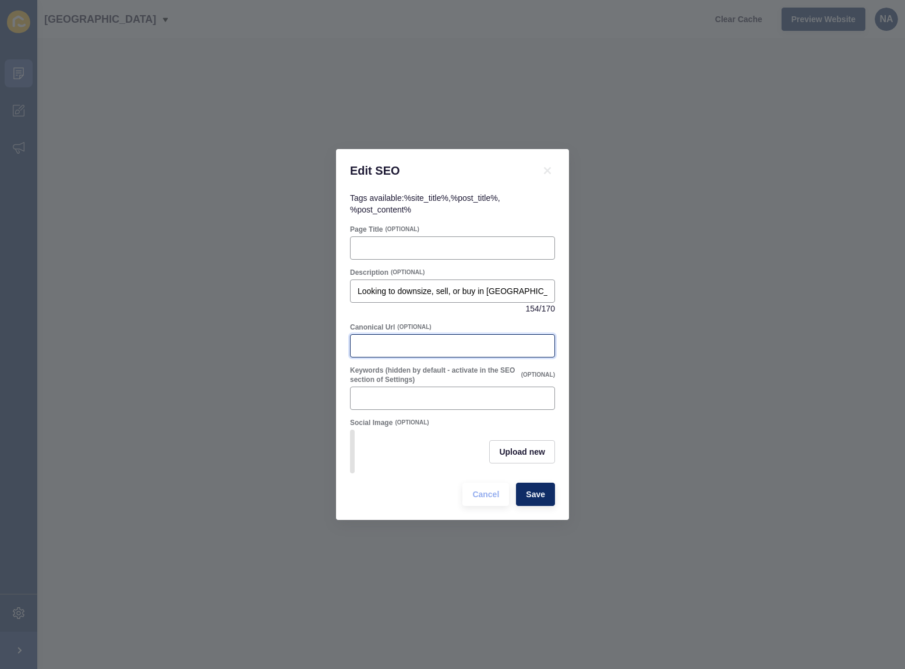
click at [392, 344] on input "Canonical Url" at bounding box center [453, 346] width 190 height 12
paste input "/buyer-match-perth-real-estate-service"
type input "/buyer-match-perth-real-estate-service"
click at [390, 242] on input "Page Title" at bounding box center [453, 248] width 190 height 12
paste input "Buyer Match Perth – Connect with Genuine Buyers & Sellers"
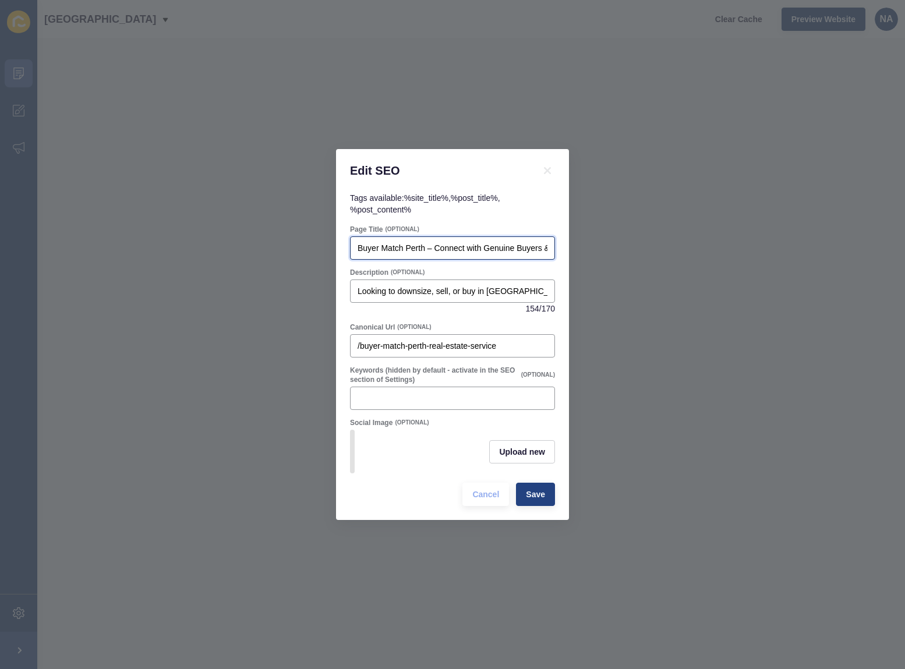
scroll to position [0, 43]
type input "Buyer Match Perth – Connect with Genuine Buyers & Sellers"
click at [537, 496] on span "Save" at bounding box center [535, 495] width 19 height 12
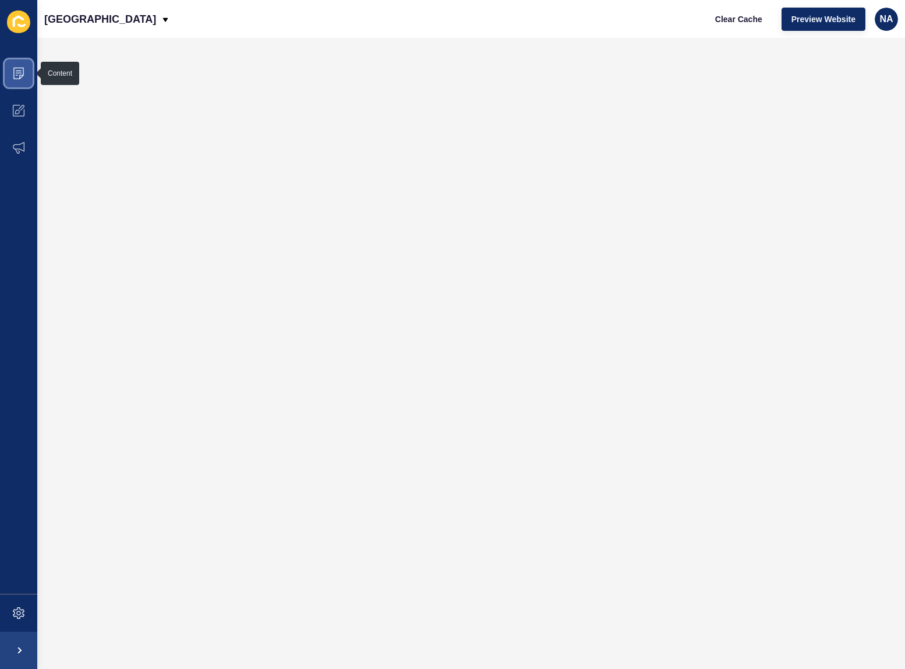
click at [15, 75] on icon at bounding box center [19, 74] width 12 height 12
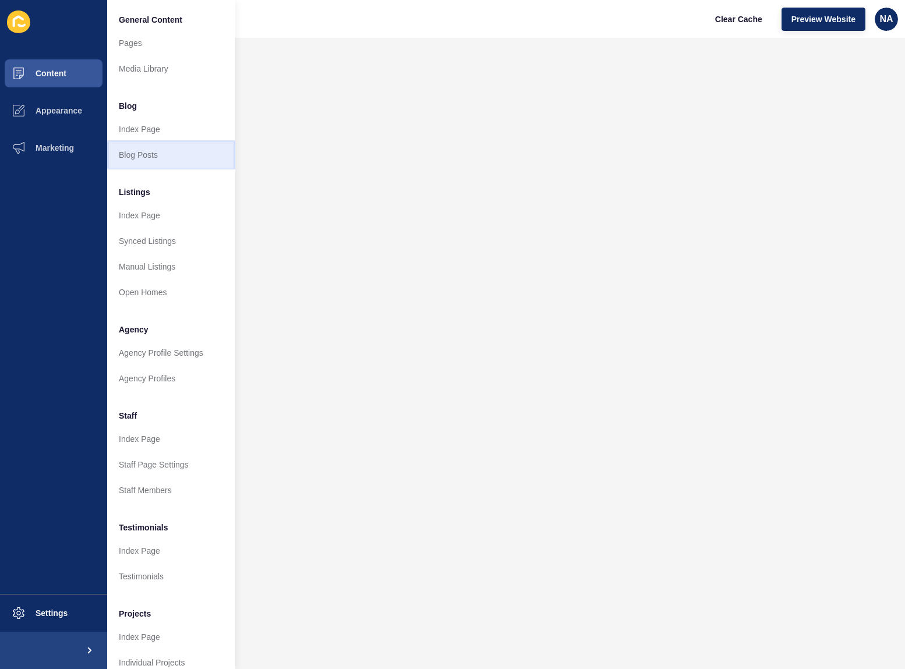
click at [150, 153] on link "Blog Posts" at bounding box center [171, 155] width 128 height 26
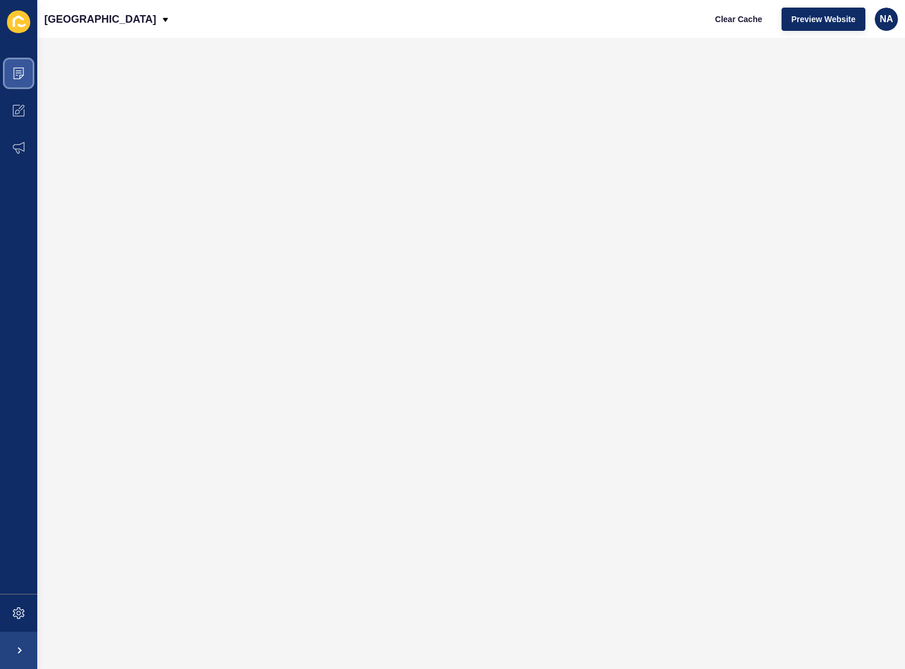
click at [24, 70] on icon at bounding box center [19, 74] width 12 height 12
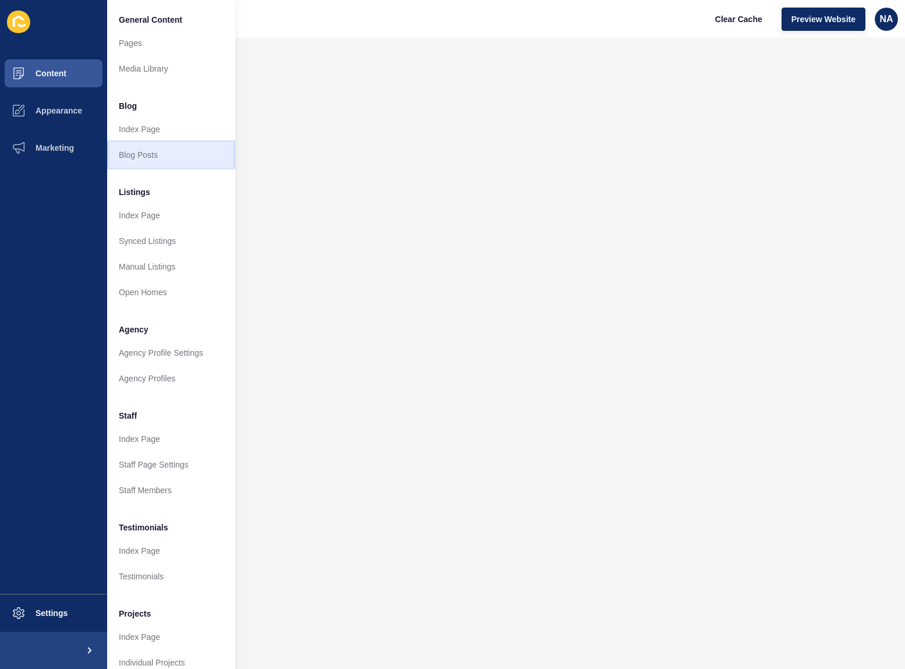
click at [136, 151] on link "Blog Posts" at bounding box center [171, 155] width 128 height 26
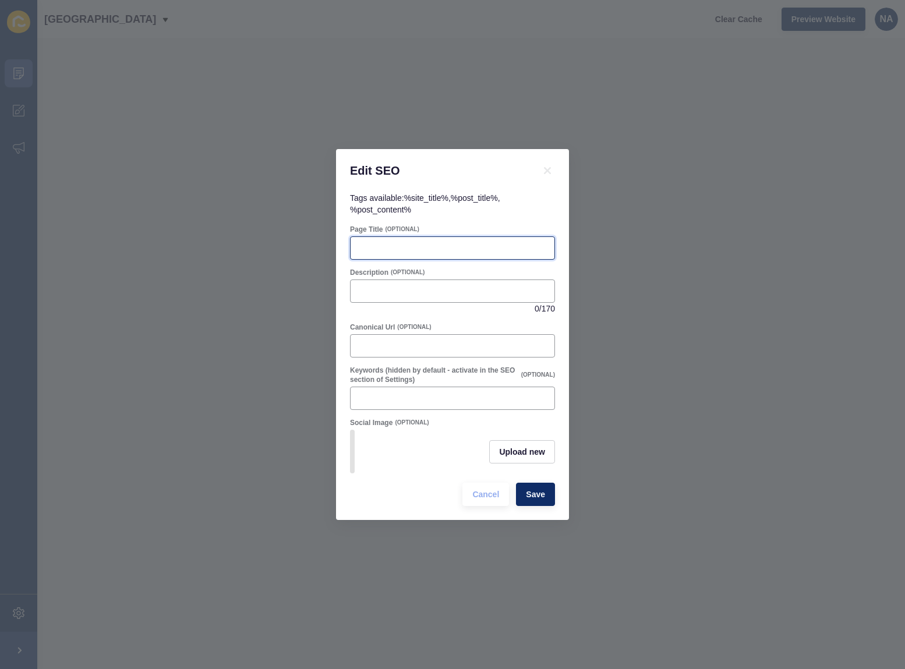
click at [396, 242] on input "Page Title" at bounding box center [453, 248] width 190 height 12
paste input "Sold & Settled by Christmas | Perth Northern Suburbs Real Estate Guide"
type input "Sold & Settled by Christmas | Perth Northern Suburbs Real Estate Guide"
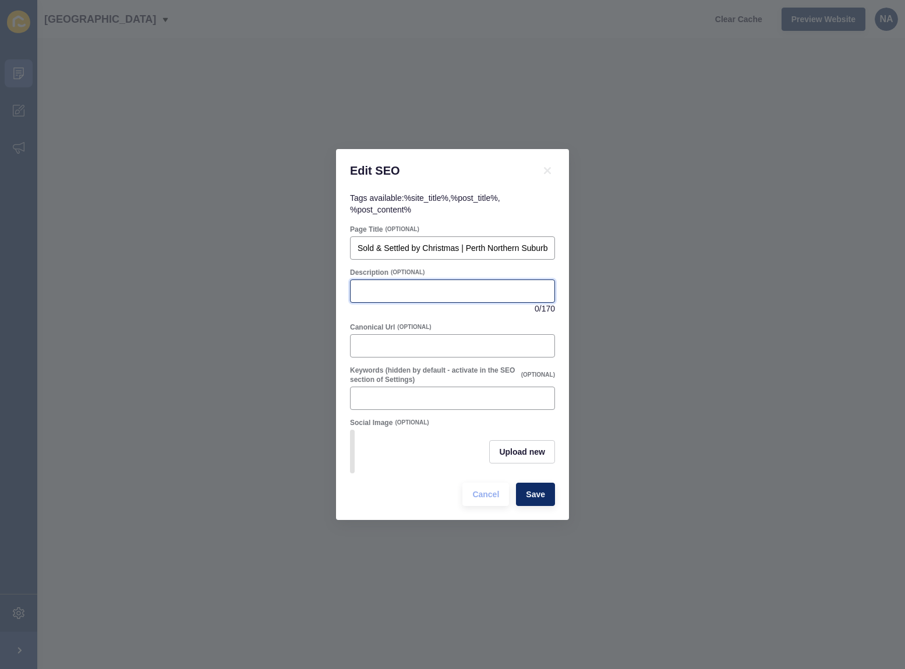
click at [402, 285] on input "Description" at bounding box center [453, 291] width 190 height 12
paste input "Download Noble Avenue’s free guide to selling your home before Christmas. Learn…"
type input "Download Noble Avenue’s free guide to selling your home before Christmas. Learn…"
click at [537, 506] on button "Save" at bounding box center [535, 494] width 39 height 23
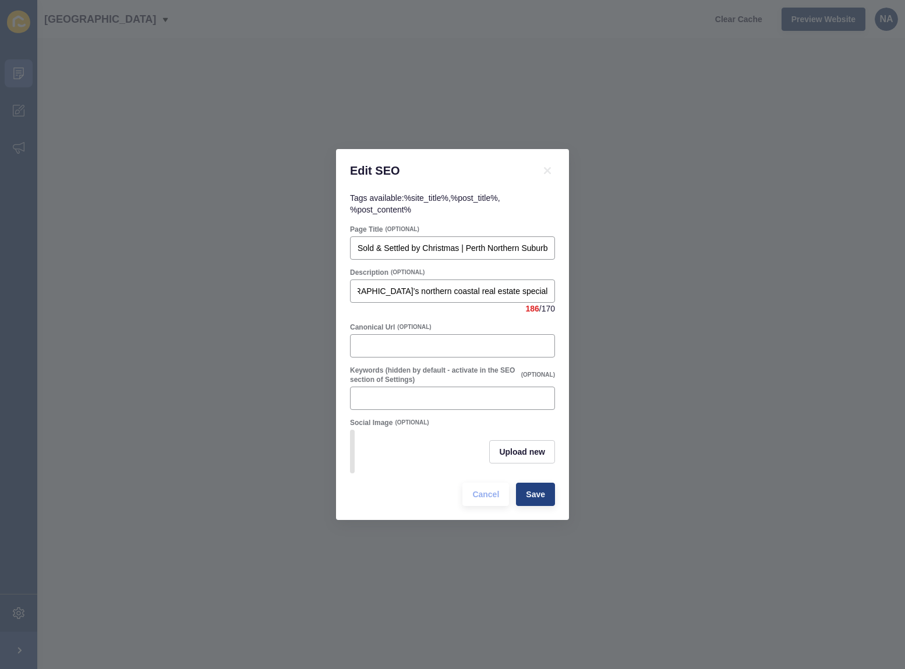
scroll to position [0, 0]
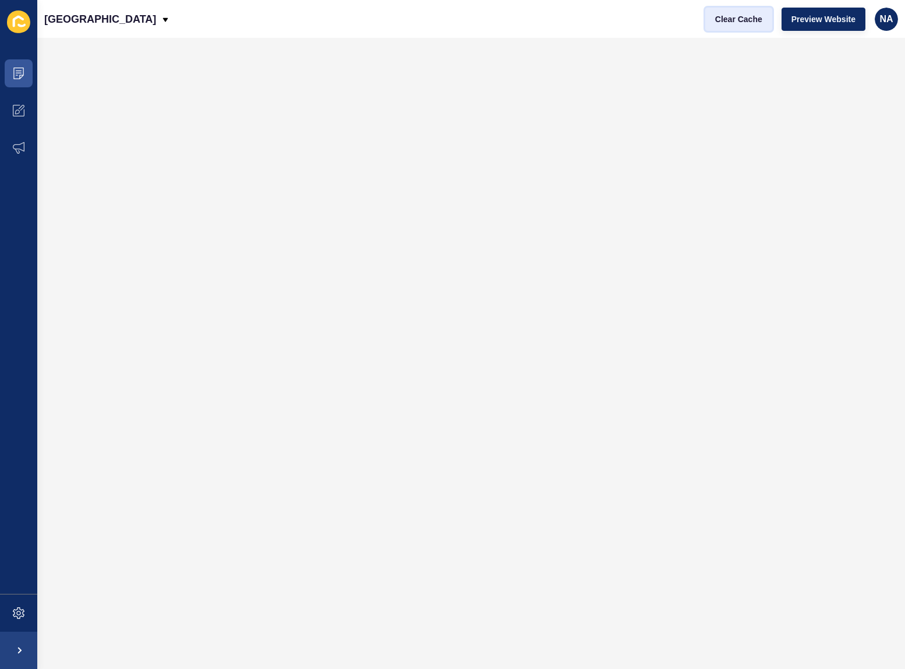
click at [733, 18] on span "Clear Cache" at bounding box center [738, 19] width 47 height 12
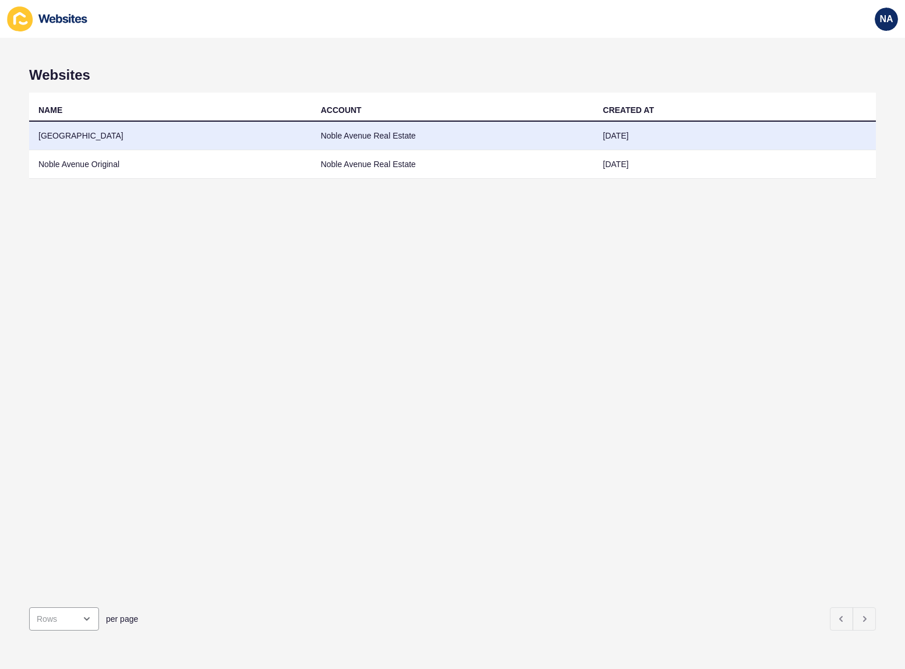
click at [108, 140] on td "[GEOGRAPHIC_DATA]" at bounding box center [170, 136] width 282 height 29
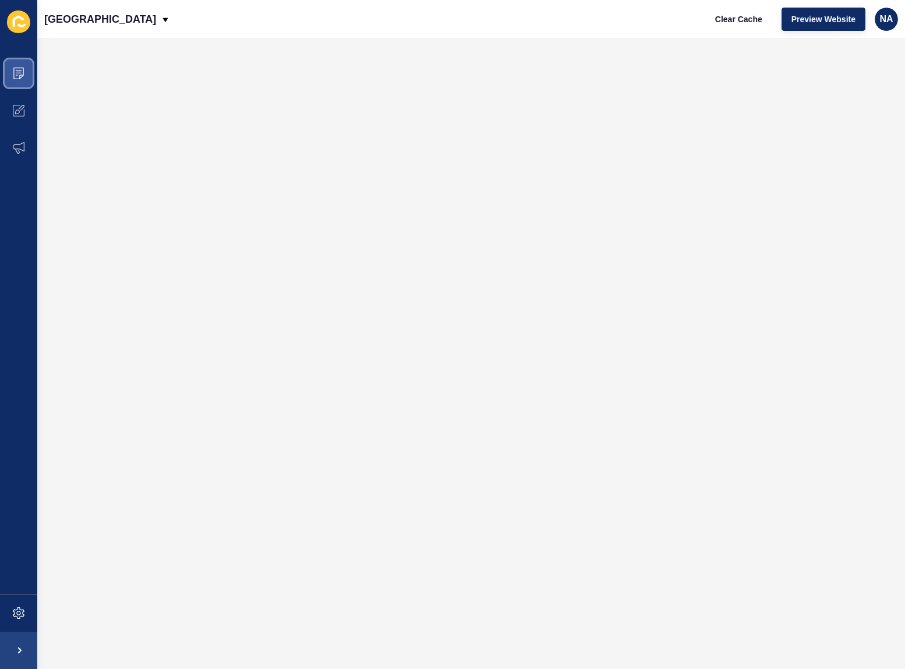
click at [24, 75] on icon at bounding box center [19, 74] width 12 height 12
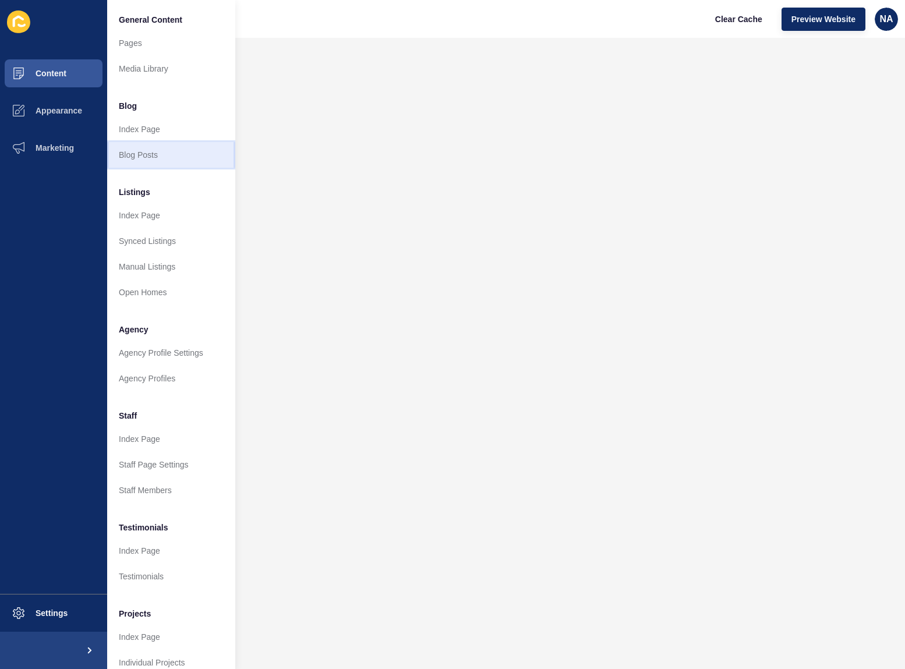
click at [146, 153] on link "Blog Posts" at bounding box center [171, 155] width 128 height 26
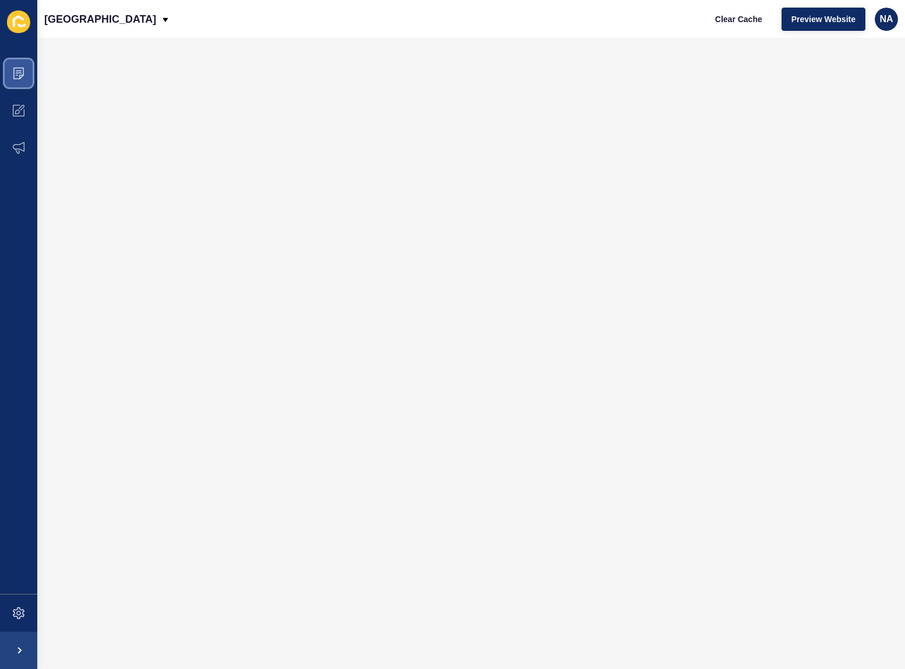
click at [24, 70] on span at bounding box center [18, 73] width 37 height 37
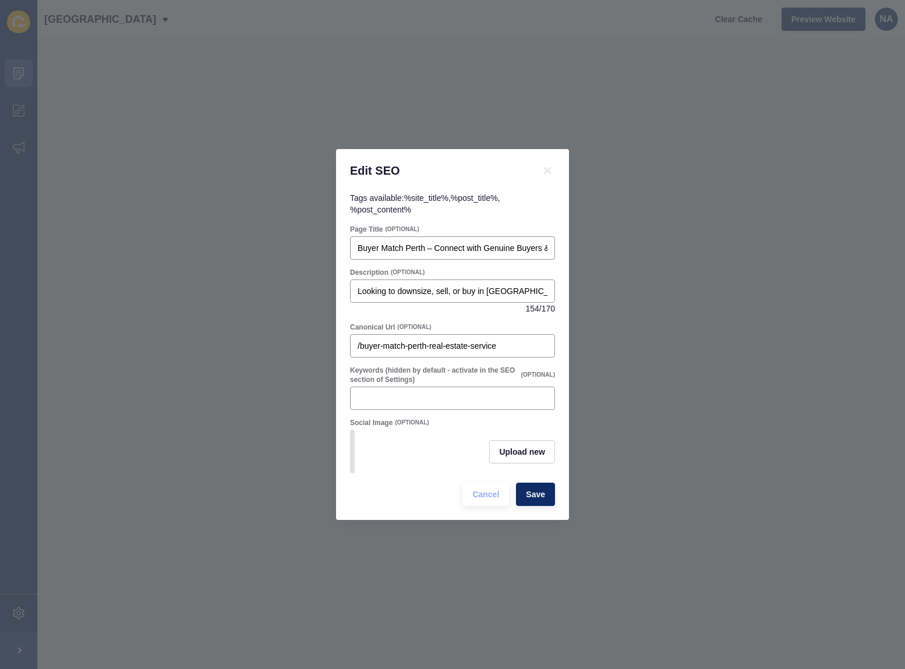
click at [579, 222] on div "Edit SEO Tags available: %site_title% , %post_title% , %post_content% Page Titl…" at bounding box center [452, 334] width 905 height 669
click at [541, 164] on icon at bounding box center [547, 171] width 14 height 14
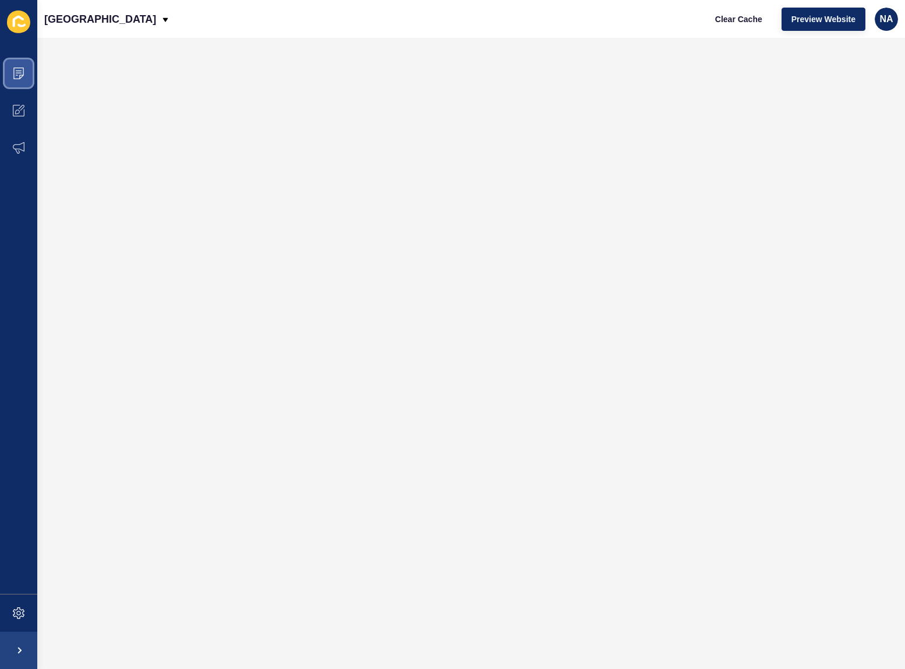
click at [22, 70] on icon at bounding box center [19, 74] width 12 height 12
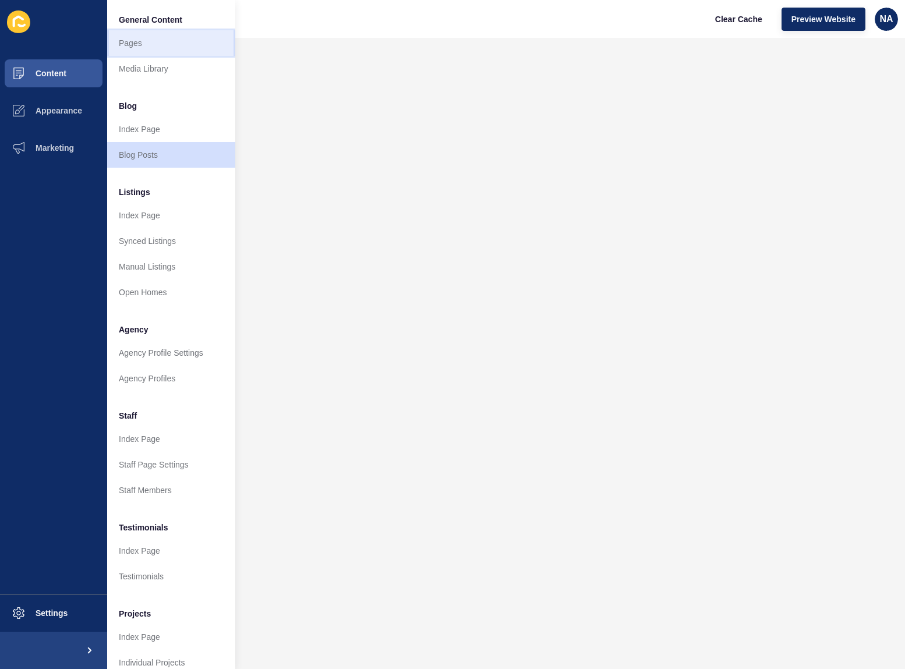
click at [140, 48] on link "Pages" at bounding box center [171, 43] width 128 height 26
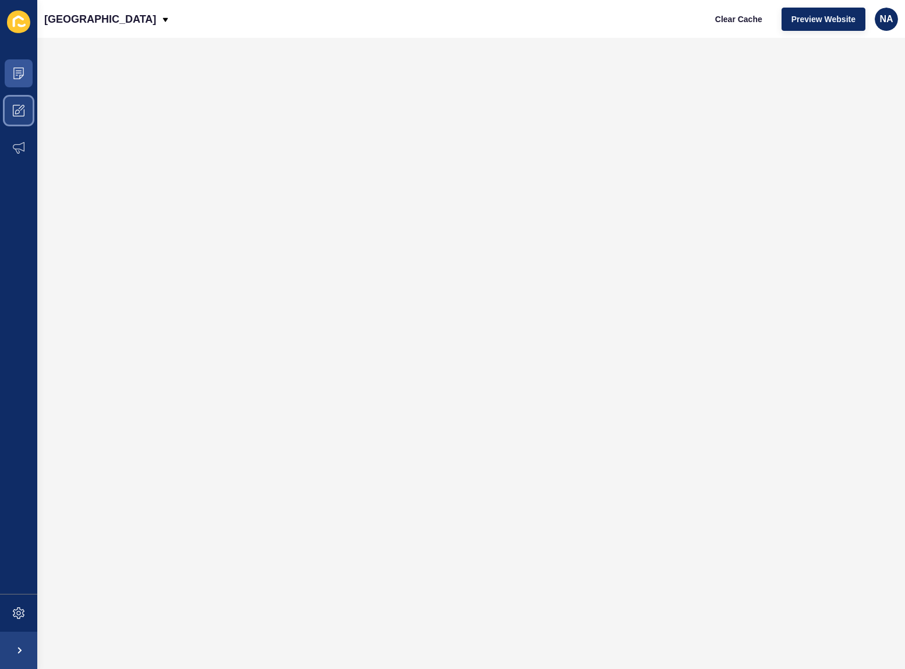
click at [19, 111] on icon at bounding box center [19, 111] width 12 height 12
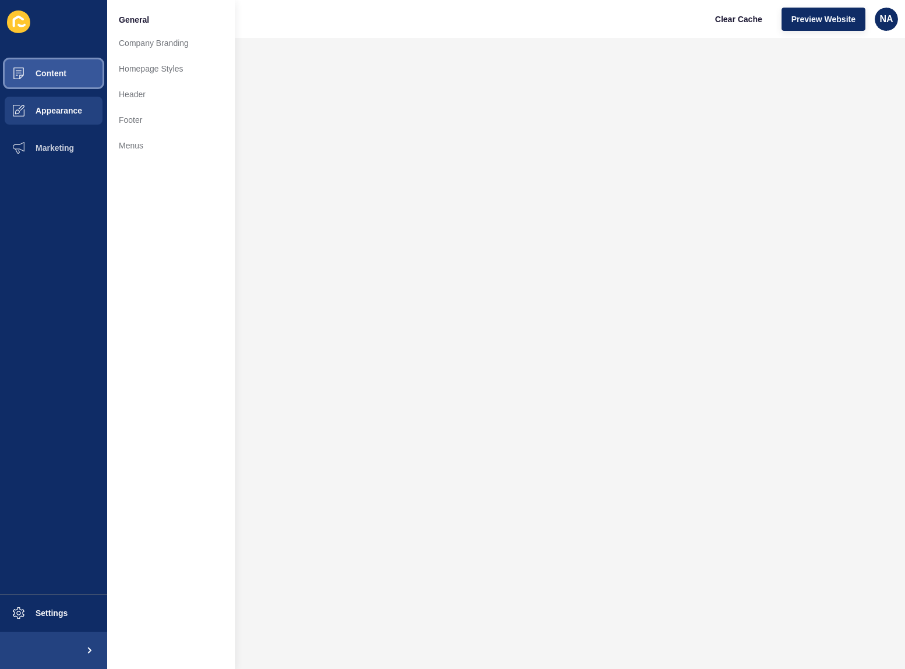
click at [54, 71] on span "Content" at bounding box center [32, 73] width 68 height 9
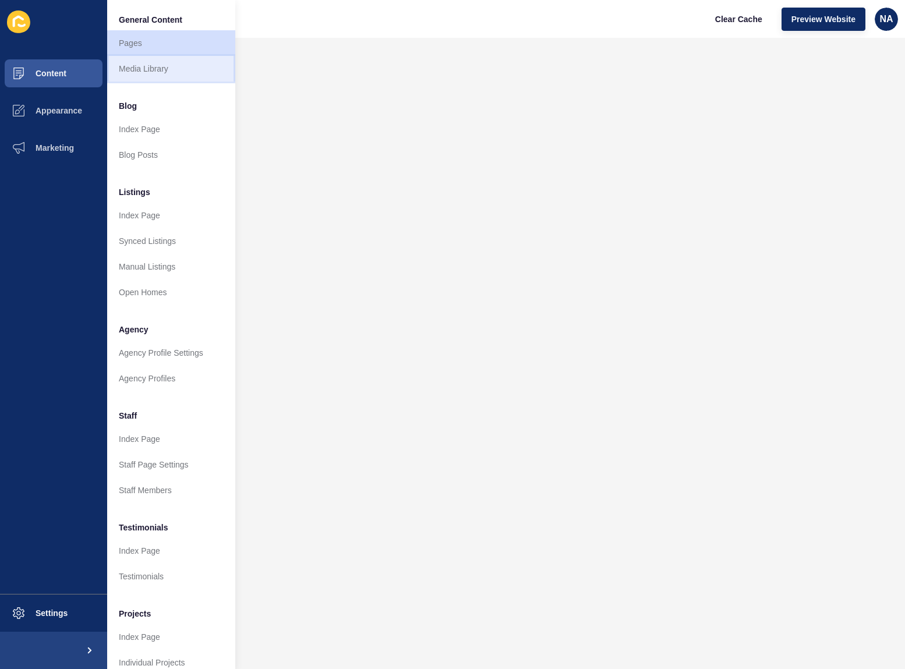
click at [150, 71] on link "Media Library" at bounding box center [171, 69] width 128 height 26
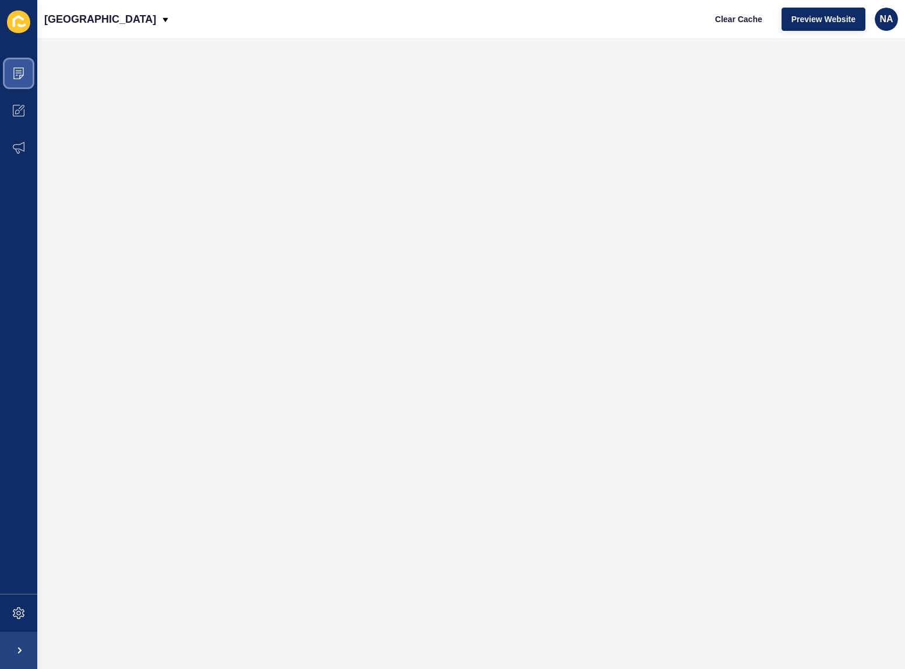
click at [16, 73] on icon at bounding box center [19, 73] width 6 height 1
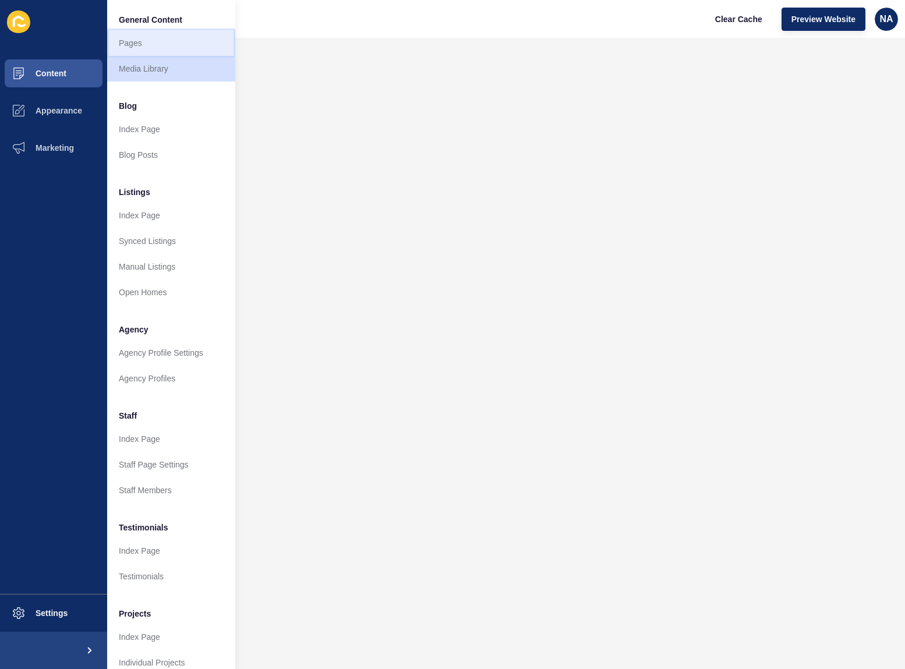
click at [121, 41] on link "Pages" at bounding box center [171, 43] width 128 height 26
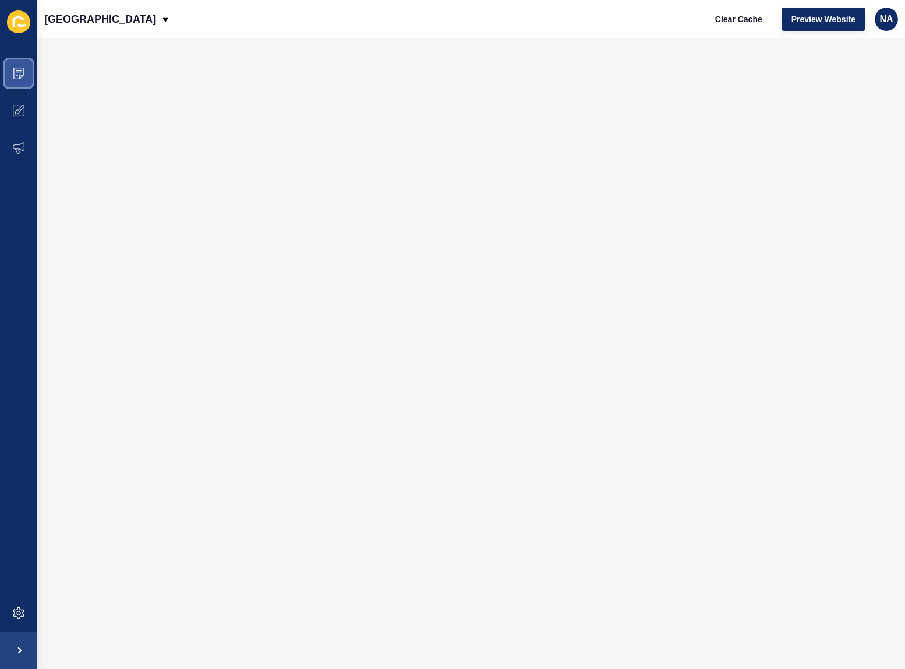
click at [17, 73] on icon at bounding box center [19, 73] width 6 height 1
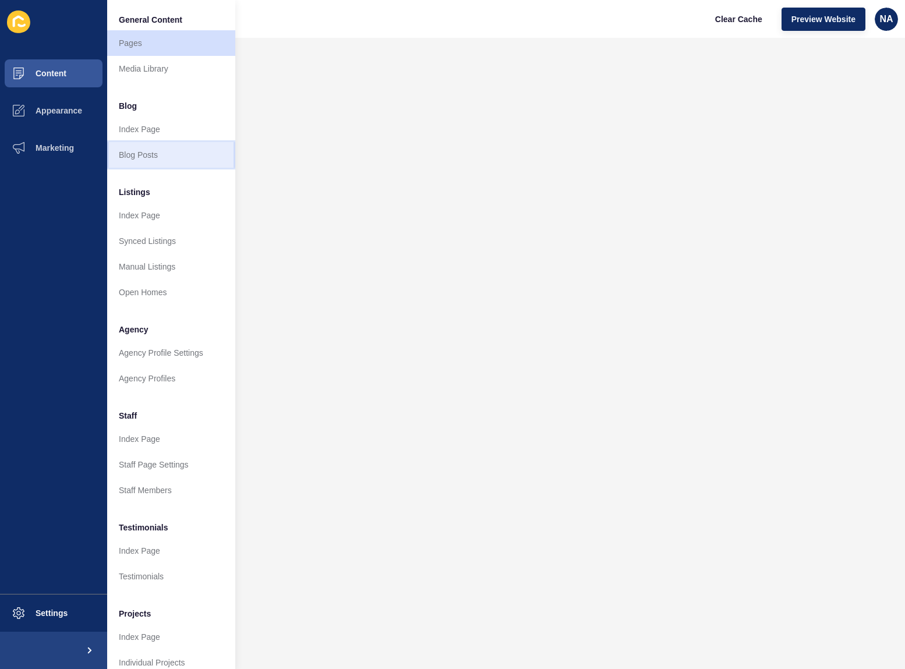
click at [151, 157] on link "Blog Posts" at bounding box center [171, 155] width 128 height 26
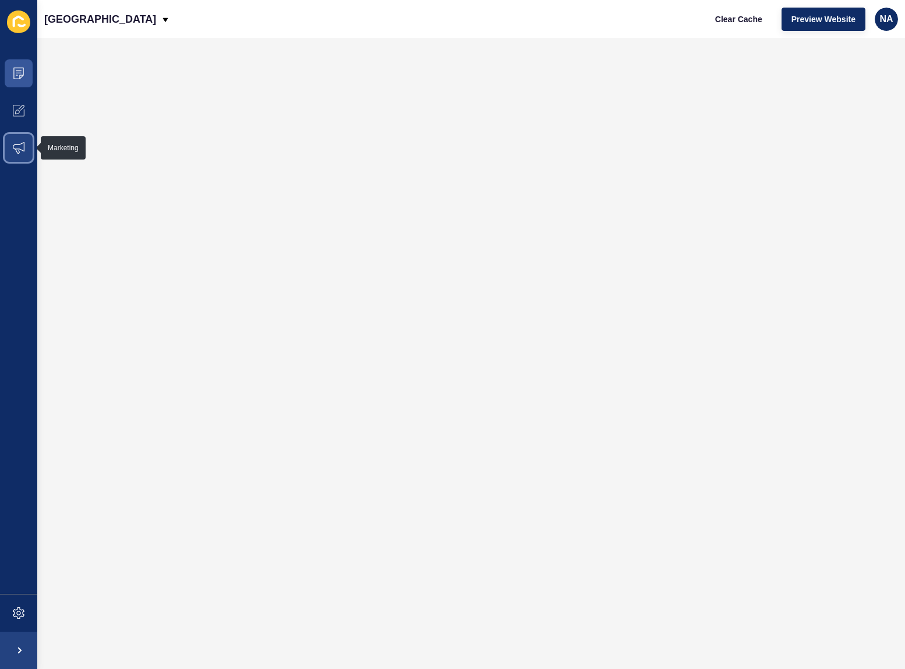
click at [25, 141] on span at bounding box center [18, 147] width 37 height 37
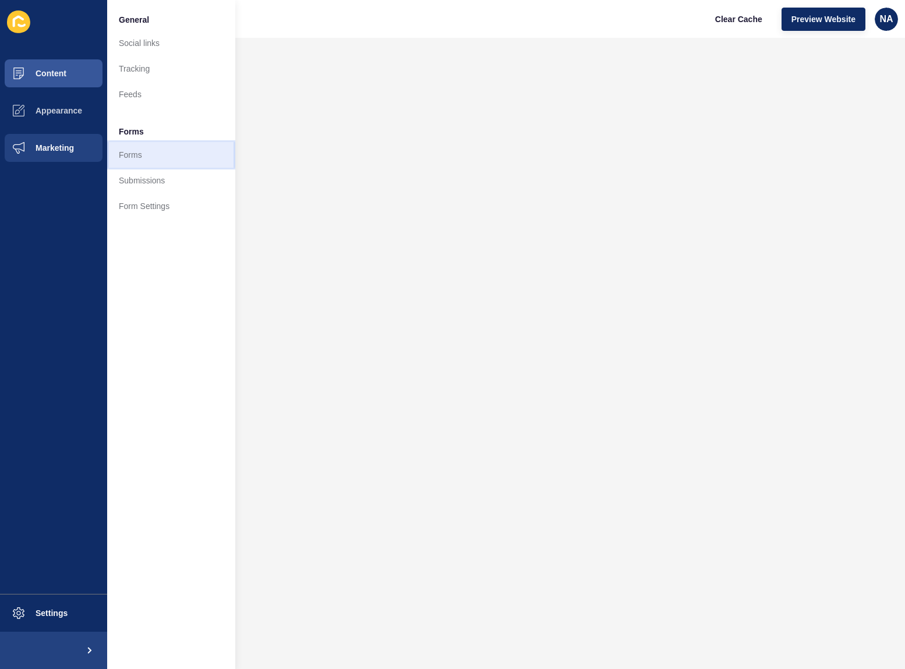
click at [137, 154] on link "Forms" at bounding box center [171, 155] width 128 height 26
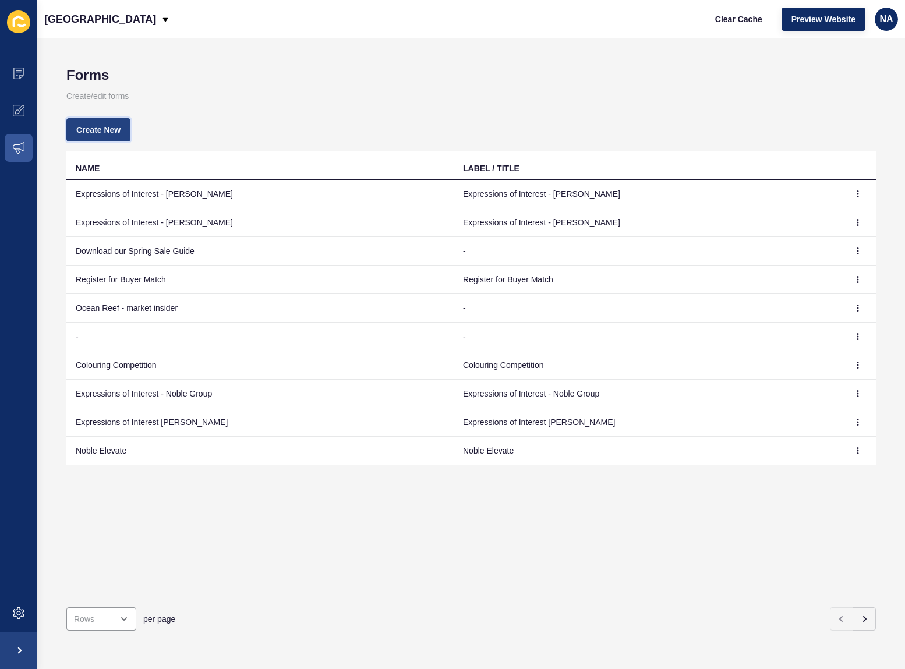
click at [100, 130] on span "Create New" at bounding box center [98, 130] width 44 height 12
click at [863, 617] on icon "button" at bounding box center [864, 619] width 2 height 5
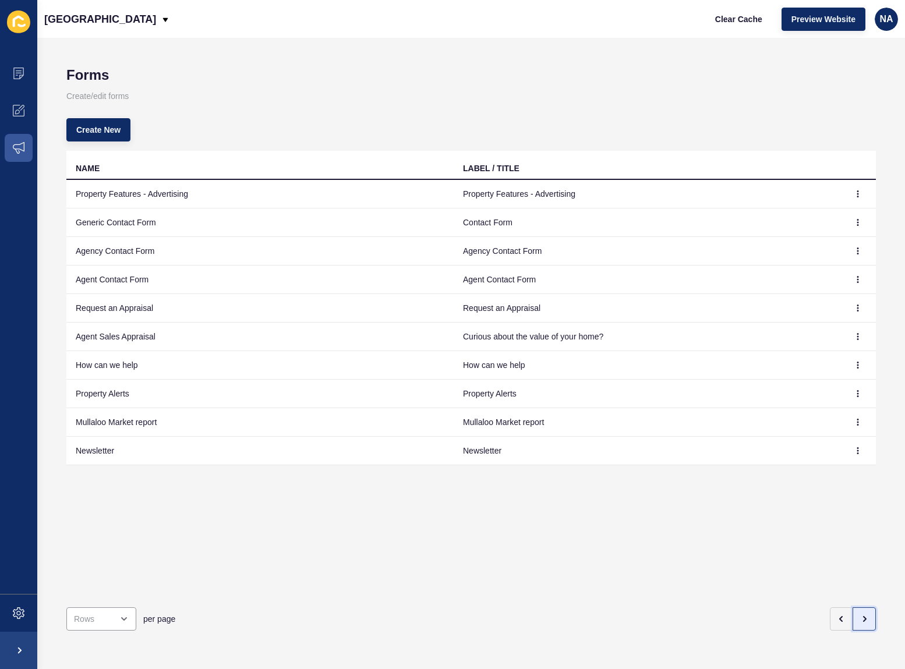
click at [863, 617] on icon "button" at bounding box center [864, 619] width 2 height 5
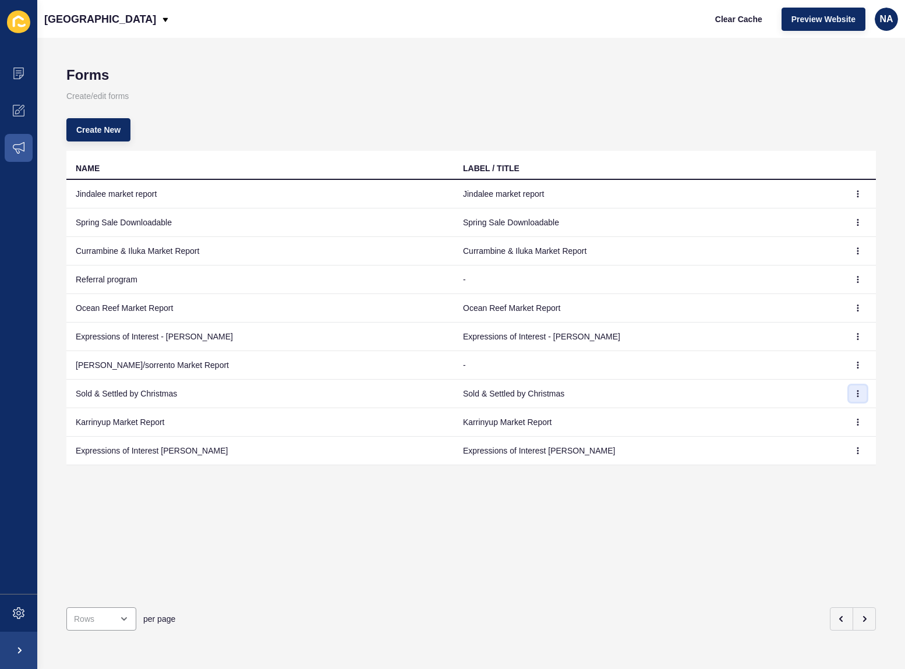
click at [854, 393] on icon "button" at bounding box center [857, 393] width 7 height 7
click at [827, 409] on link "Edit" at bounding box center [817, 417] width 82 height 26
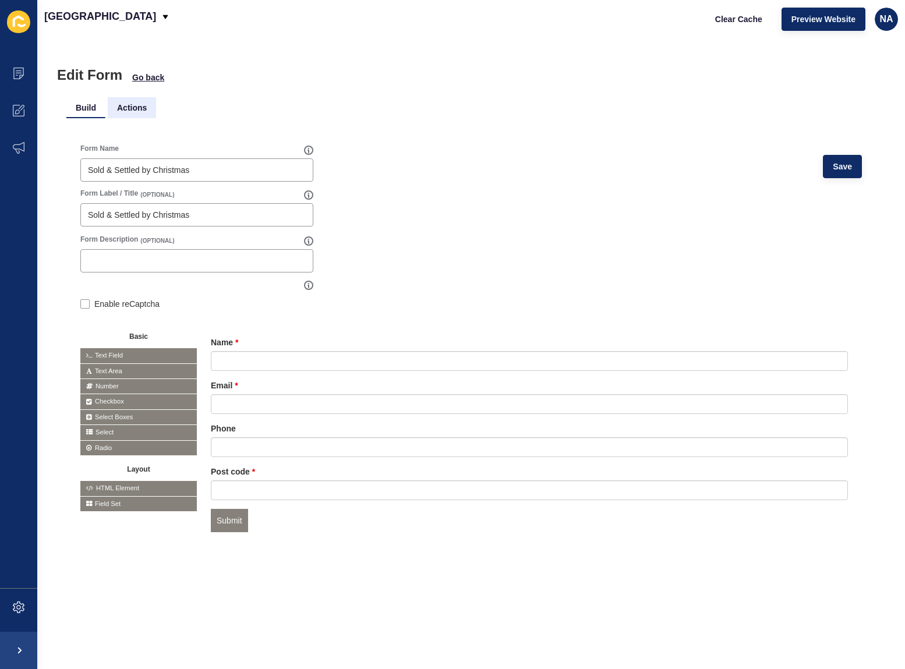
click at [126, 111] on li "Actions" at bounding box center [132, 107] width 48 height 21
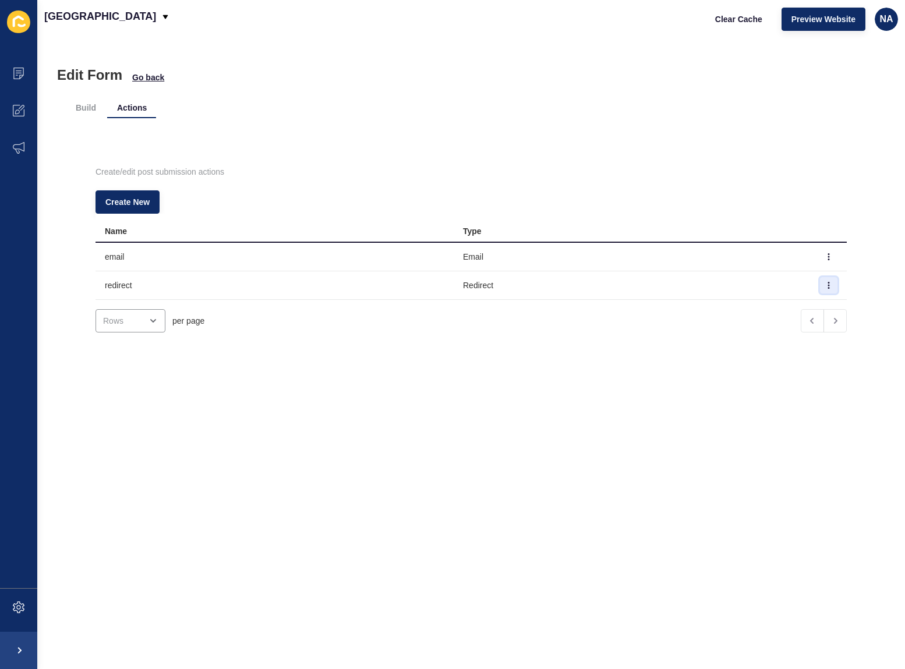
click at [825, 285] on icon "button" at bounding box center [828, 285] width 7 height 7
click at [785, 303] on link "Edit" at bounding box center [779, 309] width 82 height 26
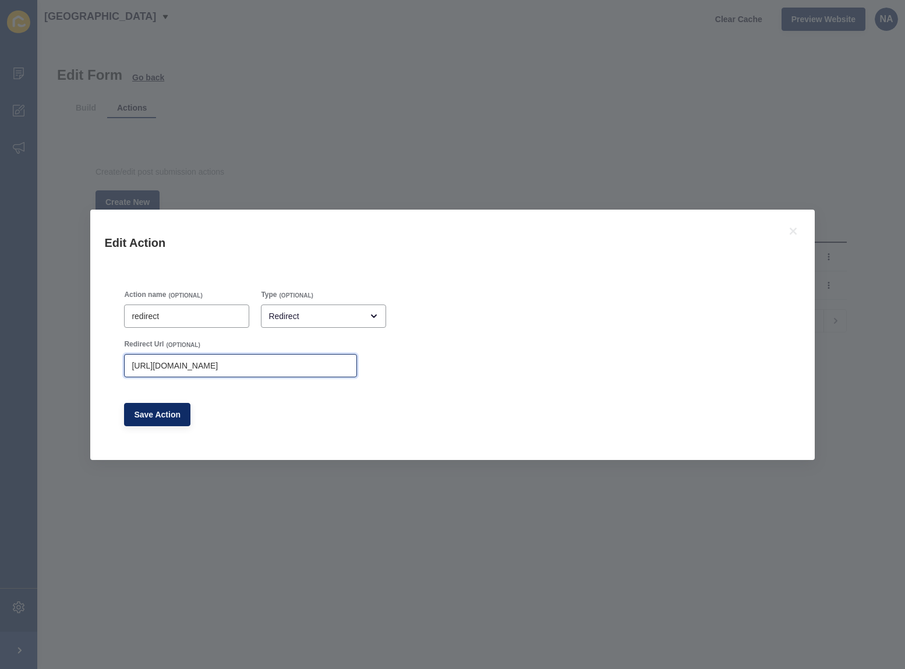
click at [267, 367] on input "https://app-spoke-sites-au.s3.amazonaws.com/uploads/sites/257/2024/09/Sold-Sett…" at bounding box center [241, 366] width 218 height 12
paste input "5/09/Sold-an-Settled-by-Christmas-1_compressed-1"
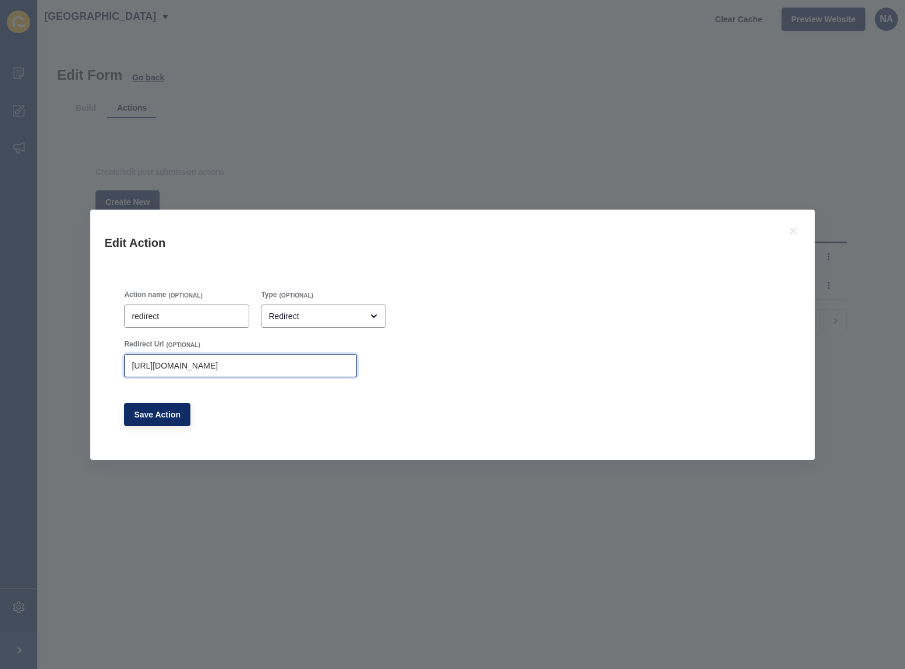
scroll to position [0, 260]
type input "https://app-spoke-sites-au.s3.amazonaws.com/uploads/sites/257/2025/09/Sold-an-S…"
click at [160, 412] on span "Save Action" at bounding box center [157, 415] width 47 height 12
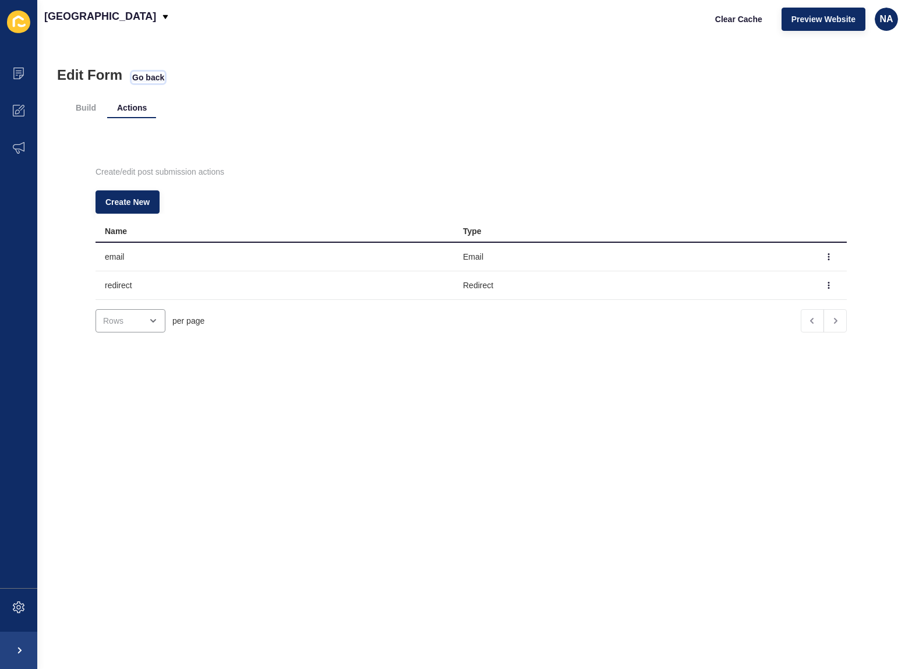
click at [148, 77] on span "Go back" at bounding box center [148, 78] width 32 height 12
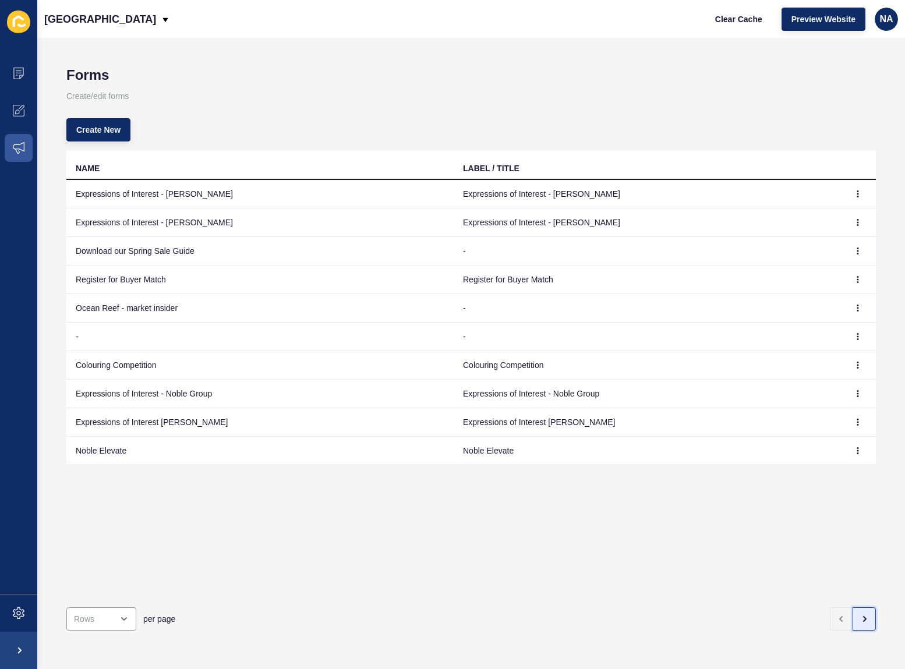
click at [856, 615] on button "button" at bounding box center [863, 618] width 23 height 23
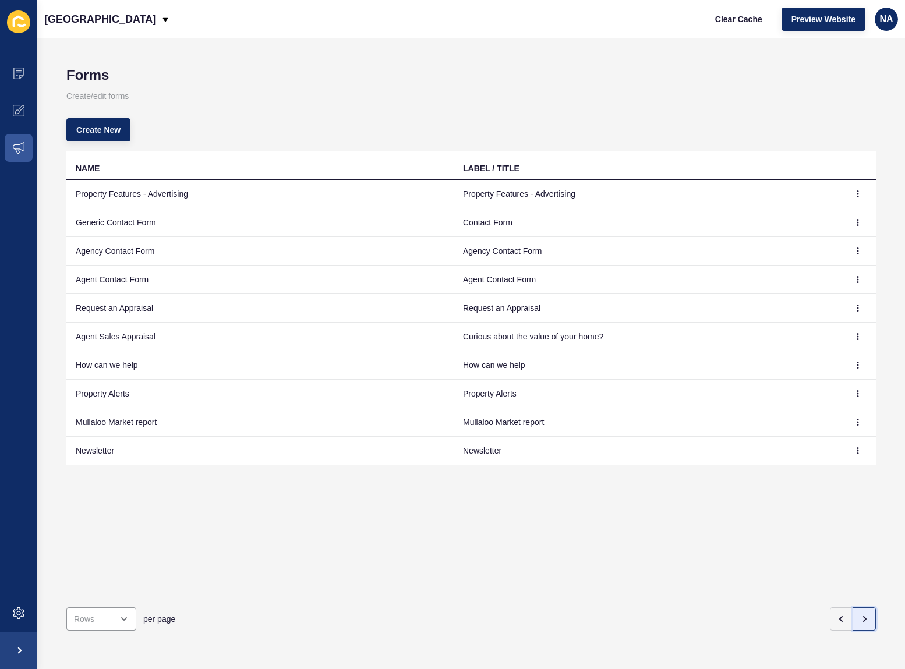
click at [861, 613] on button "button" at bounding box center [863, 618] width 23 height 23
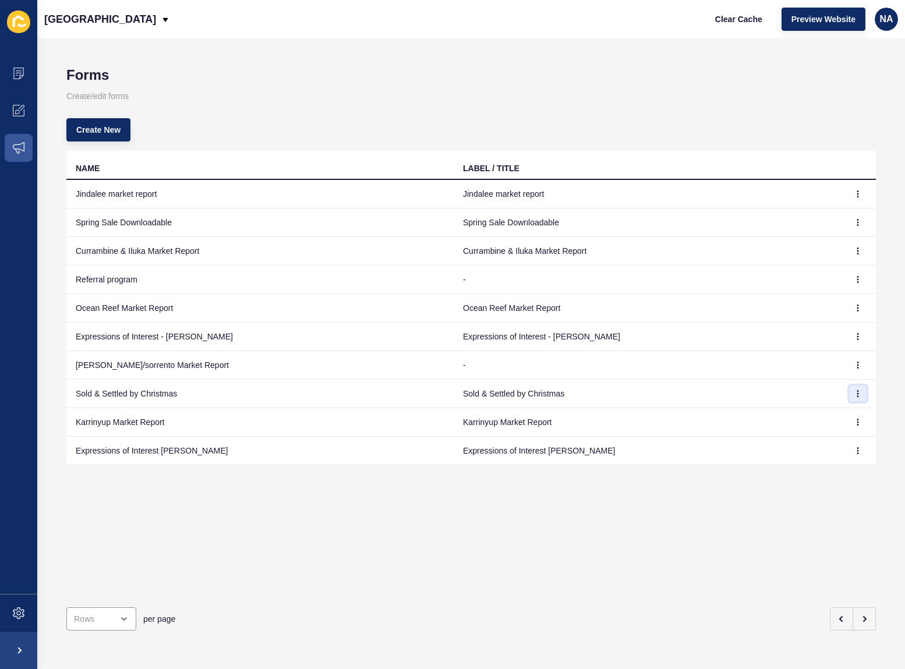
click at [854, 392] on icon "button" at bounding box center [857, 393] width 7 height 7
click at [837, 413] on link "Edit" at bounding box center [817, 417] width 82 height 26
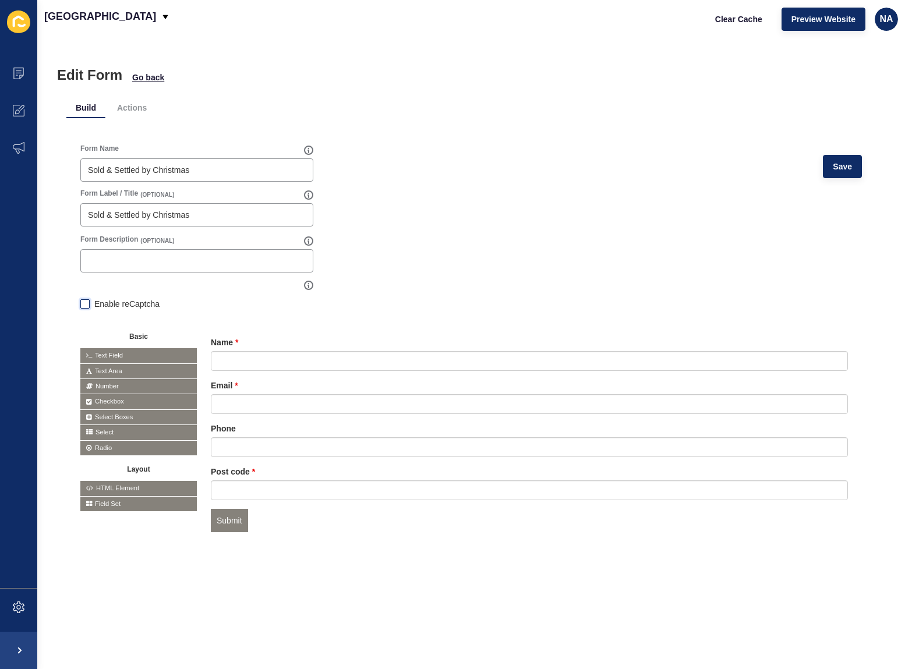
click at [86, 303] on label at bounding box center [84, 303] width 9 height 9
click at [86, 303] on input "Enable reCaptcha" at bounding box center [84, 306] width 8 height 8
checkbox input "true"
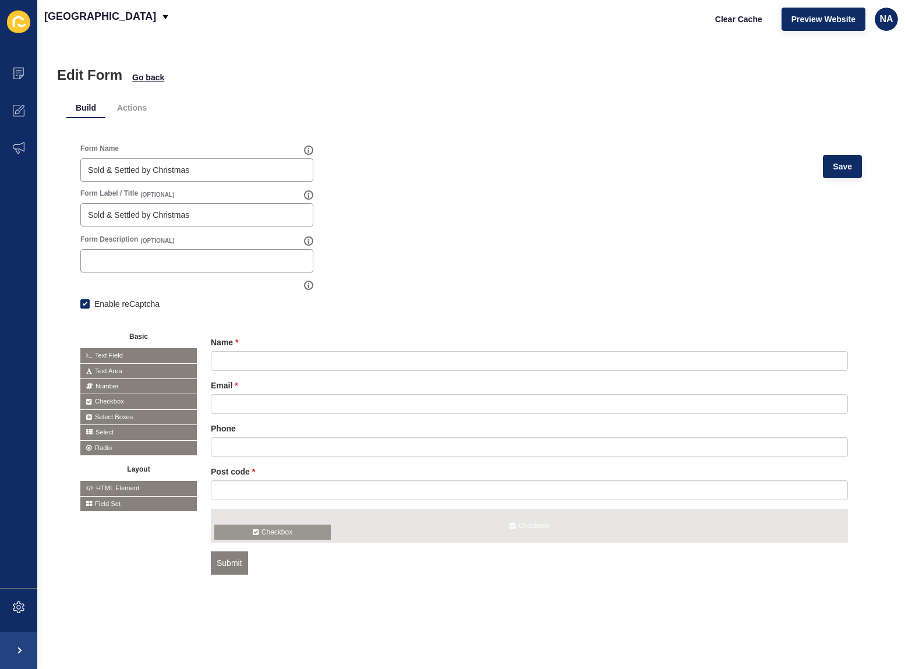
drag, startPoint x: 118, startPoint y: 398, endPoint x: 254, endPoint y: 531, distance: 190.2
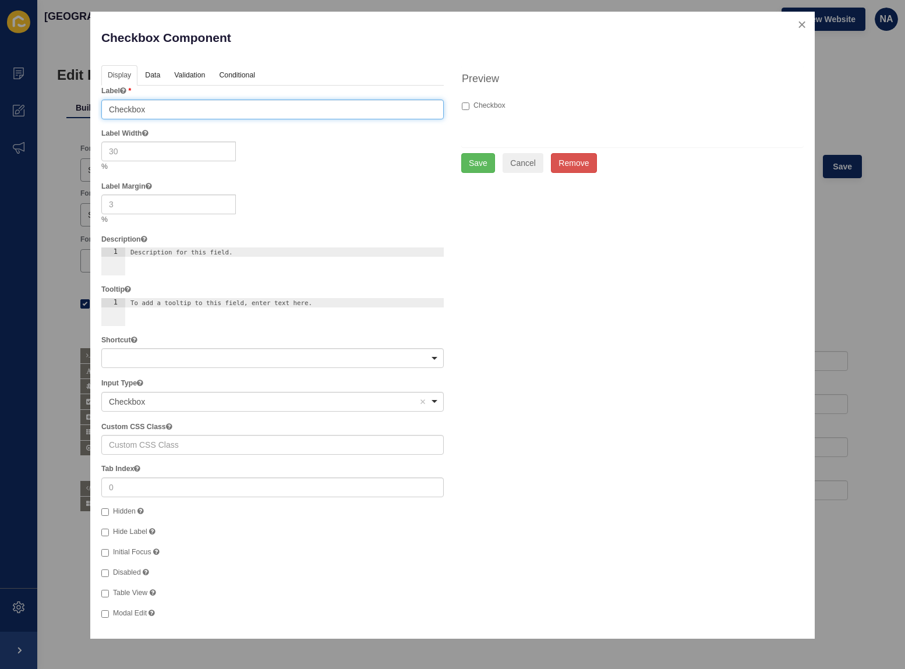
click at [139, 109] on input "Checkbox" at bounding box center [272, 110] width 342 height 20
paste input "I’d also like a free property appraisal."
type input "I’d also like a free property appraisal."
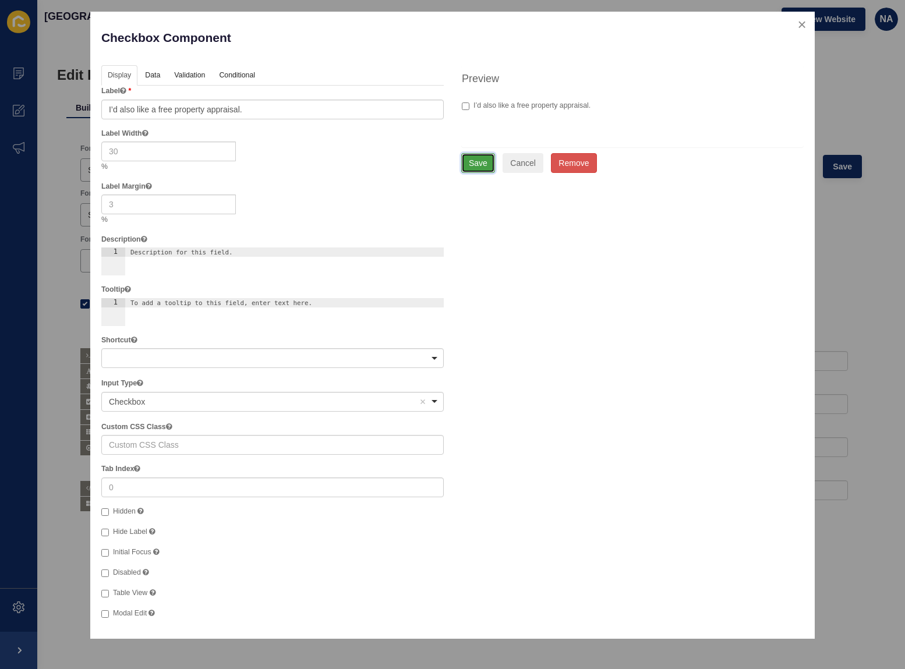
click at [472, 164] on button "Save" at bounding box center [478, 163] width 34 height 20
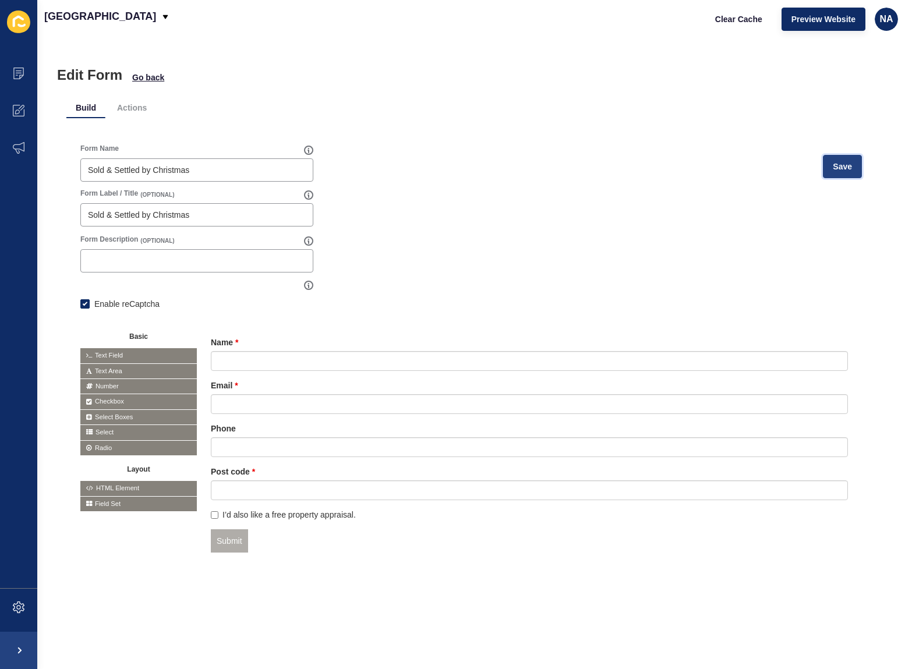
click at [833, 165] on span "Save" at bounding box center [842, 167] width 19 height 12
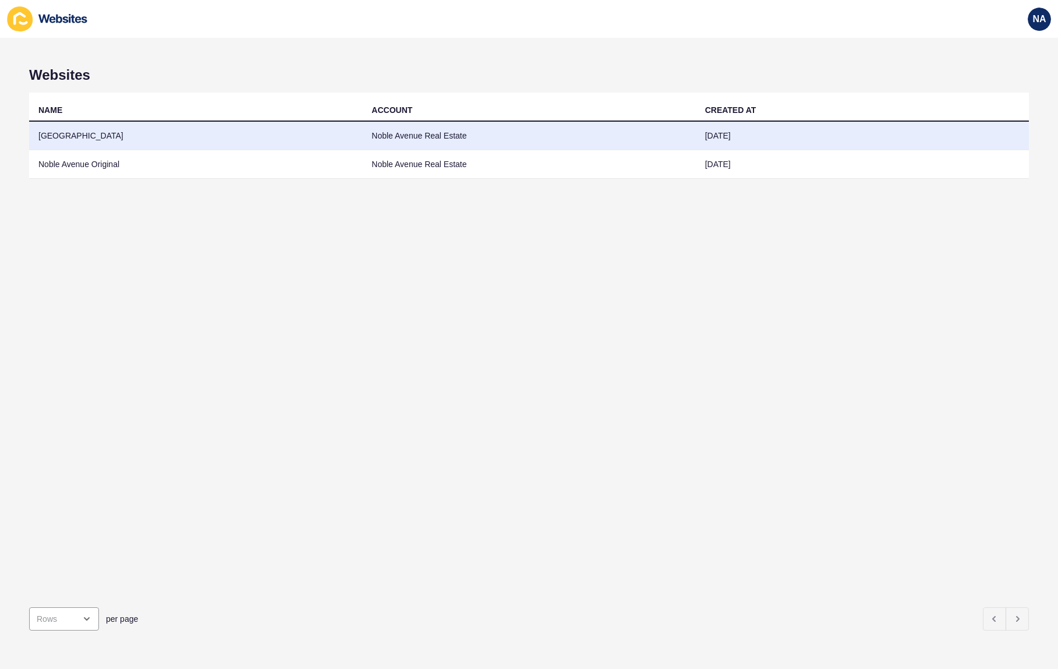
click at [95, 133] on td "[GEOGRAPHIC_DATA]" at bounding box center [195, 136] width 333 height 29
